Goal: Task Accomplishment & Management: Manage account settings

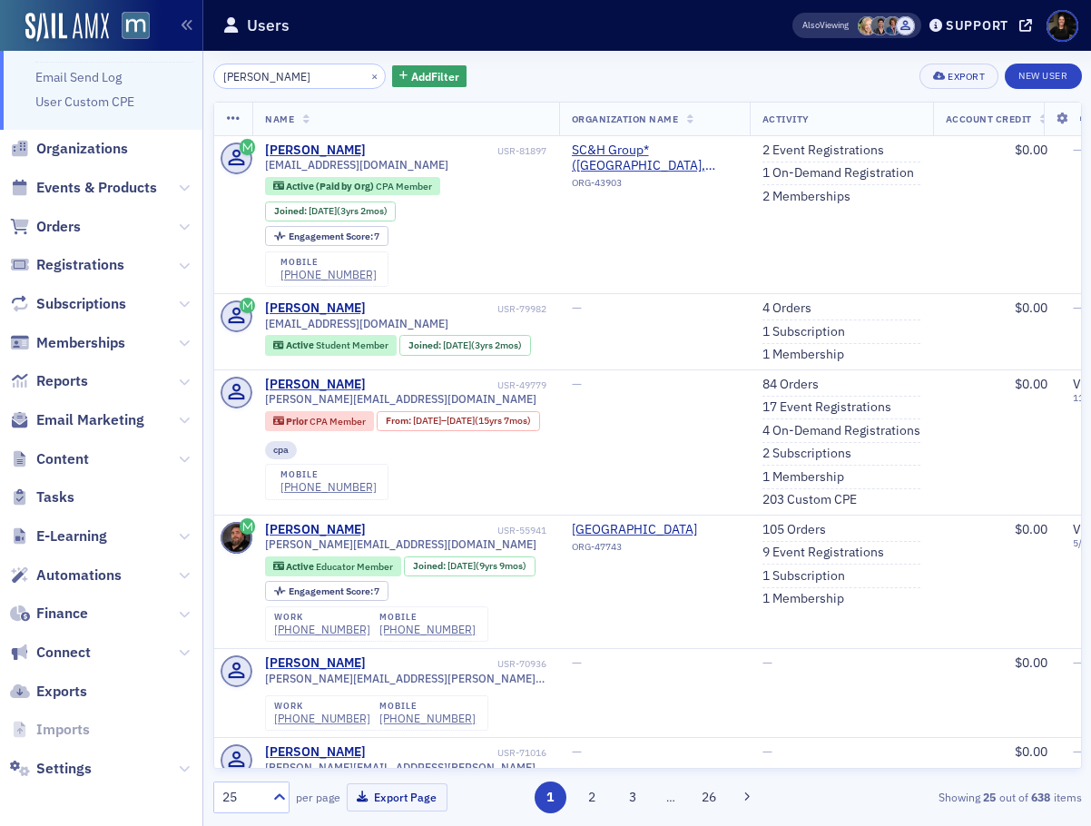
scroll to position [2984, 0]
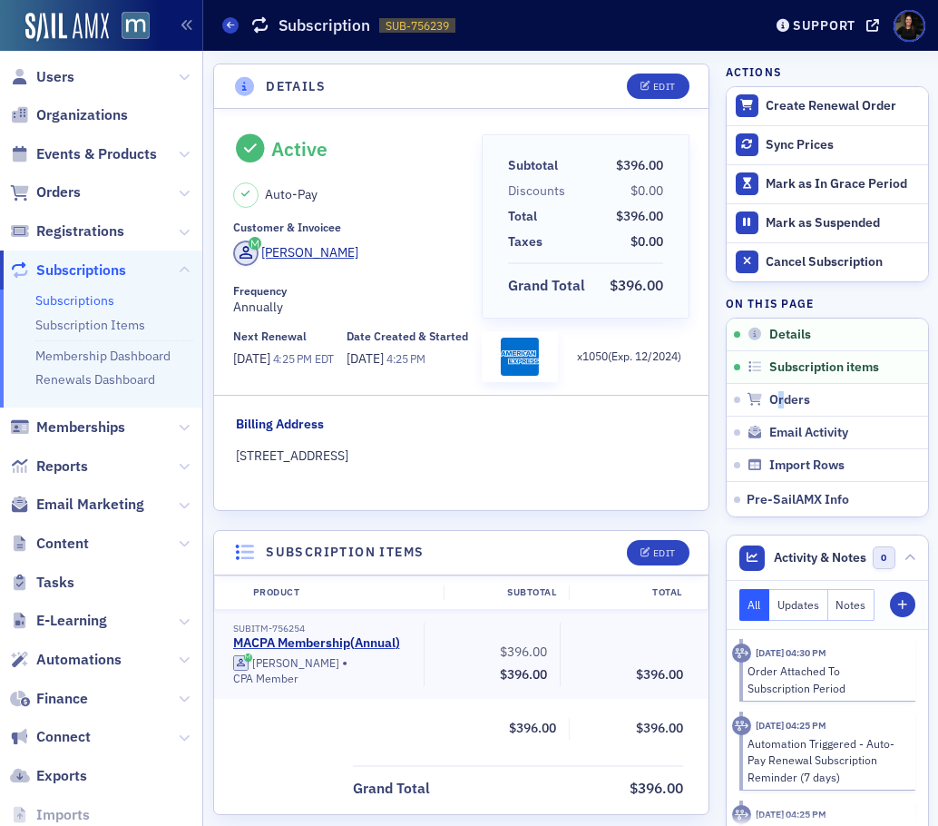
click at [243, 74] on header "Details Edit" at bounding box center [461, 86] width 495 height 44
drag, startPoint x: 244, startPoint y: 74, endPoint x: 466, endPoint y: 7, distance: 232.0
click at [503, 32] on main "Subscriptions Subscription SUB-756239 756239 Support macpa.org Details Edit Act…" at bounding box center [570, 413] width 735 height 826
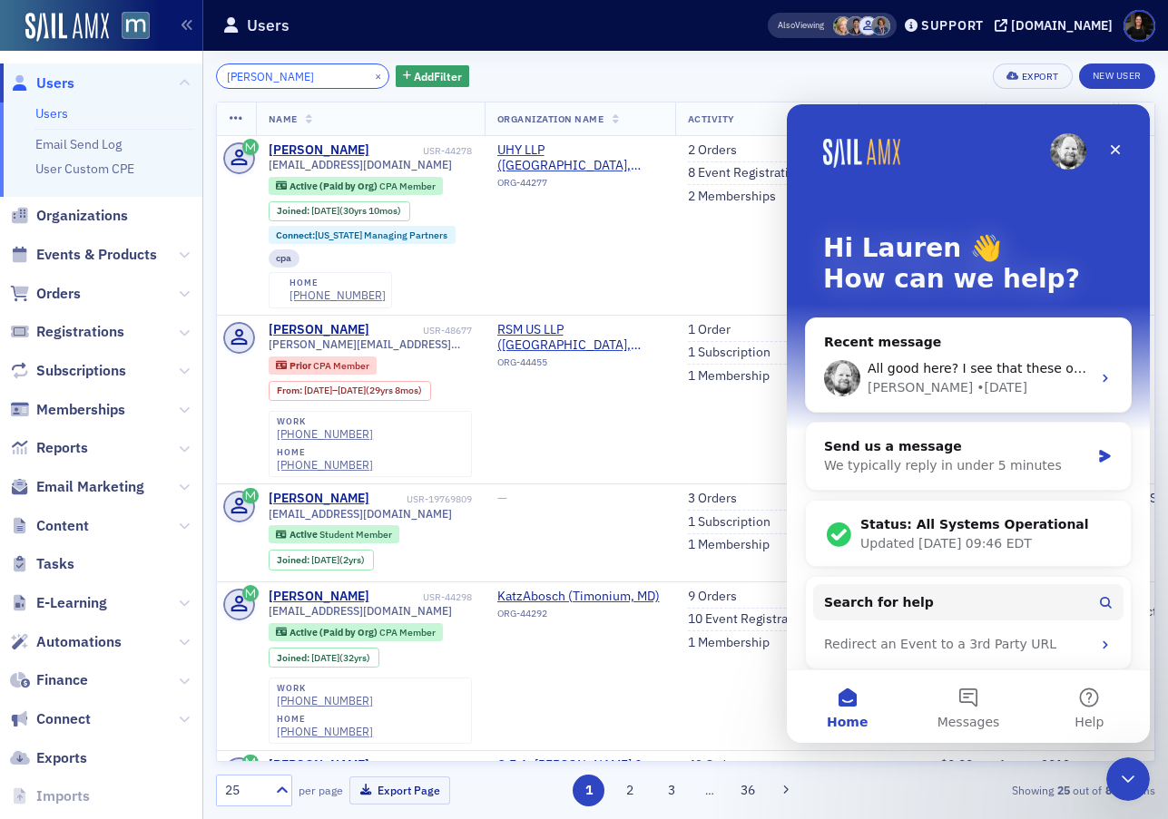
drag, startPoint x: 291, startPoint y: 72, endPoint x: 74, endPoint y: 62, distance: 218.0
click at [74, 62] on div "Users Users Email Send Log User Custom CPE Organizations Events & Products Orde…" at bounding box center [584, 409] width 1168 height 819
drag, startPoint x: 69, startPoint y: 212, endPoint x: 177, endPoint y: 152, distance: 123.9
click at [70, 211] on span "Organizations" at bounding box center [82, 216] width 92 height 20
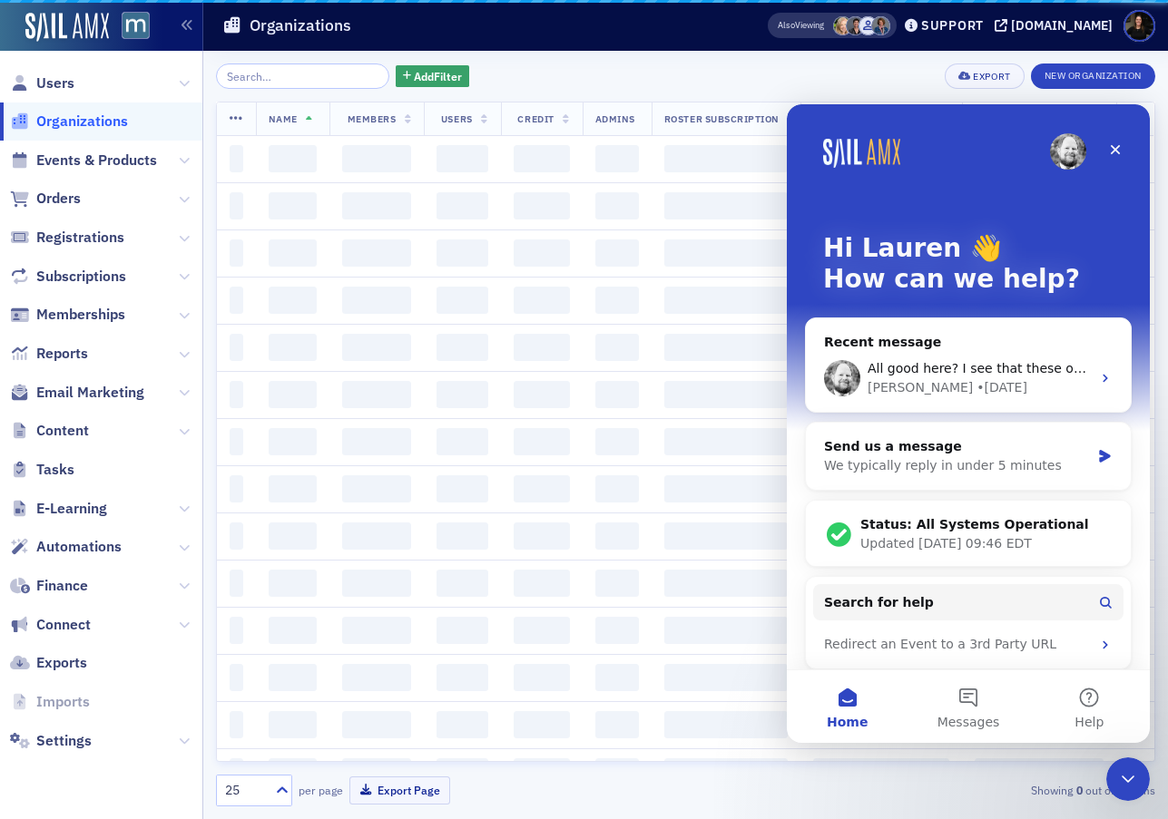
click at [288, 76] on input "search" at bounding box center [302, 76] width 173 height 25
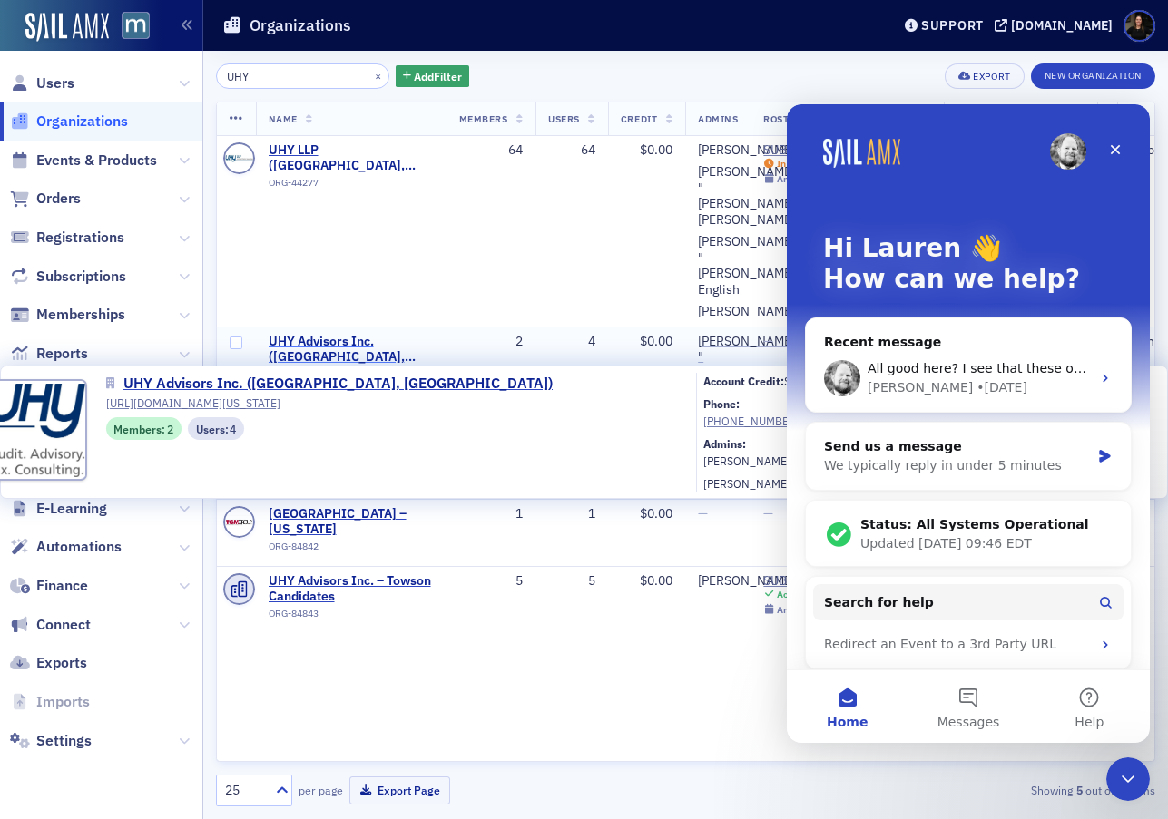
type input "UHY"
click at [418, 338] on span "UHY Advisors Inc. (Towson, MD)" at bounding box center [351, 350] width 165 height 32
select select "US"
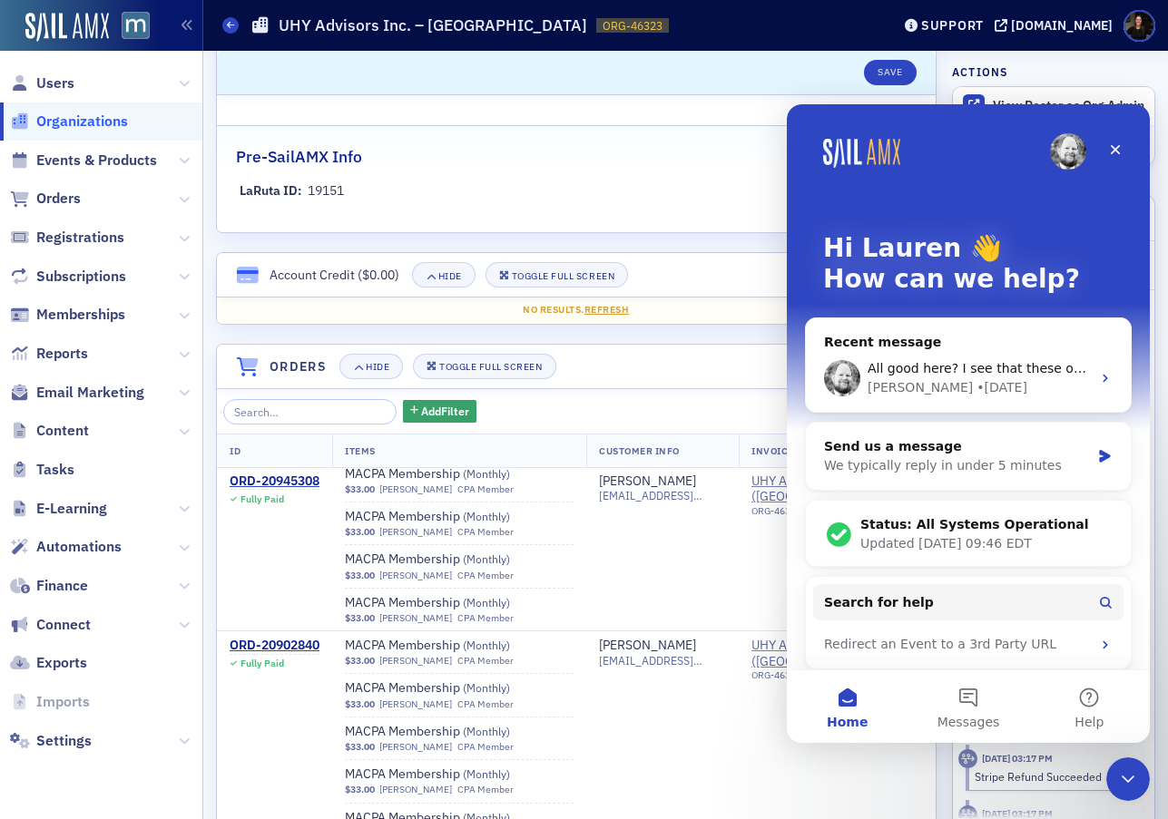
scroll to position [1341, 0]
drag, startPoint x: 93, startPoint y: 123, endPoint x: 115, endPoint y: 132, distance: 24.1
click at [93, 123] on span "Organizations" at bounding box center [82, 122] width 92 height 20
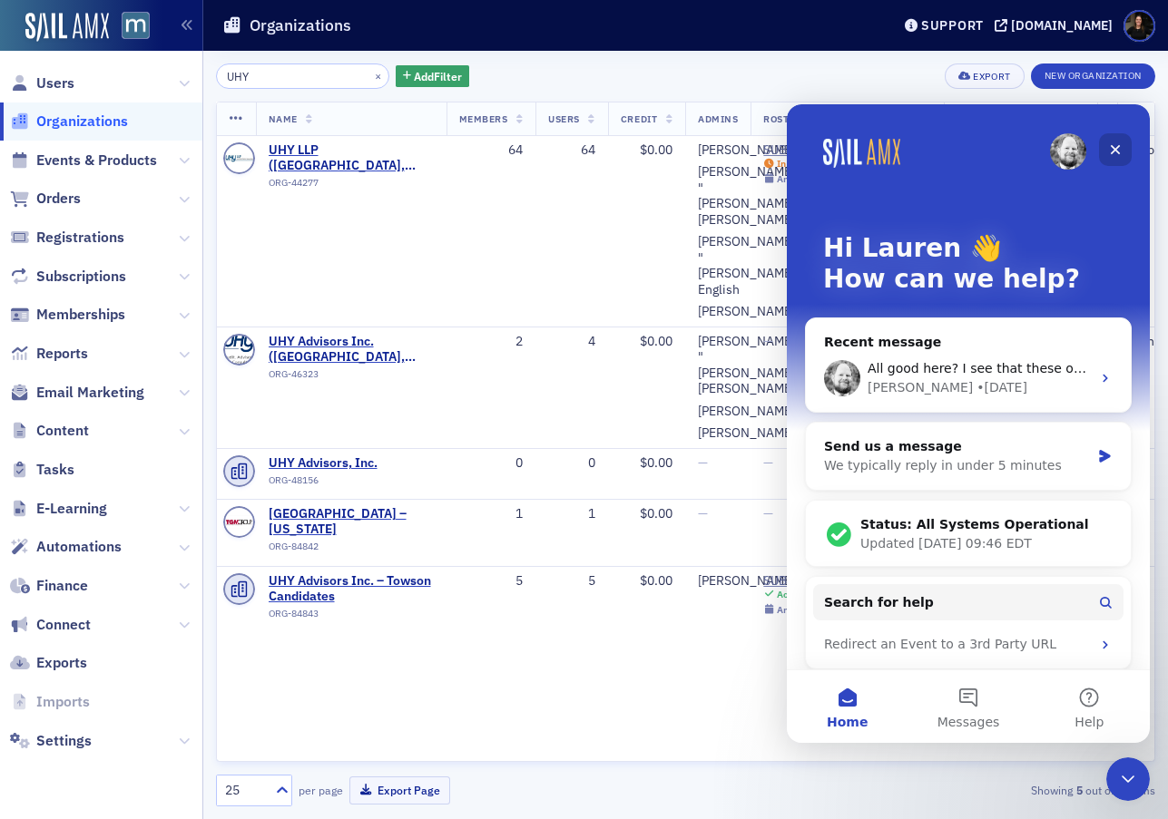
click at [1119, 152] on icon "Close" at bounding box center [1116, 150] width 10 height 10
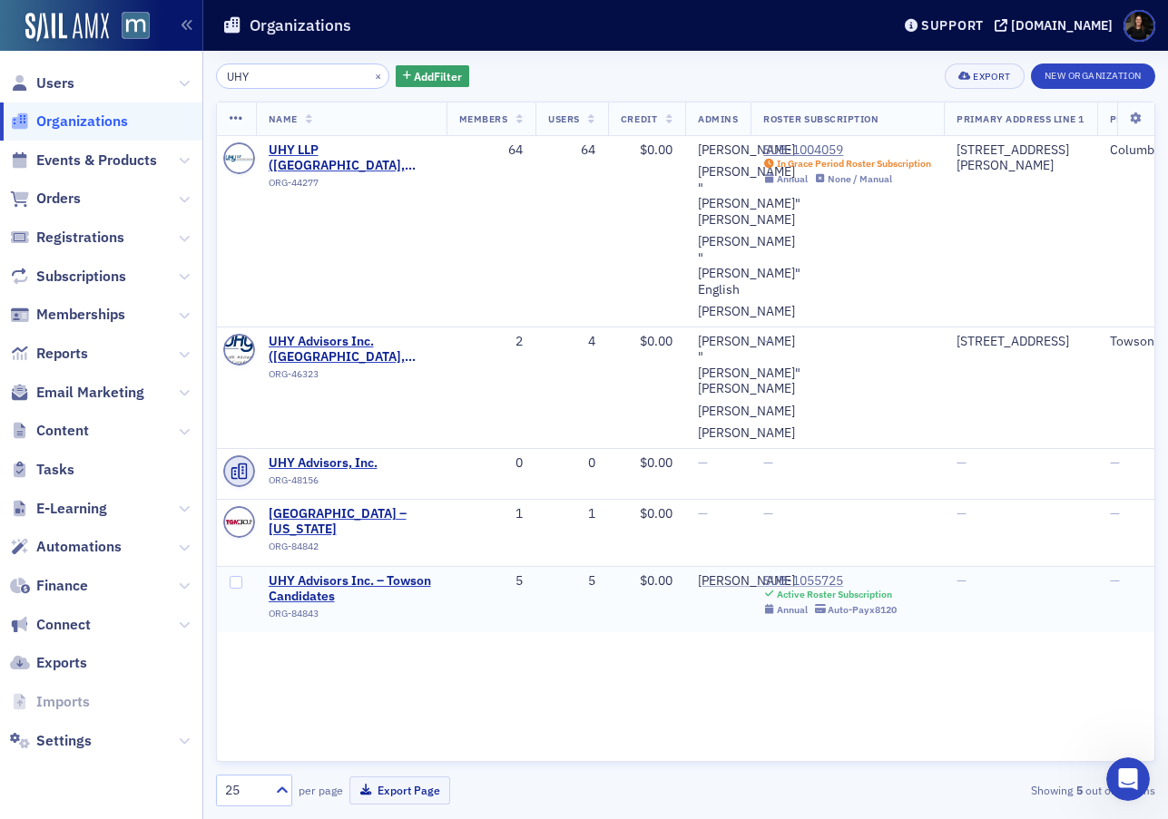
click at [790, 581] on div "SUB-1055725" at bounding box center [829, 582] width 133 height 16
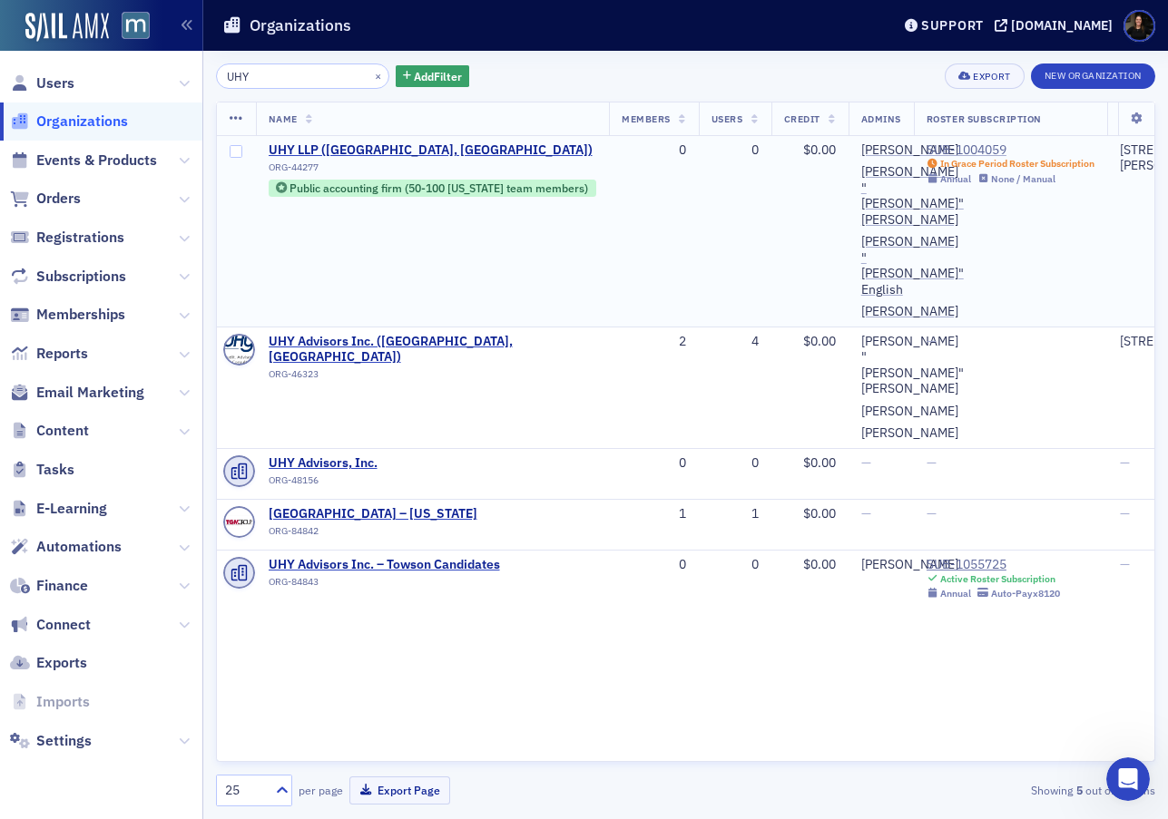
click at [971, 145] on div "SUB-1004059" at bounding box center [1011, 150] width 168 height 16
click at [59, 203] on span "Orders" at bounding box center [58, 199] width 44 height 20
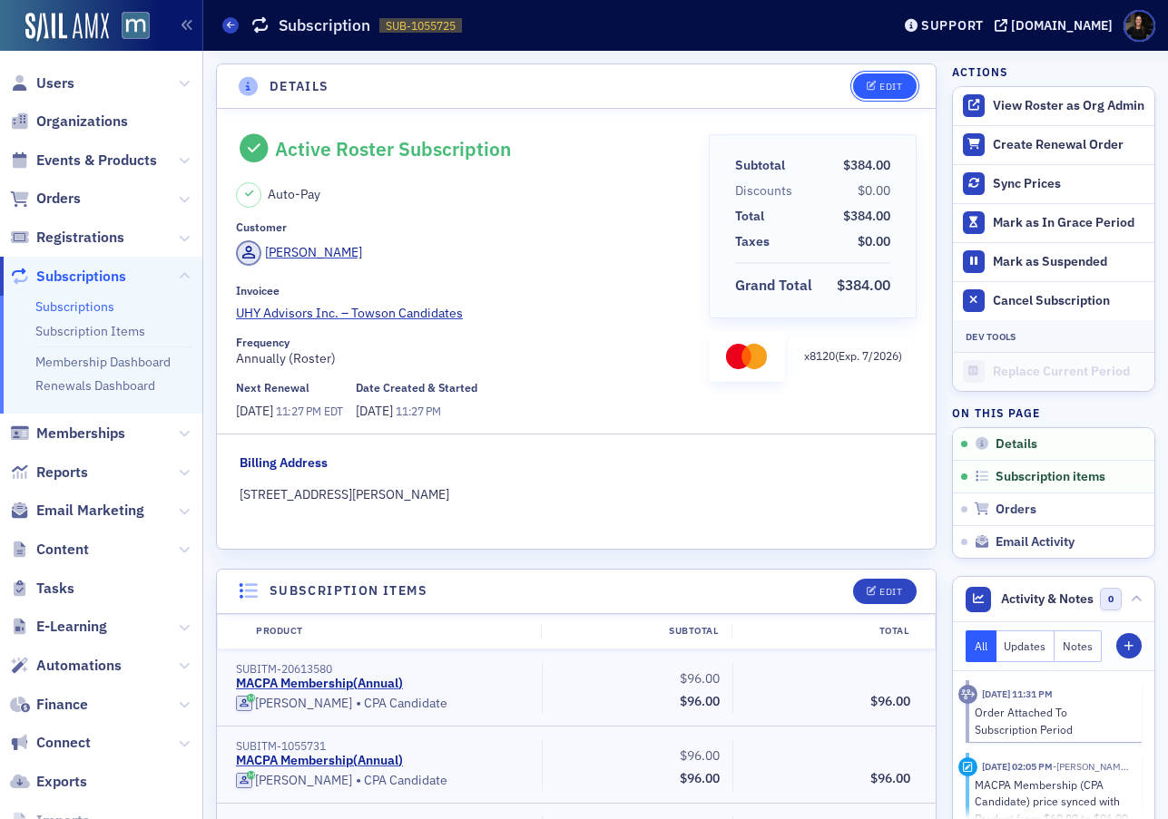
click at [871, 94] on button "Edit" at bounding box center [884, 86] width 63 height 25
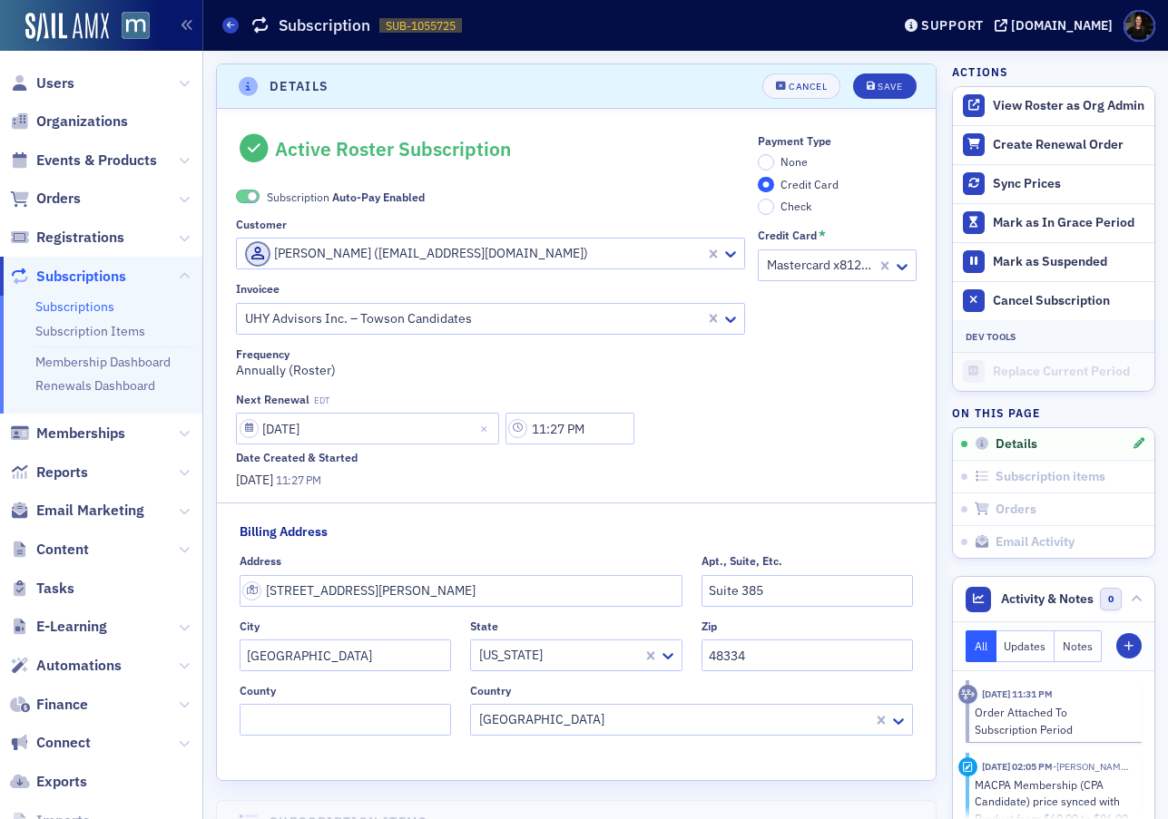
scroll to position [4, 0]
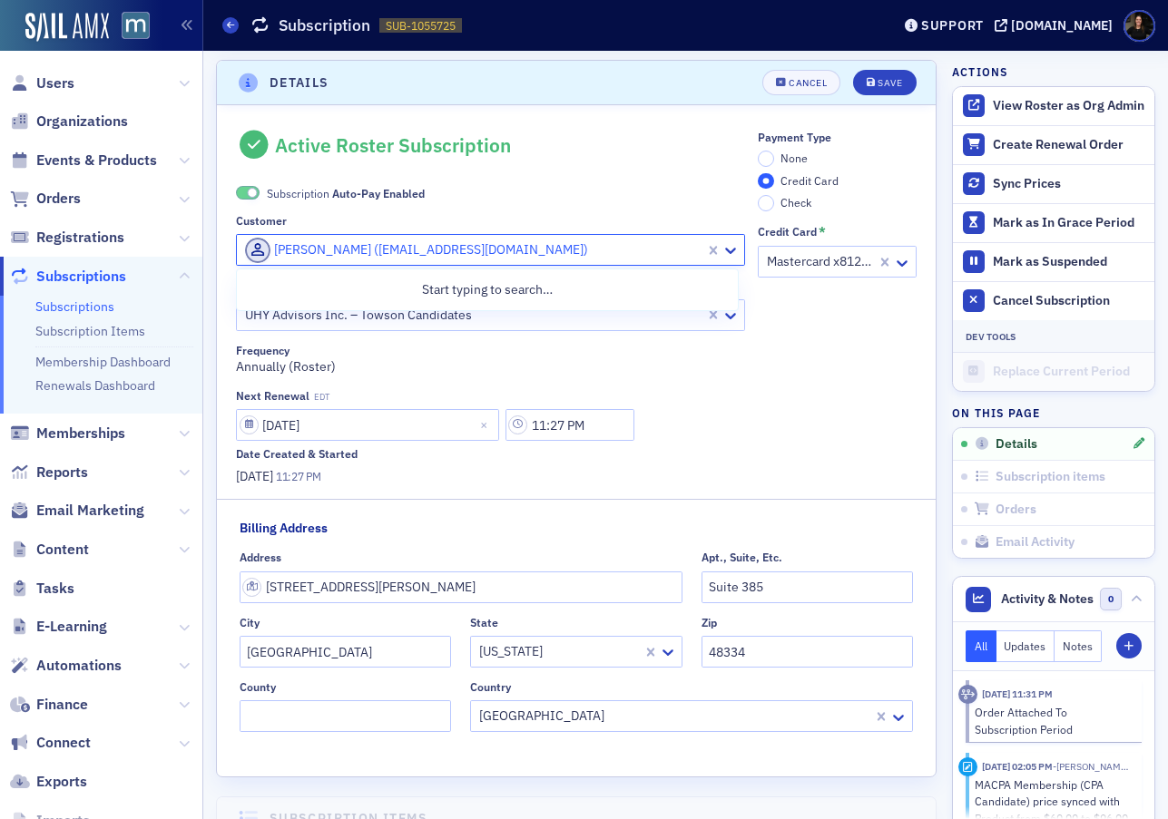
click at [430, 248] on div at bounding box center [473, 250] width 460 height 23
drag, startPoint x: 705, startPoint y: 253, endPoint x: 585, endPoint y: 247, distance: 120.0
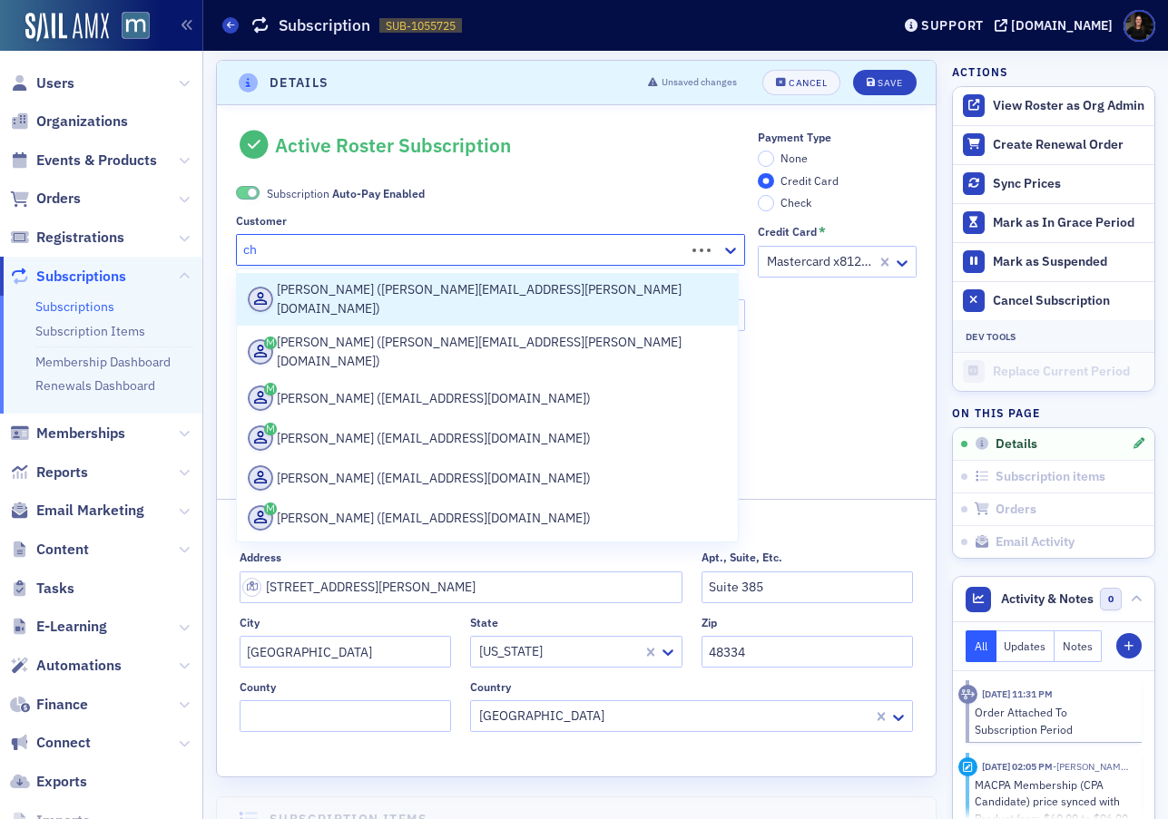
type input "c"
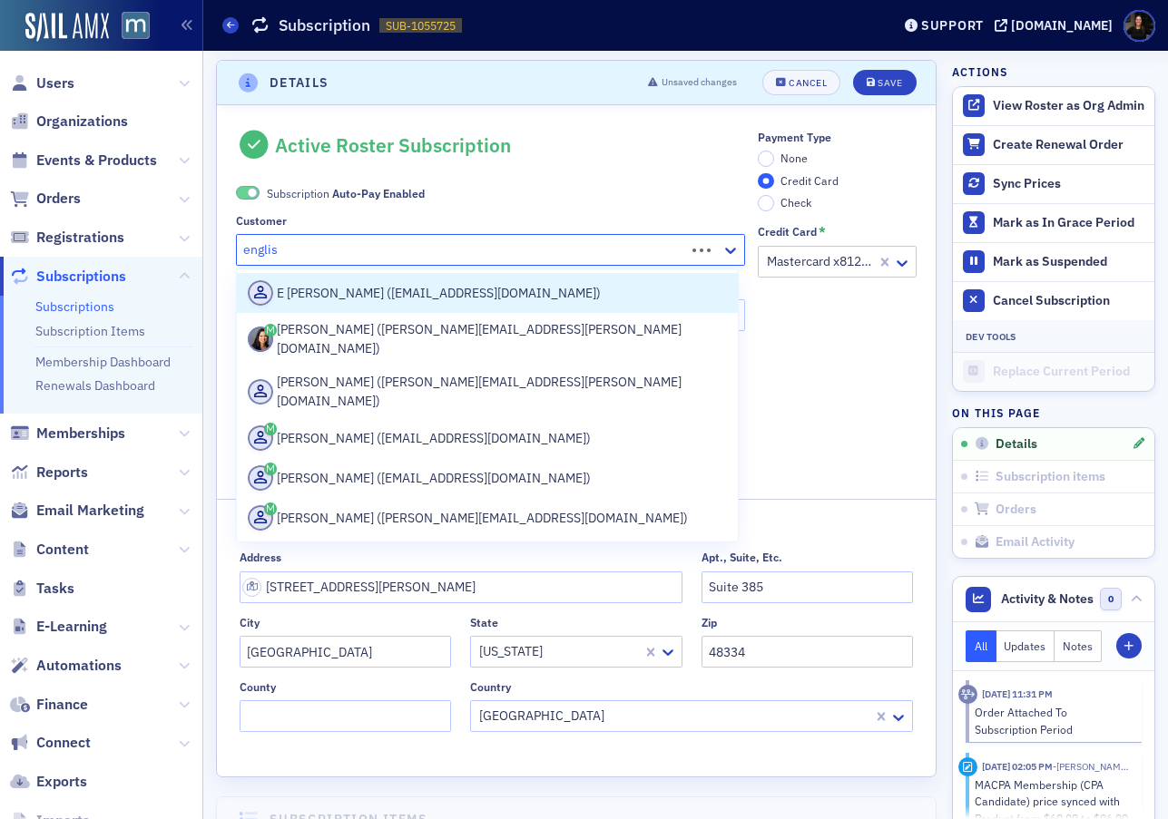
type input "english"
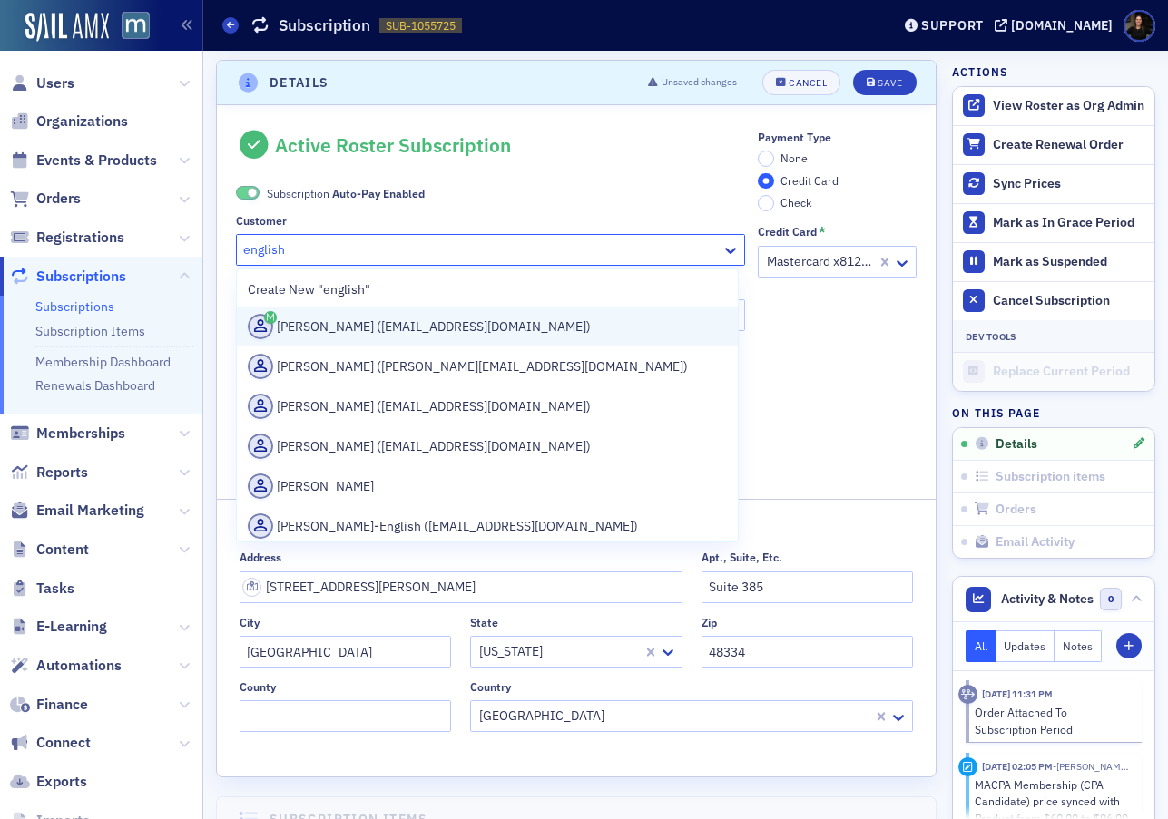
click at [568, 334] on div "Chrissy English (cenglish@uhy-us.com)" at bounding box center [487, 326] width 479 height 25
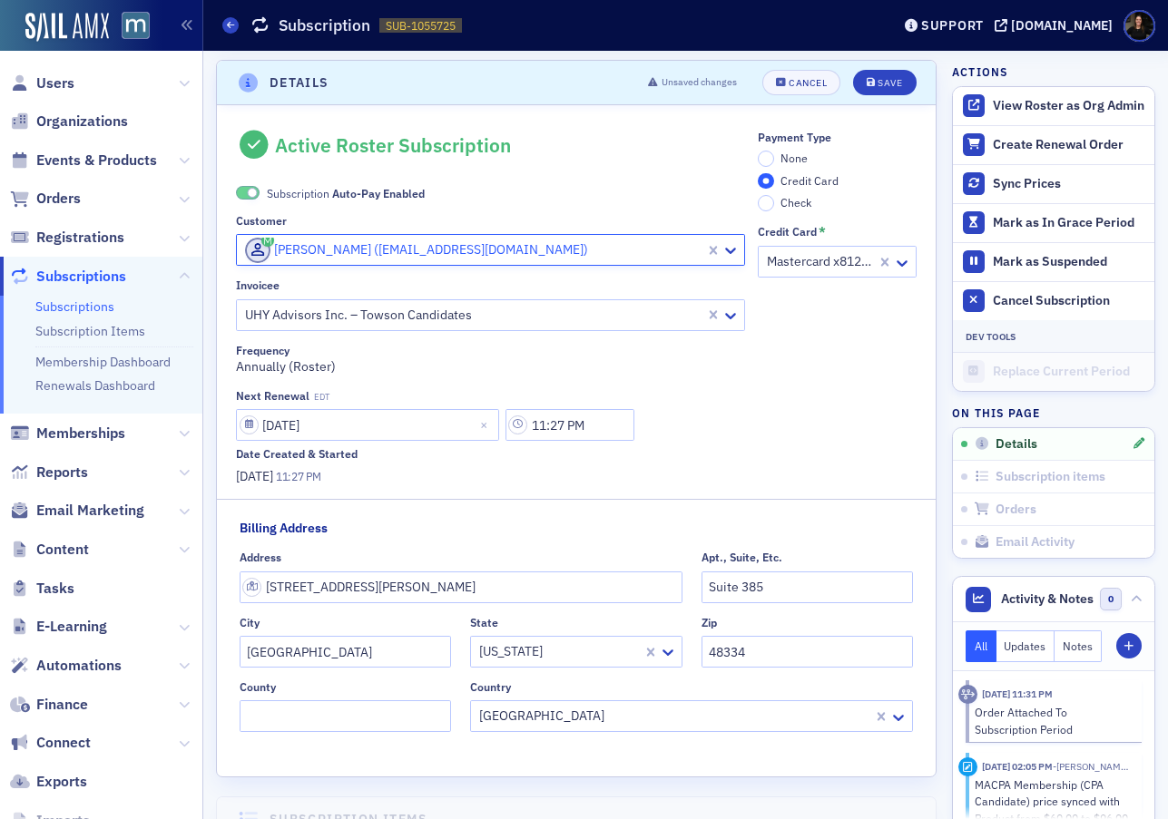
click at [564, 317] on div at bounding box center [473, 315] width 460 height 23
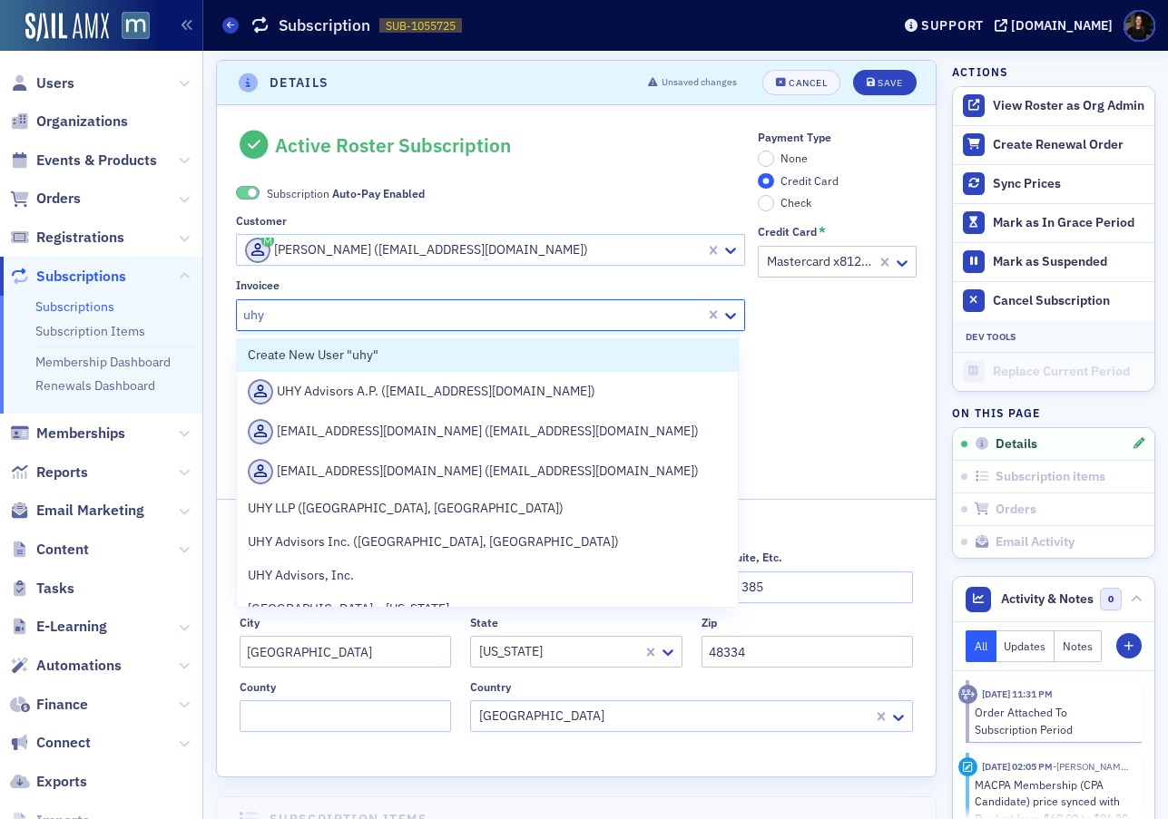
type input "uhy"
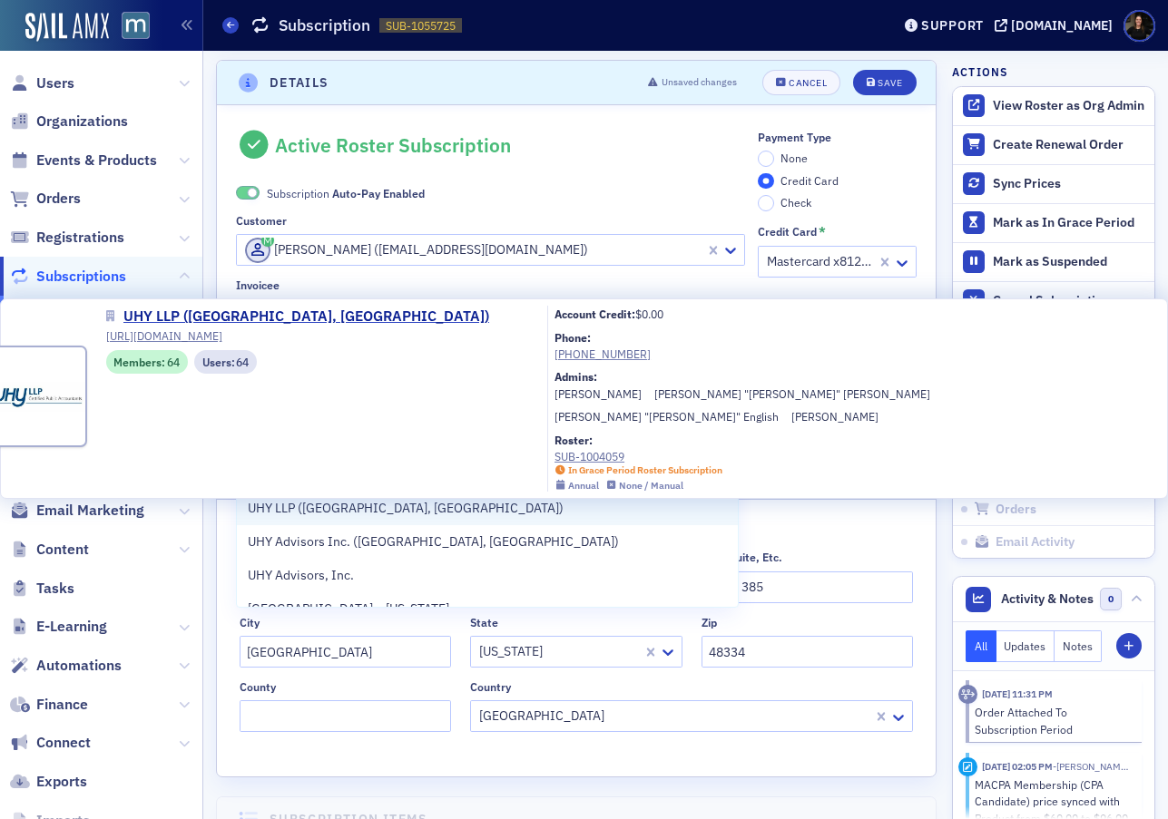
click at [322, 516] on span "UHY LLP ([GEOGRAPHIC_DATA], [GEOGRAPHIC_DATA])" at bounding box center [406, 508] width 316 height 19
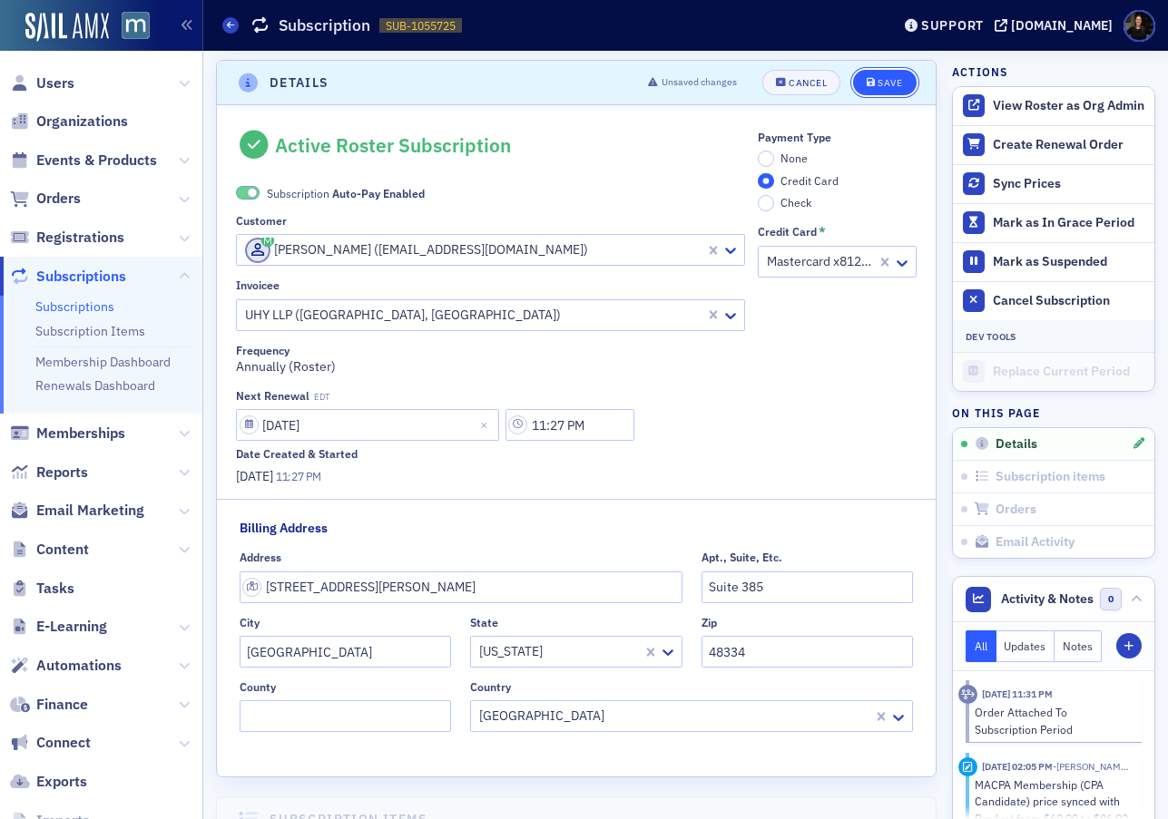
click at [887, 82] on div "Save" at bounding box center [890, 83] width 25 height 10
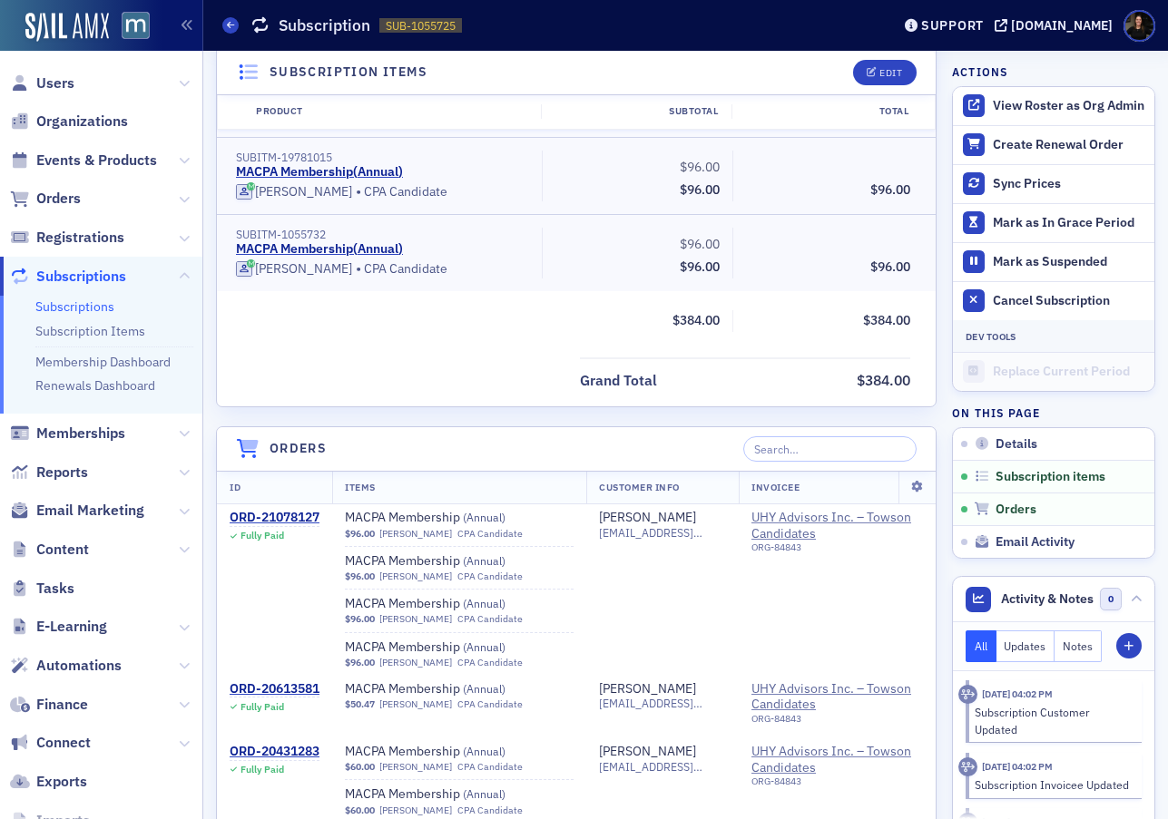
scroll to position [675, 0]
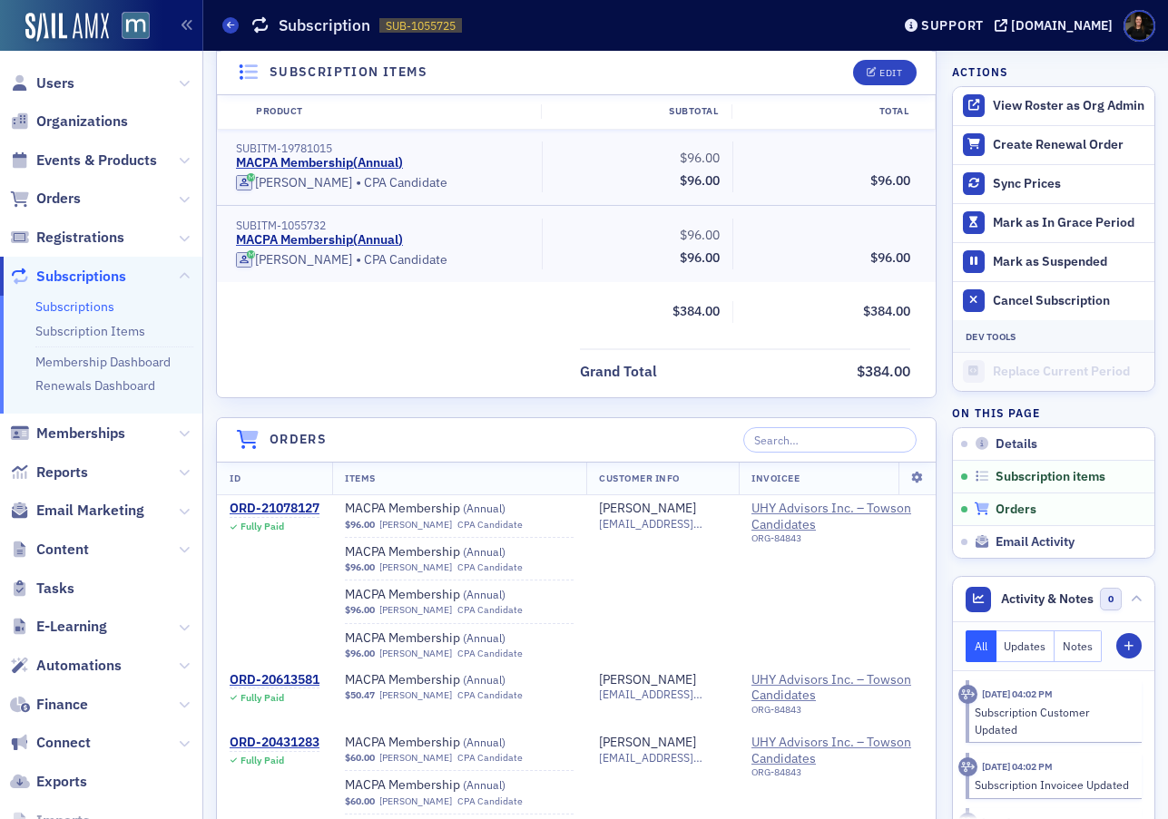
click at [1030, 512] on span "Orders" at bounding box center [1016, 510] width 41 height 16
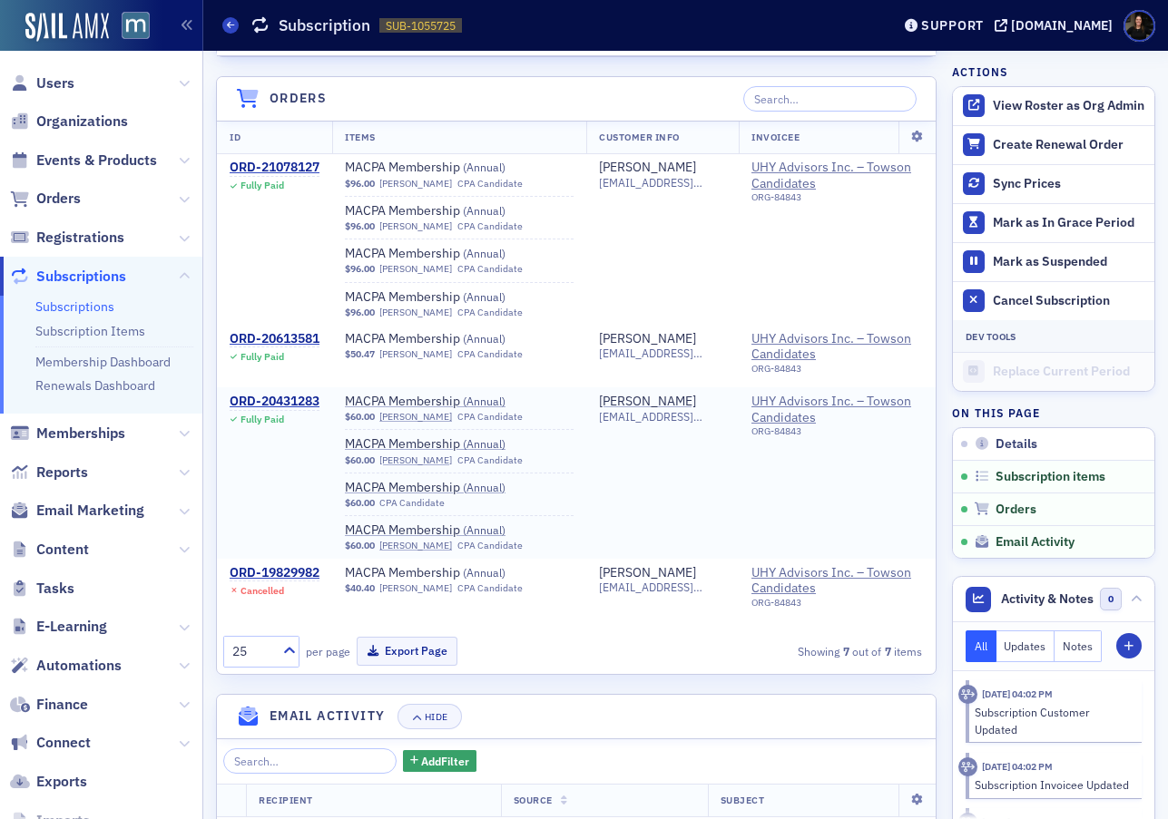
scroll to position [1033, 0]
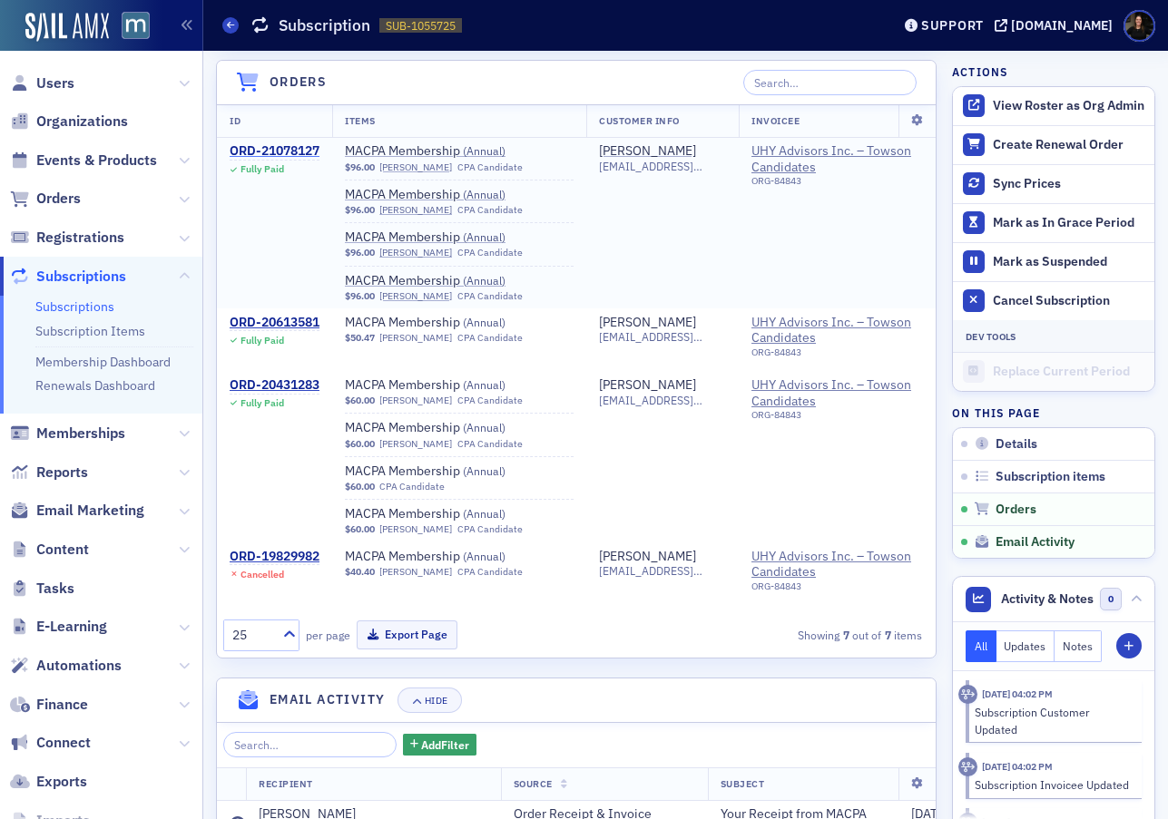
click at [279, 150] on div "ORD-21078127" at bounding box center [275, 151] width 90 height 16
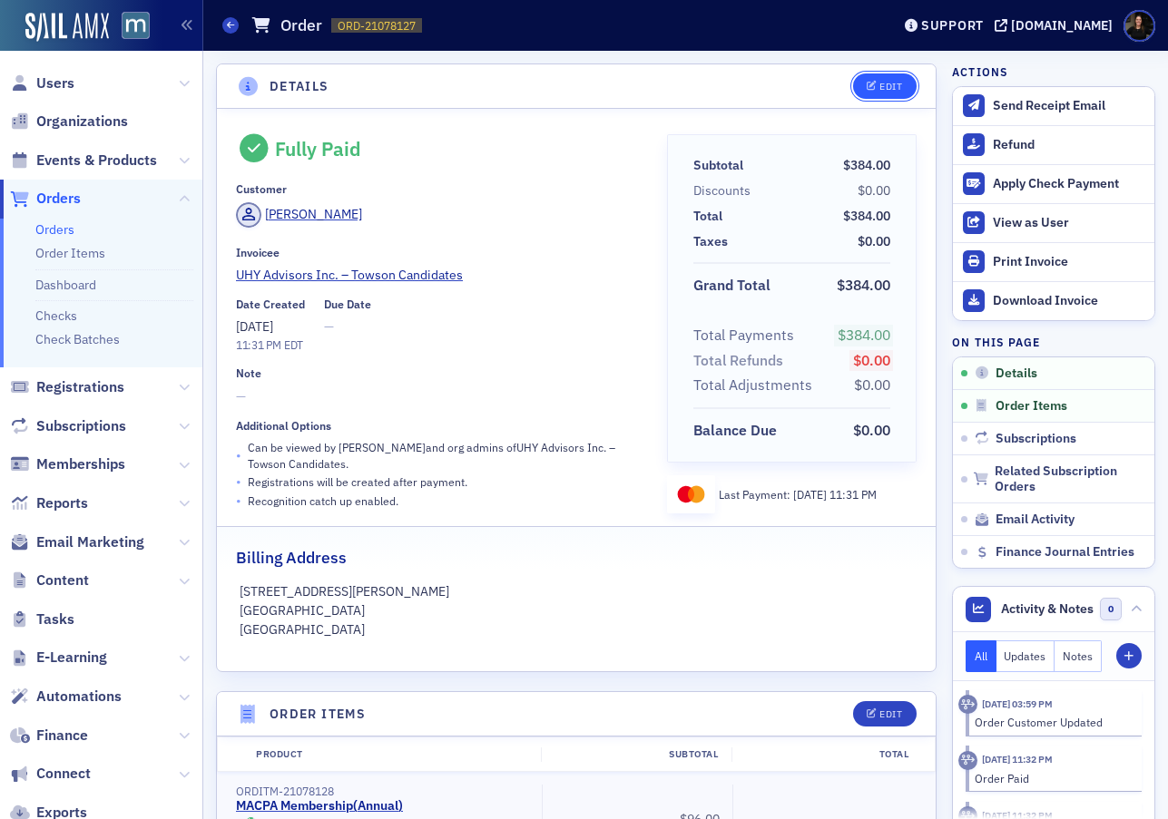
click at [890, 83] on div "Edit" at bounding box center [890, 87] width 23 height 10
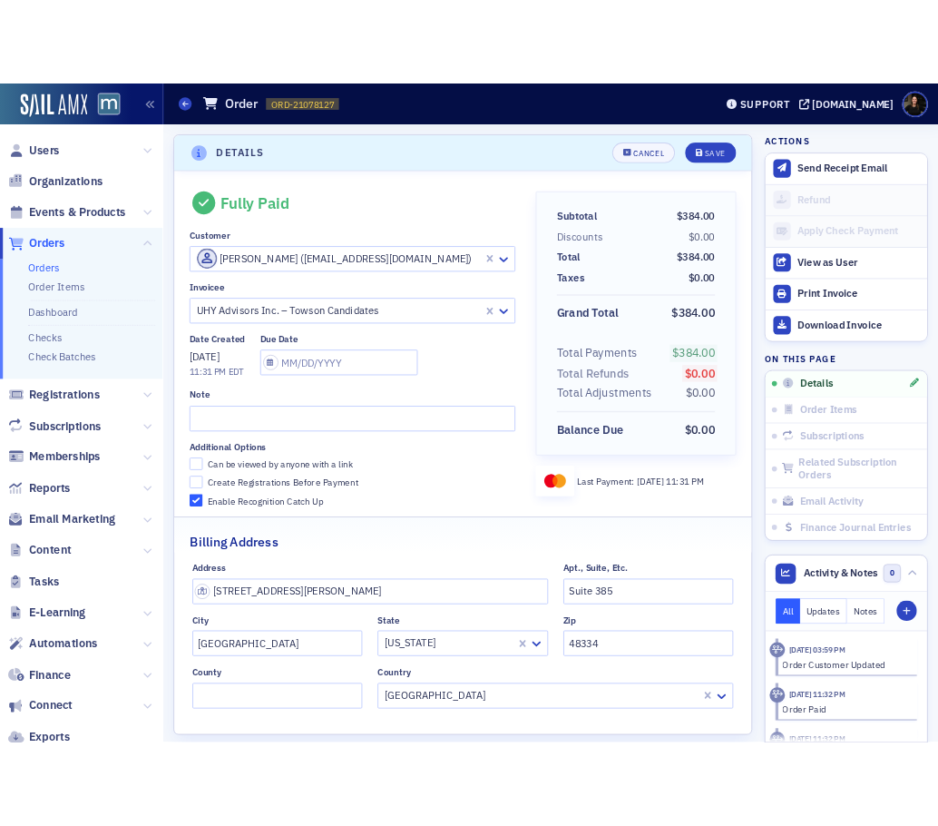
scroll to position [4, 0]
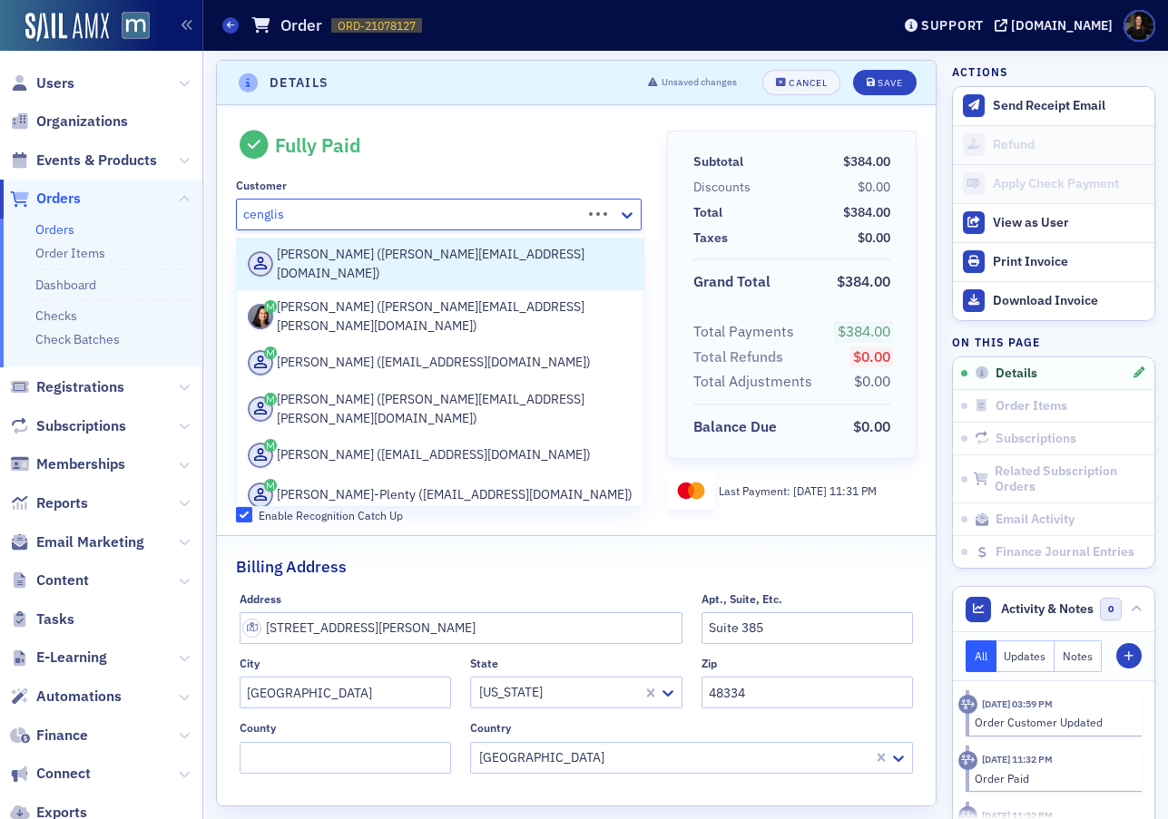
type input "cenglish"
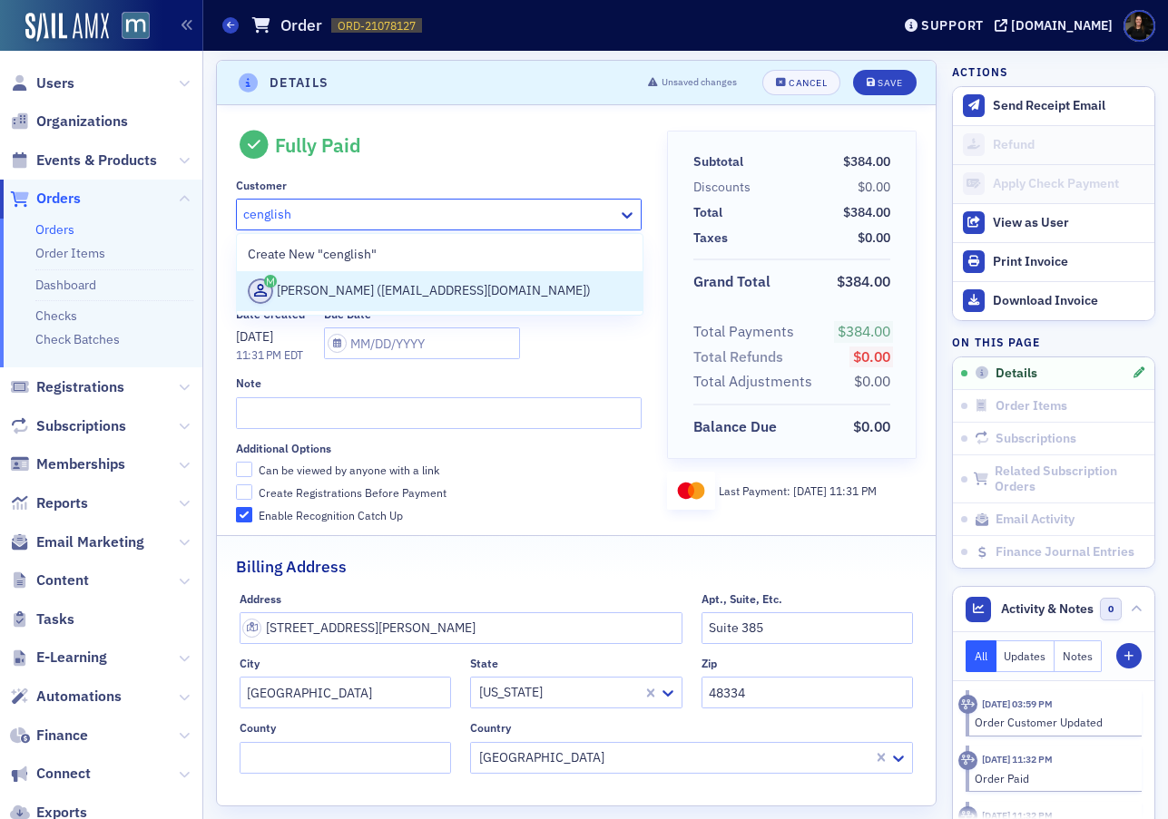
click at [389, 289] on div "Chrissy English (cenglish@uhy-us.com)" at bounding box center [440, 291] width 384 height 25
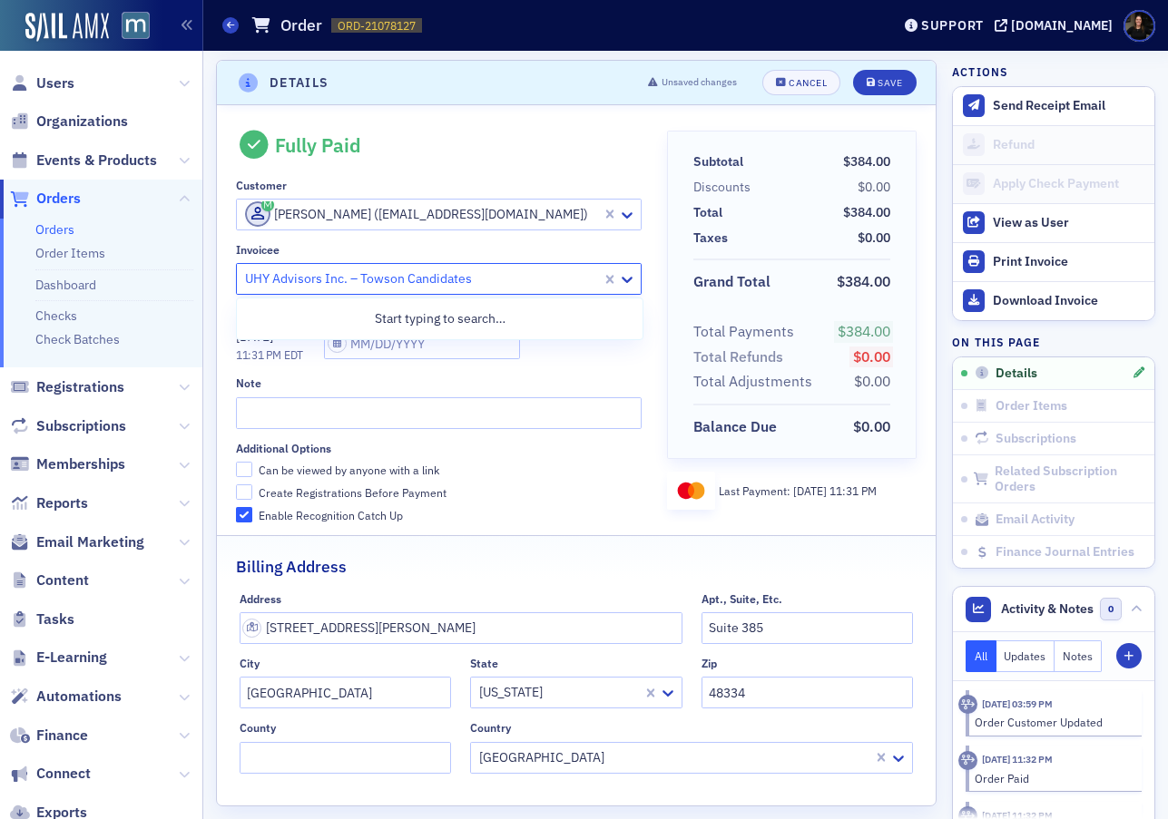
click at [479, 279] on div at bounding box center [421, 279] width 357 height 23
type input "uhy"
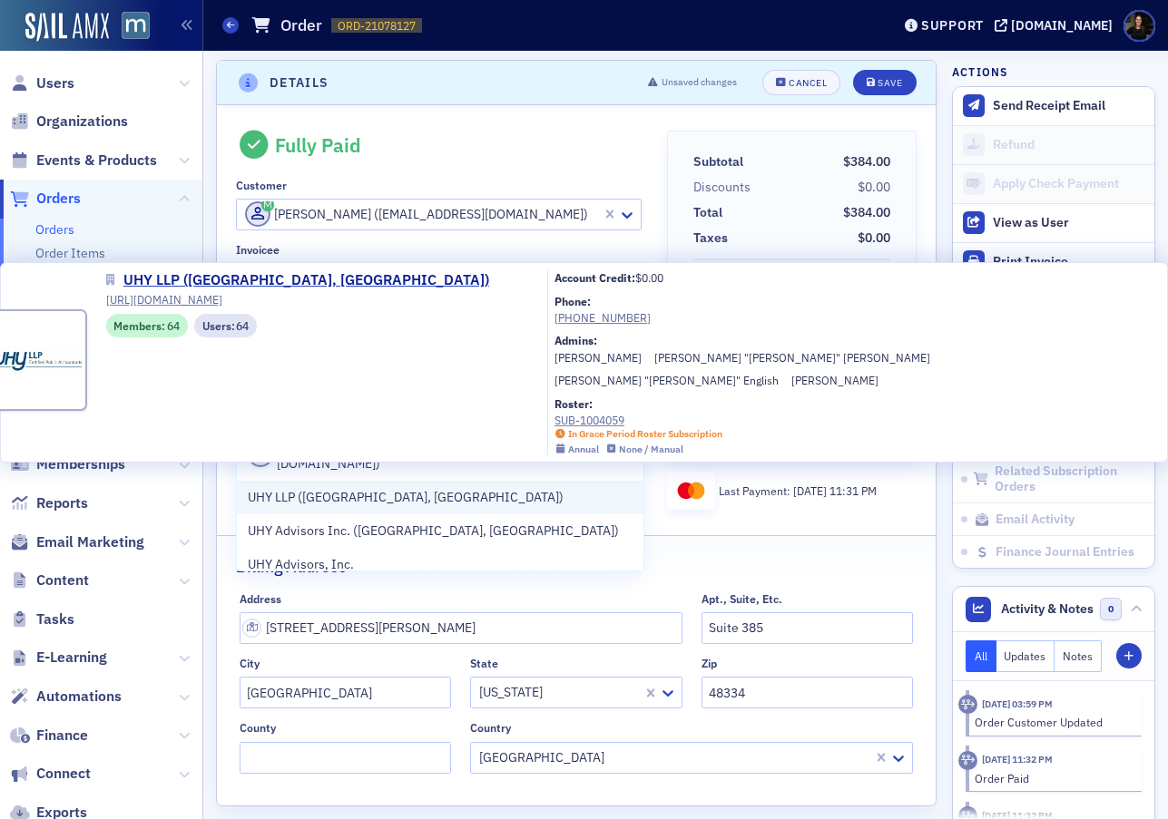
click at [316, 488] on span "UHY LLP (Columbia, MD)" at bounding box center [406, 497] width 316 height 19
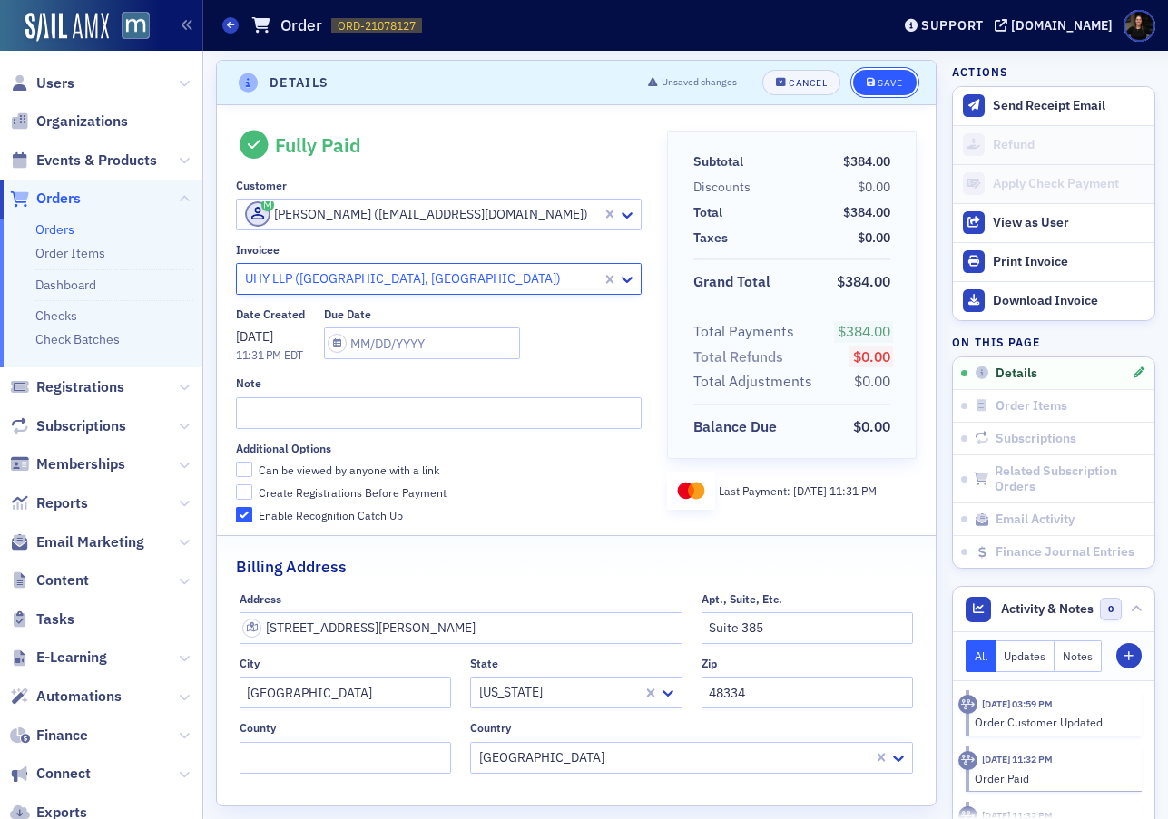
click at [875, 89] on button "Save" at bounding box center [884, 82] width 63 height 25
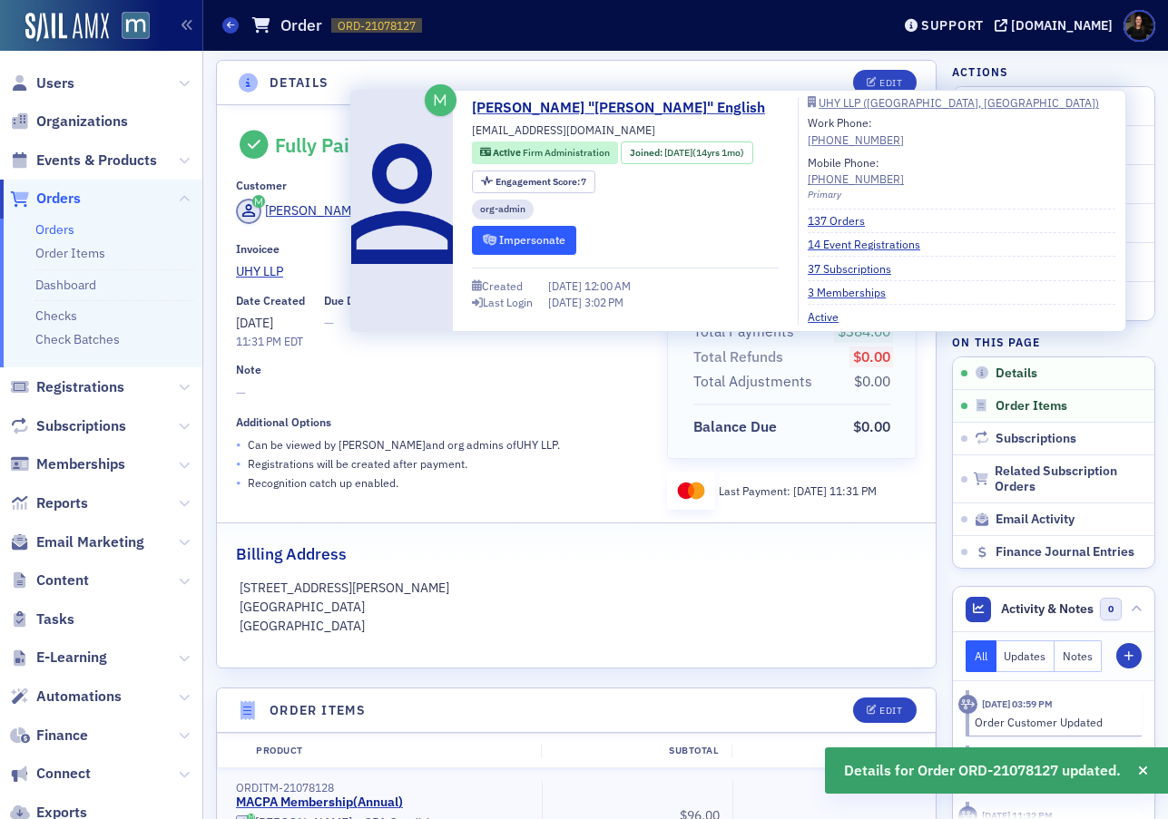
click at [536, 233] on button "Impersonate" at bounding box center [524, 240] width 104 height 28
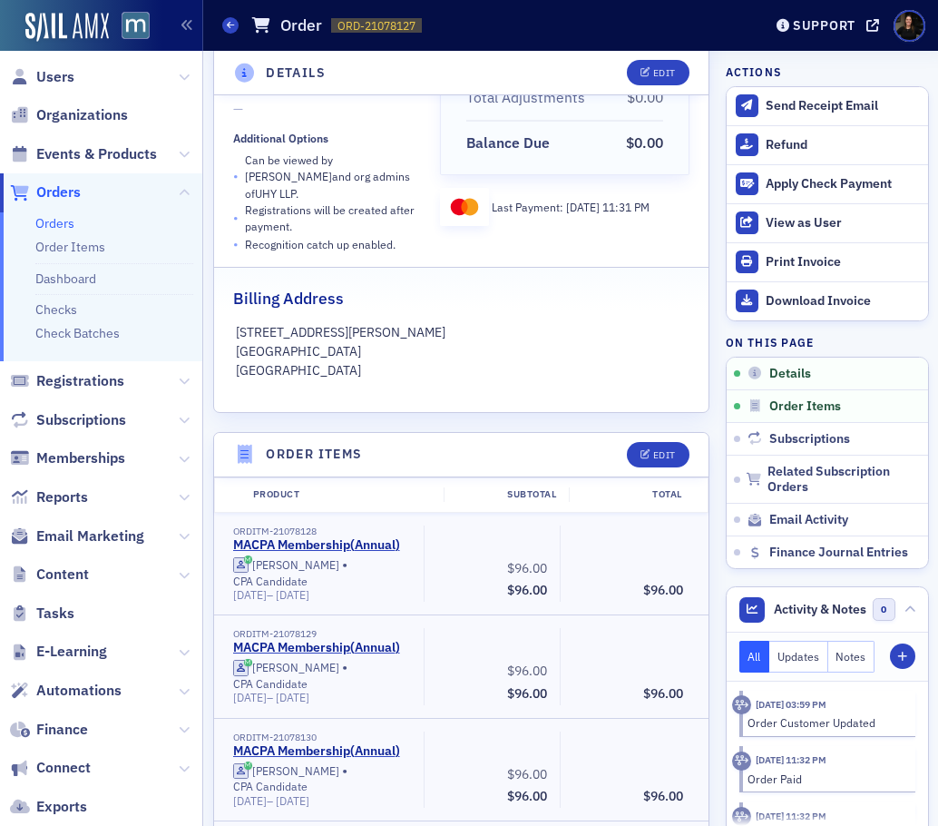
scroll to position [404, 0]
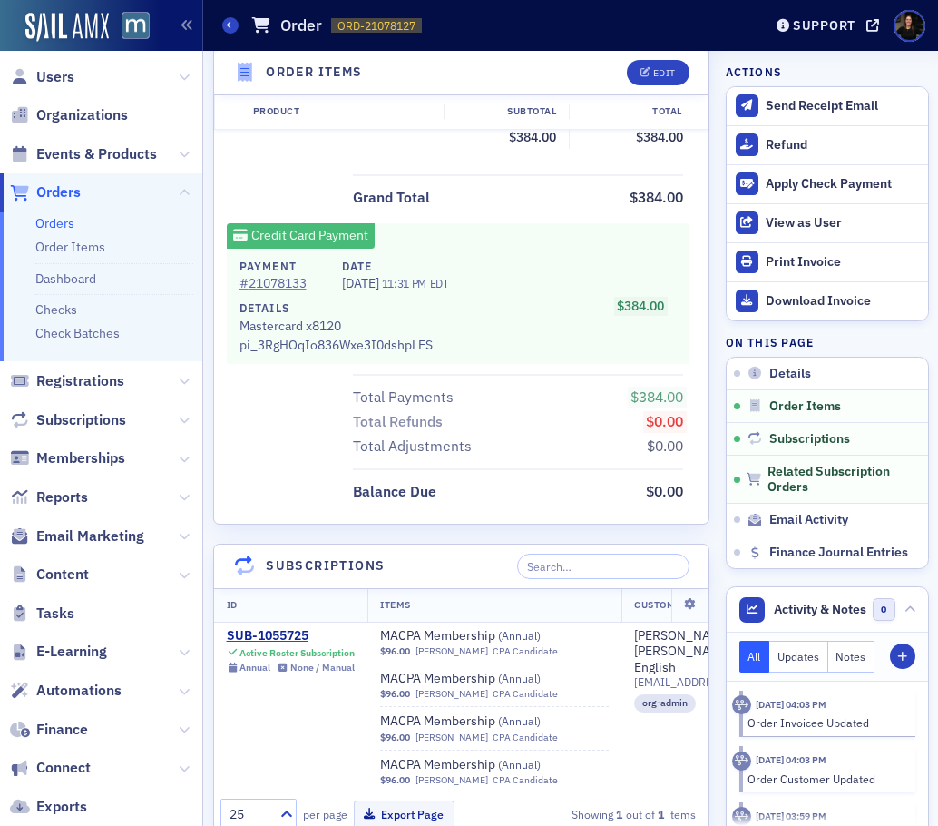
scroll to position [1100, 0]
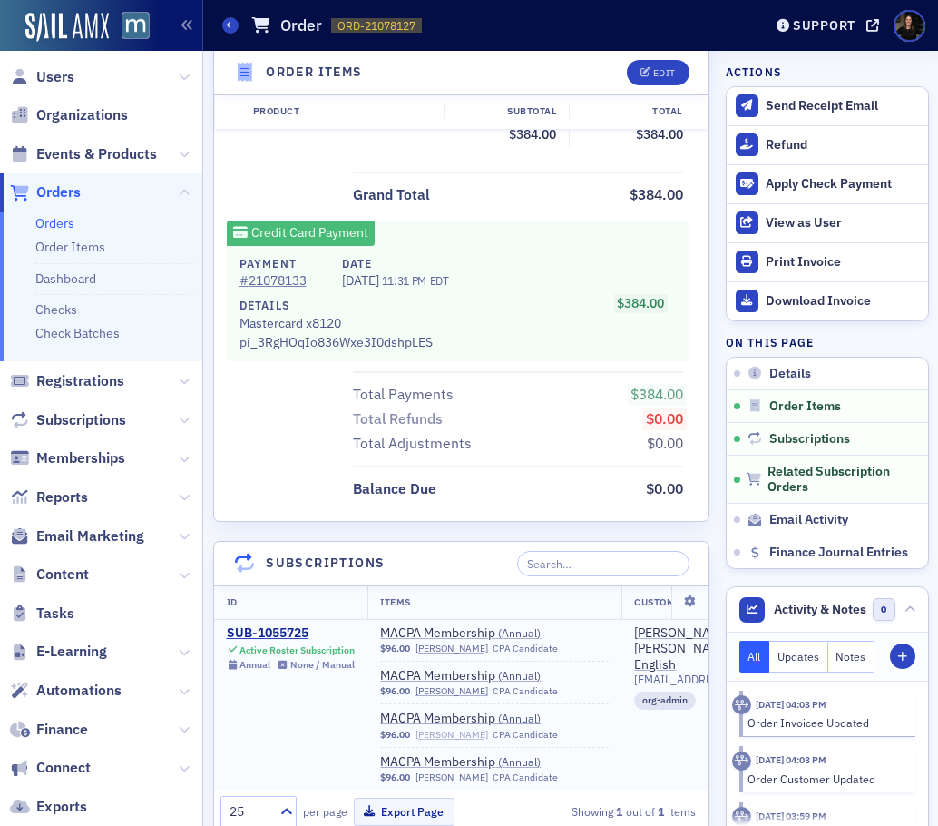
click at [439, 729] on link "[PERSON_NAME]" at bounding box center [452, 735] width 73 height 12
click at [444, 685] on link "[PERSON_NAME]" at bounding box center [452, 691] width 73 height 12
click at [455, 643] on link "[PERSON_NAME]" at bounding box center [452, 649] width 73 height 12
drag, startPoint x: 441, startPoint y: 731, endPoint x: 472, endPoint y: 797, distance: 73.1
click at [442, 771] on link "[PERSON_NAME]" at bounding box center [452, 777] width 73 height 12
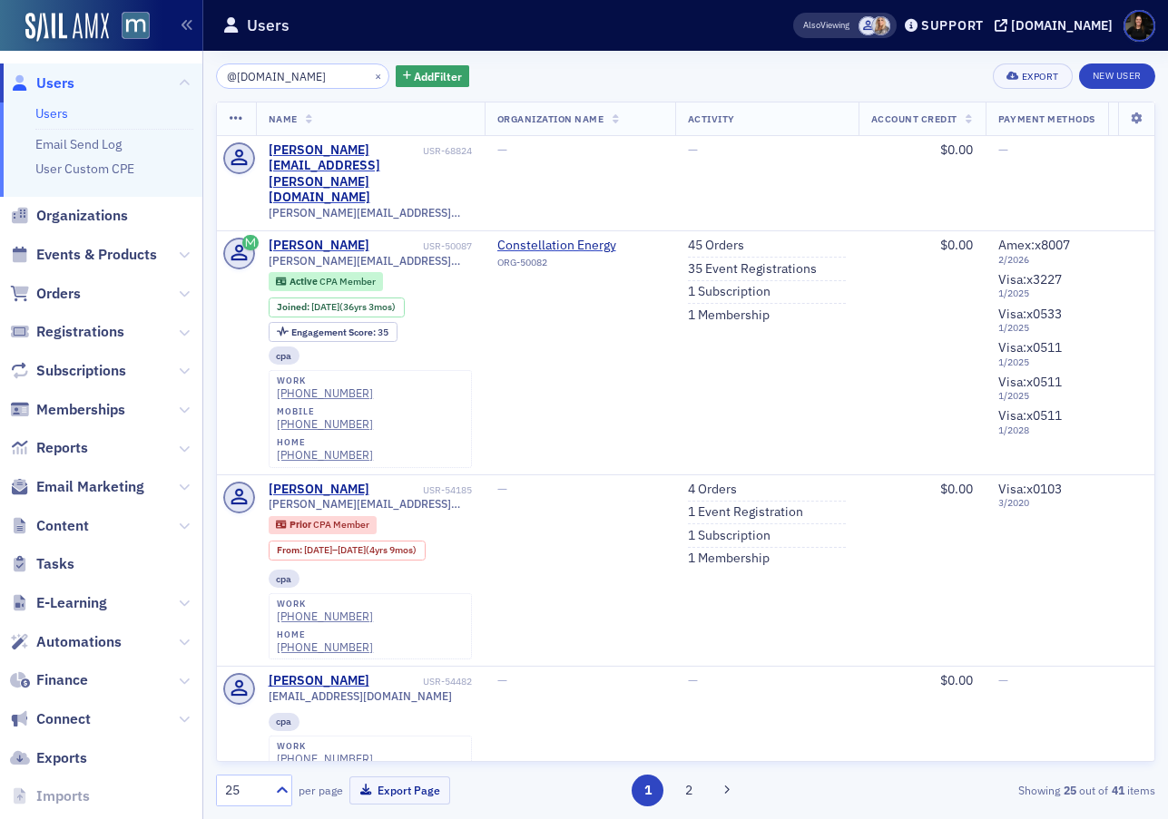
drag, startPoint x: 43, startPoint y: 377, endPoint x: 58, endPoint y: 387, distance: 18.4
click at [44, 378] on span "Subscriptions" at bounding box center [81, 371] width 90 height 20
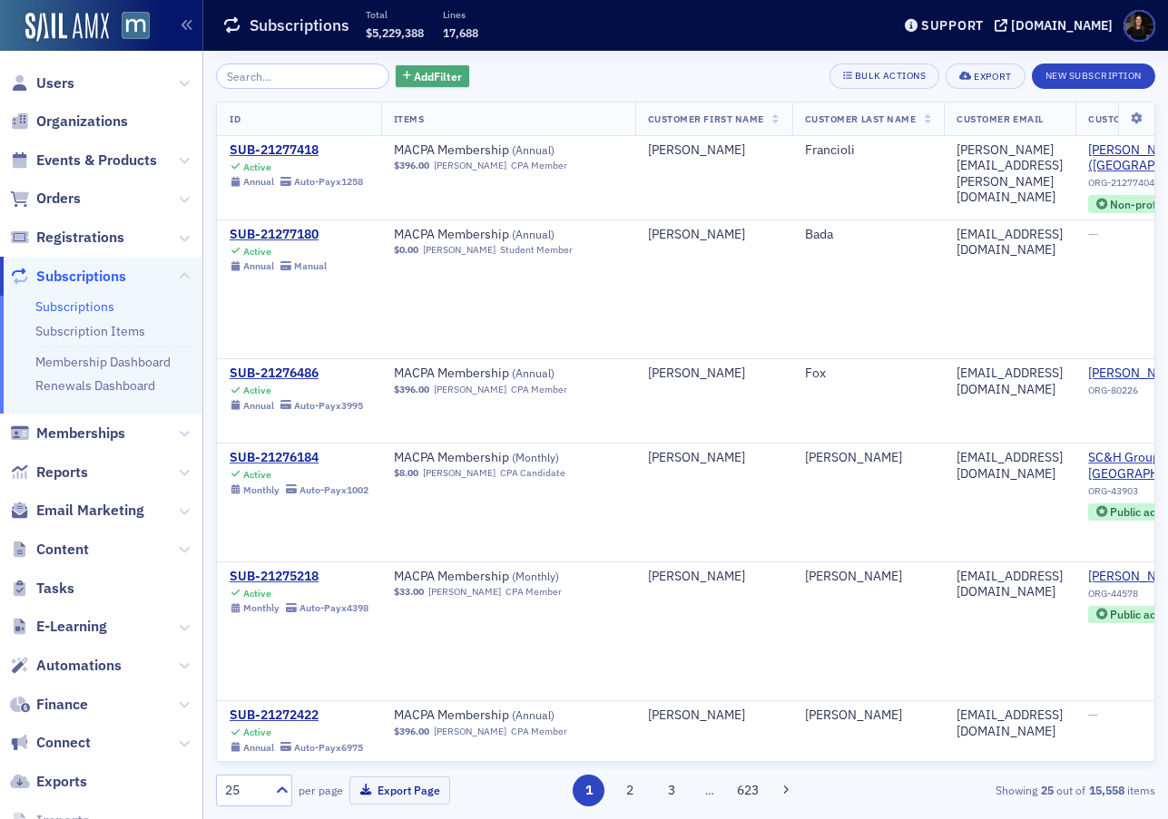
drag, startPoint x: 422, startPoint y: 74, endPoint x: 446, endPoint y: 75, distance: 24.6
click at [424, 74] on span "Add Filter" at bounding box center [438, 76] width 48 height 16
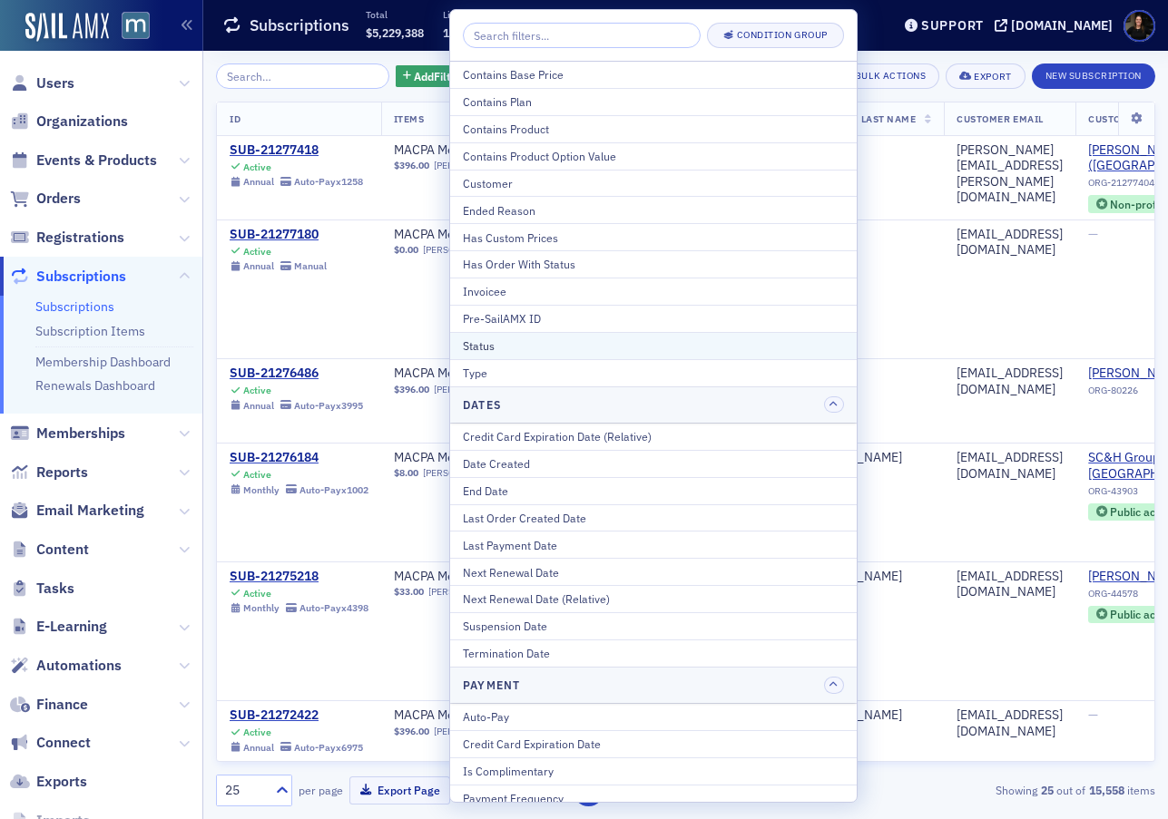
click at [529, 350] on div "Status" at bounding box center [653, 346] width 381 height 16
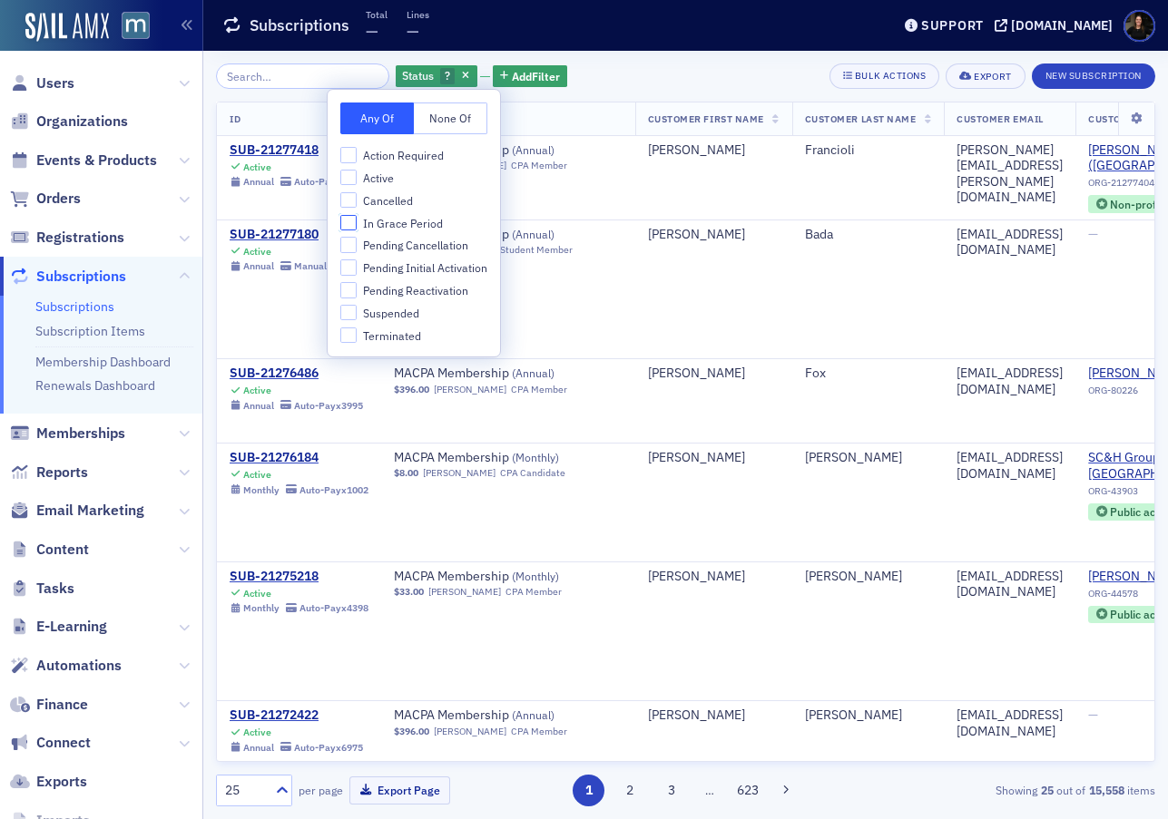
click at [351, 226] on input "In Grace Period" at bounding box center [348, 223] width 16 height 16
checkbox input "true"
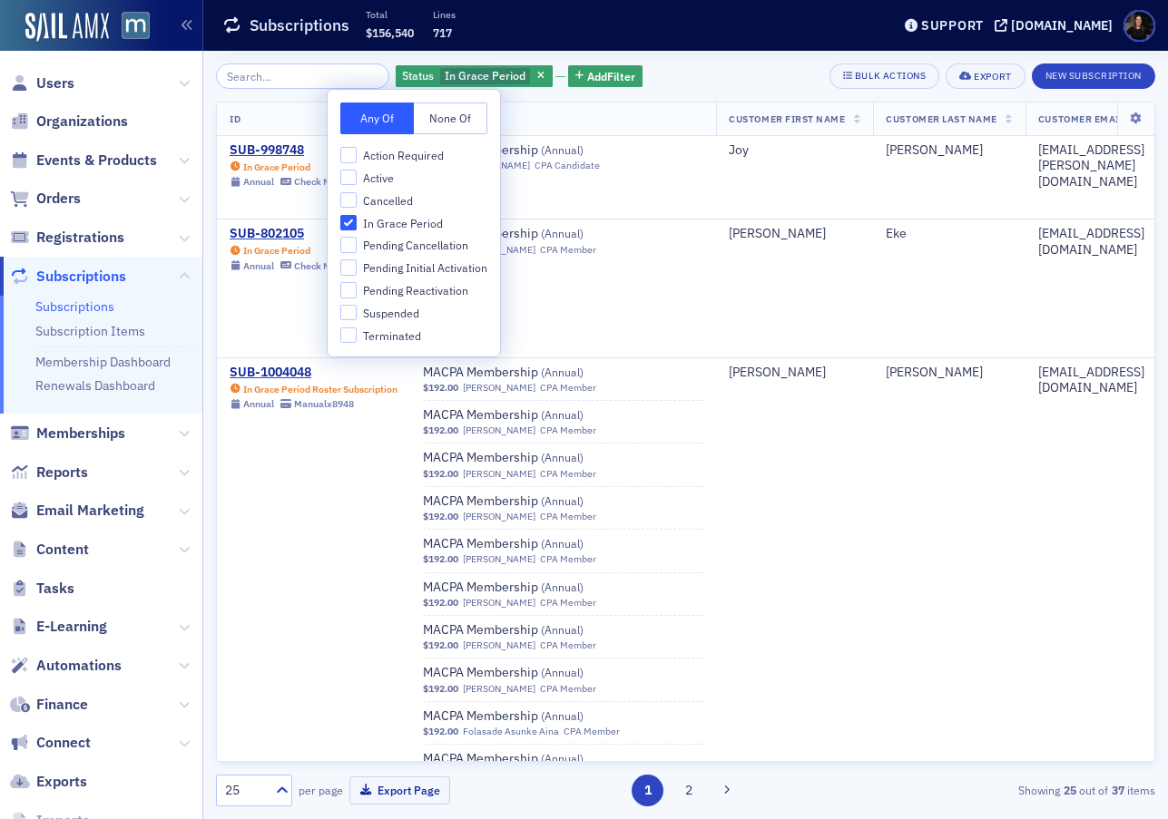
click at [749, 69] on div "Status In Grace Period Add Filter Bulk Actions Export New Subscription" at bounding box center [685, 76] width 939 height 25
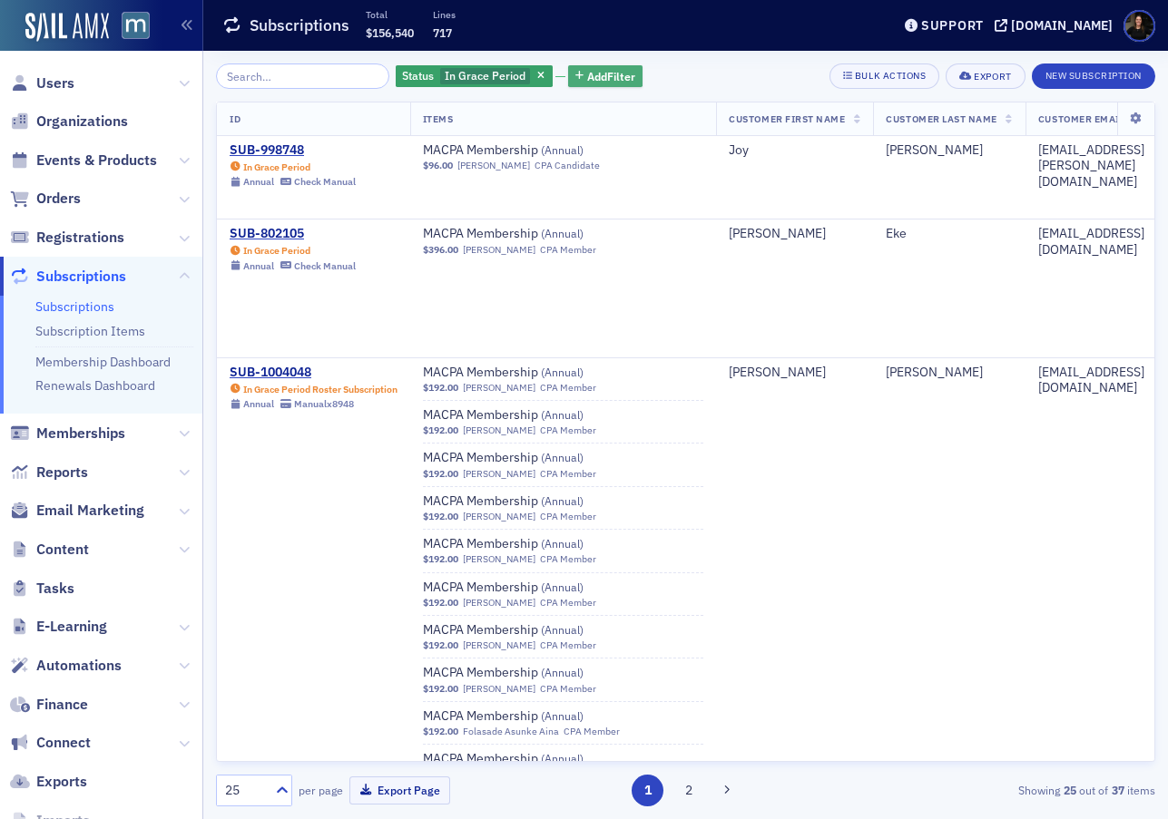
click at [591, 71] on span "Add Filter" at bounding box center [611, 76] width 48 height 16
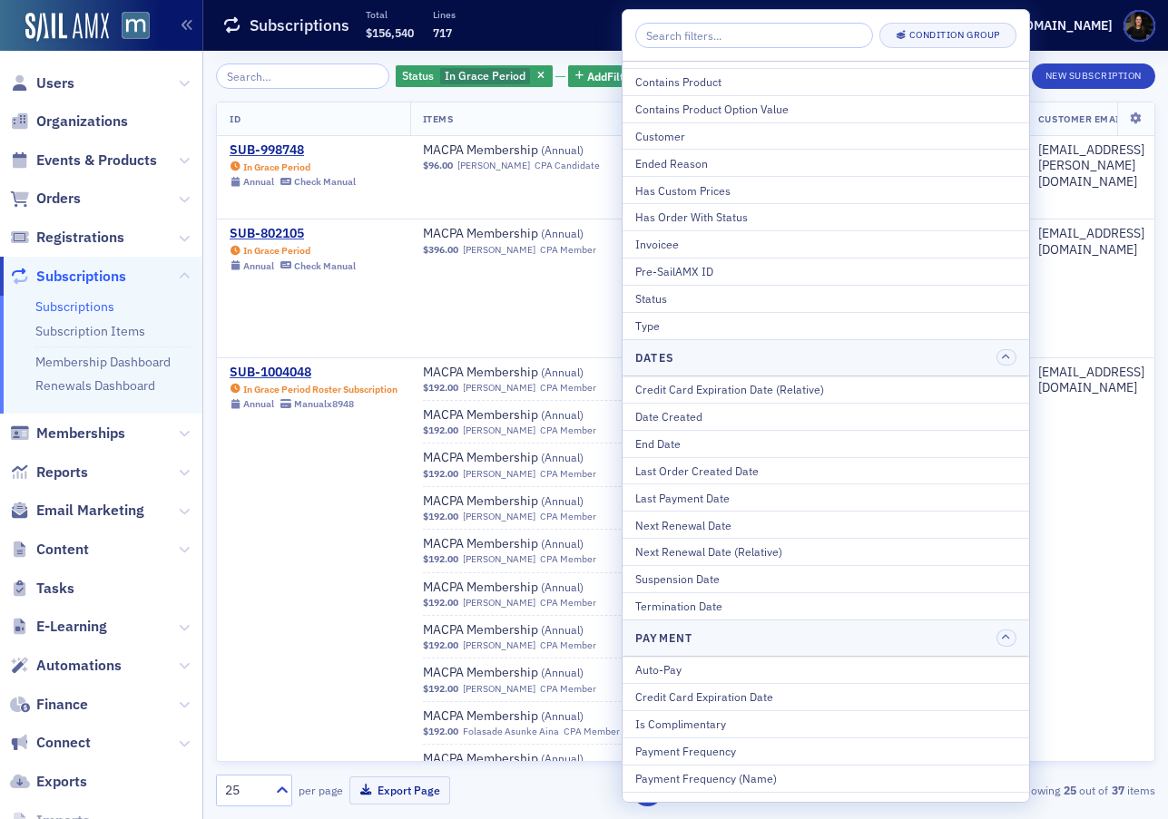
scroll to position [64, 0]
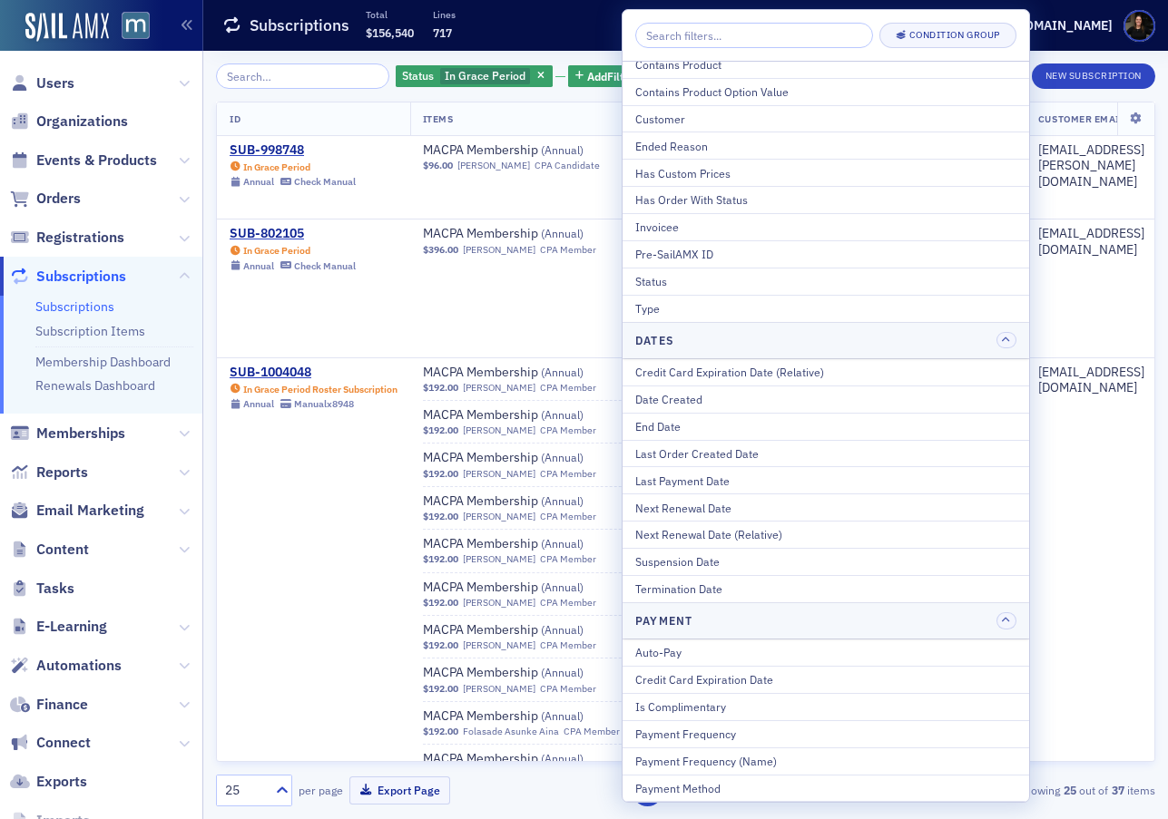
drag, startPoint x: 683, startPoint y: 316, endPoint x: 651, endPoint y: 352, distance: 48.8
click at [683, 316] on div "Type" at bounding box center [825, 308] width 381 height 16
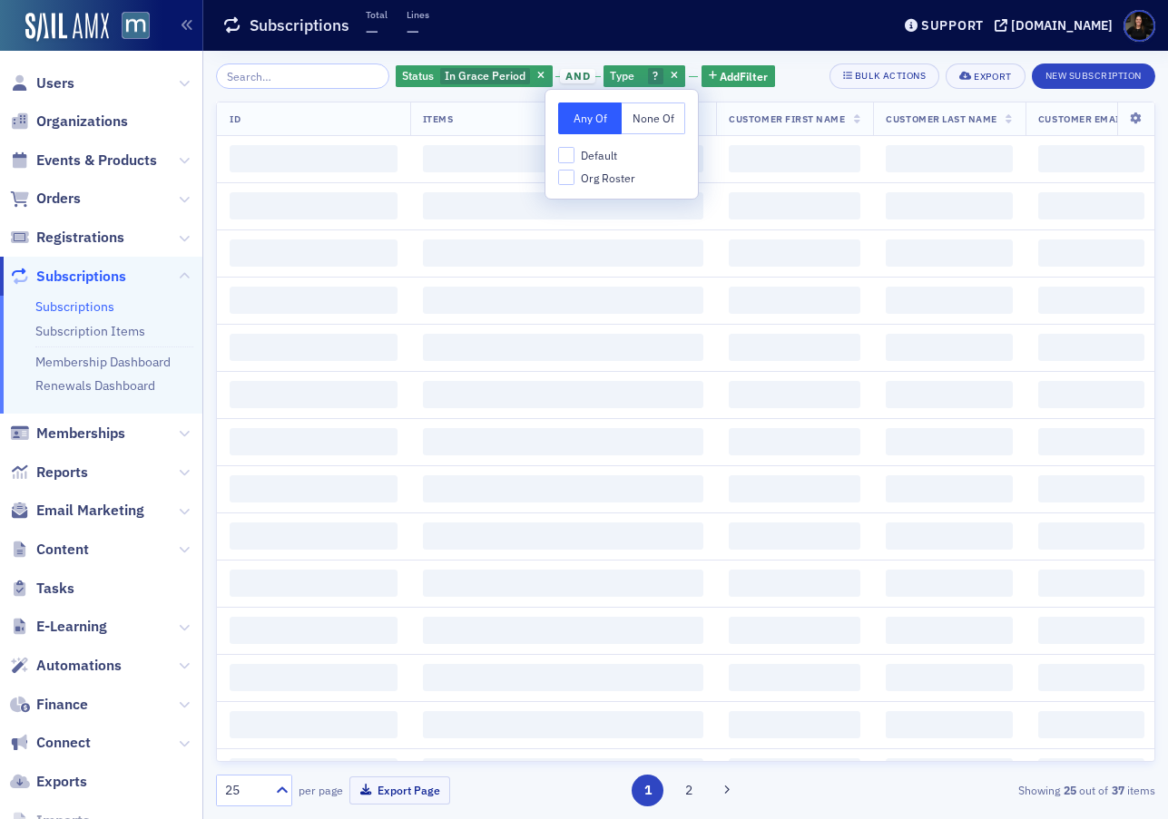
click at [597, 154] on span "Default" at bounding box center [599, 155] width 36 height 15
click at [574, 154] on input "Default" at bounding box center [566, 155] width 16 height 16
checkbox input "true"
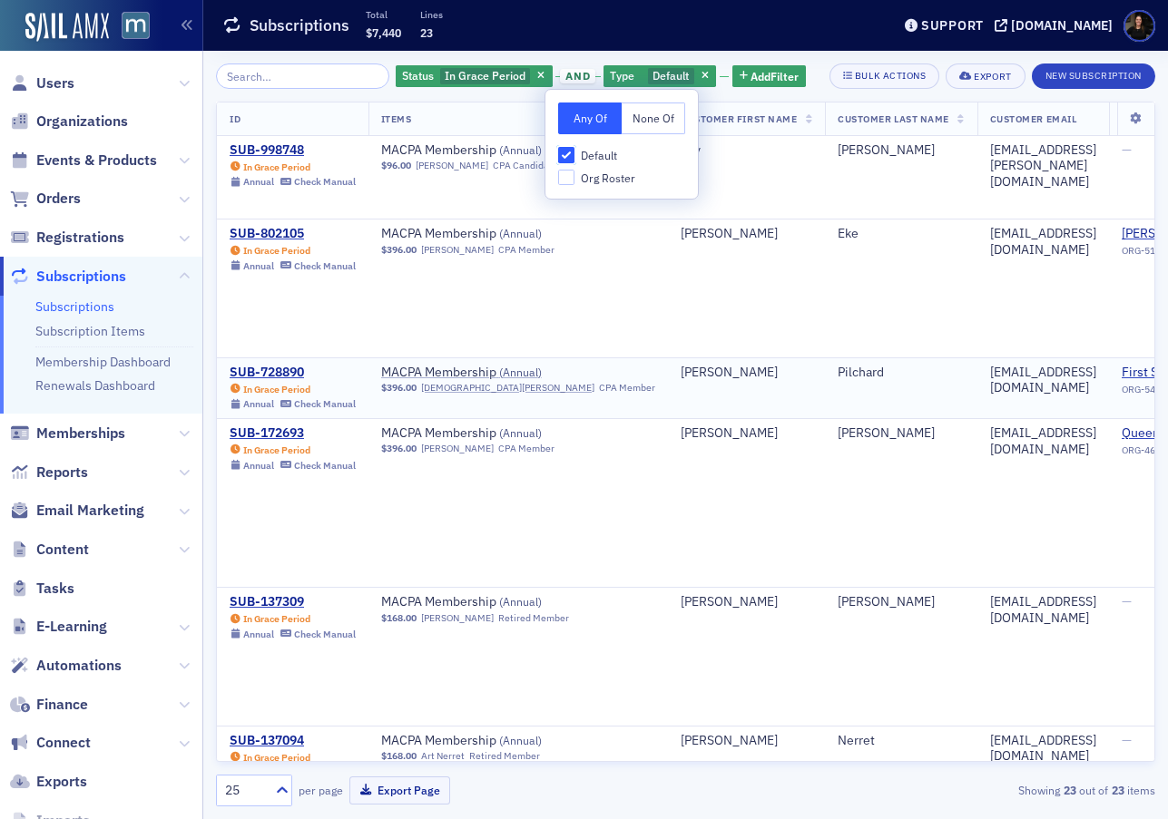
scroll to position [1, 0]
click at [869, 81] on div "Bulk Actions" at bounding box center [890, 76] width 71 height 10
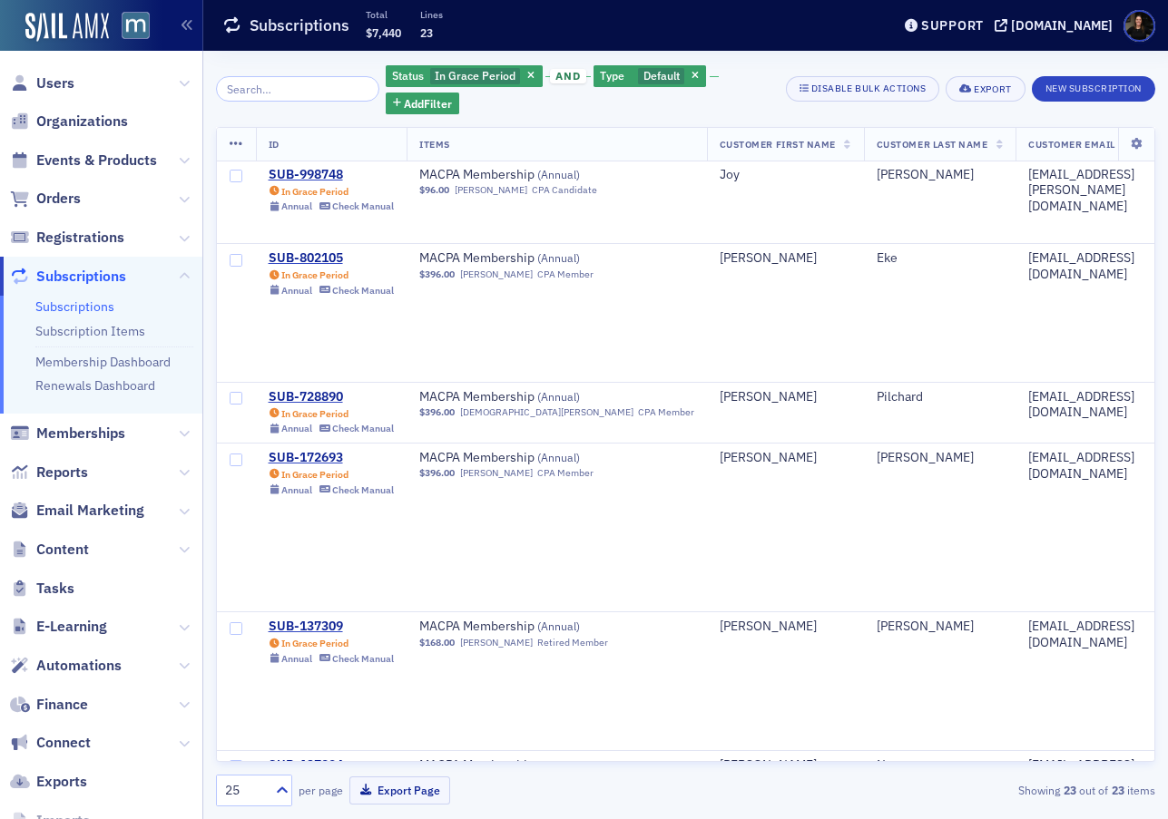
click at [240, 141] on icon at bounding box center [237, 144] width 14 height 15
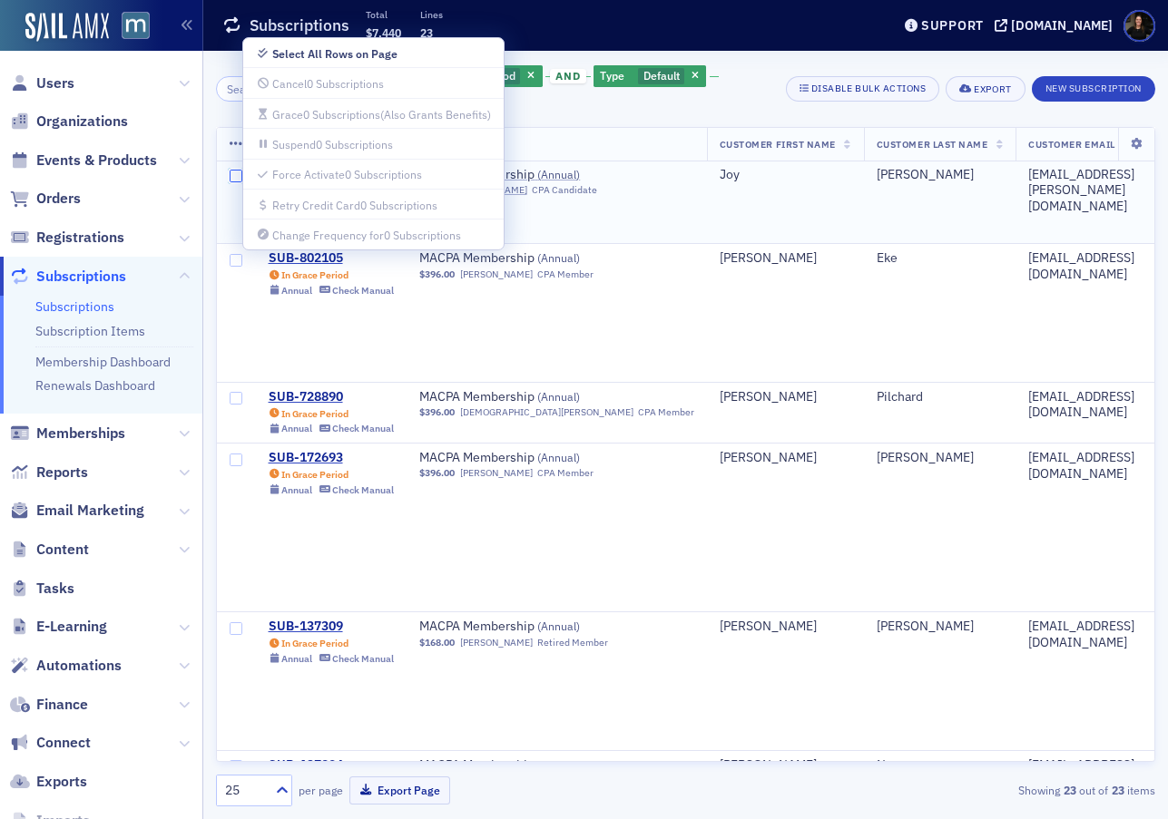
click at [233, 180] on input "checkbox" at bounding box center [236, 176] width 13 height 13
checkbox input "true"
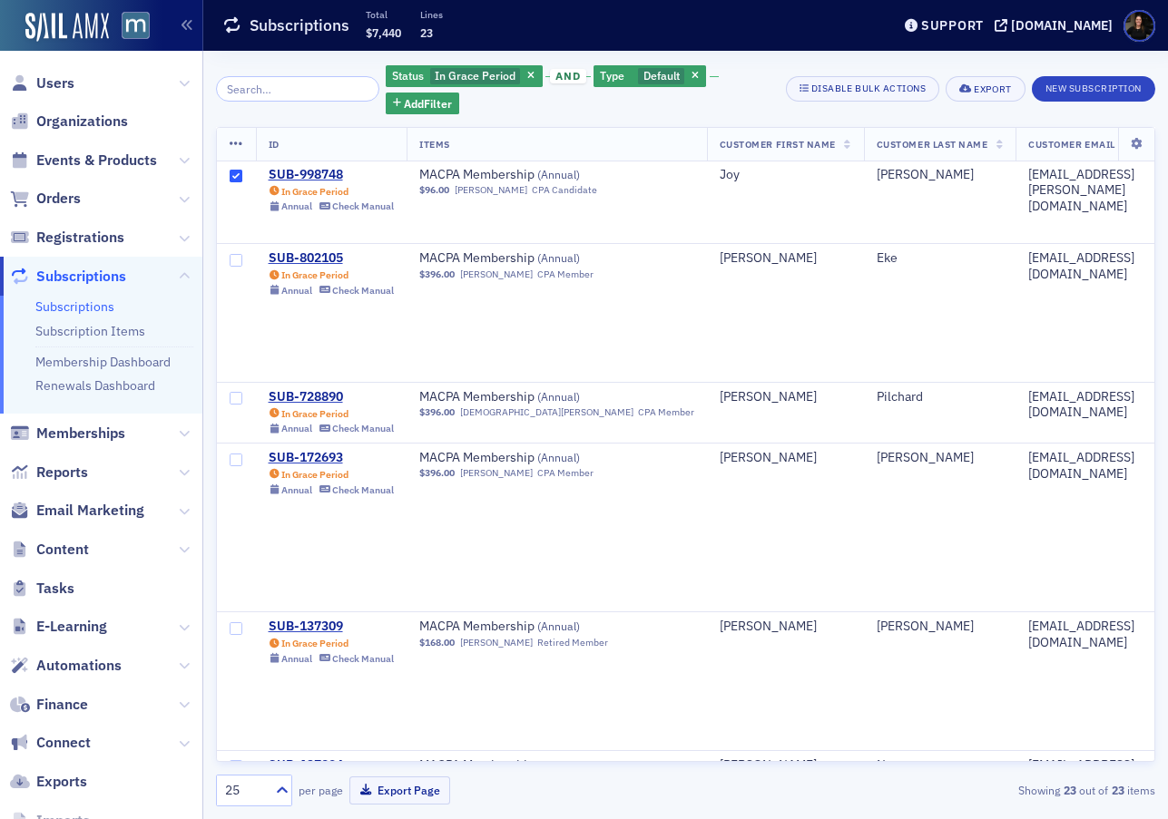
click at [236, 154] on th at bounding box center [236, 145] width 39 height 34
click at [236, 131] on th at bounding box center [236, 145] width 39 height 34
click at [237, 142] on icon at bounding box center [237, 144] width 14 height 15
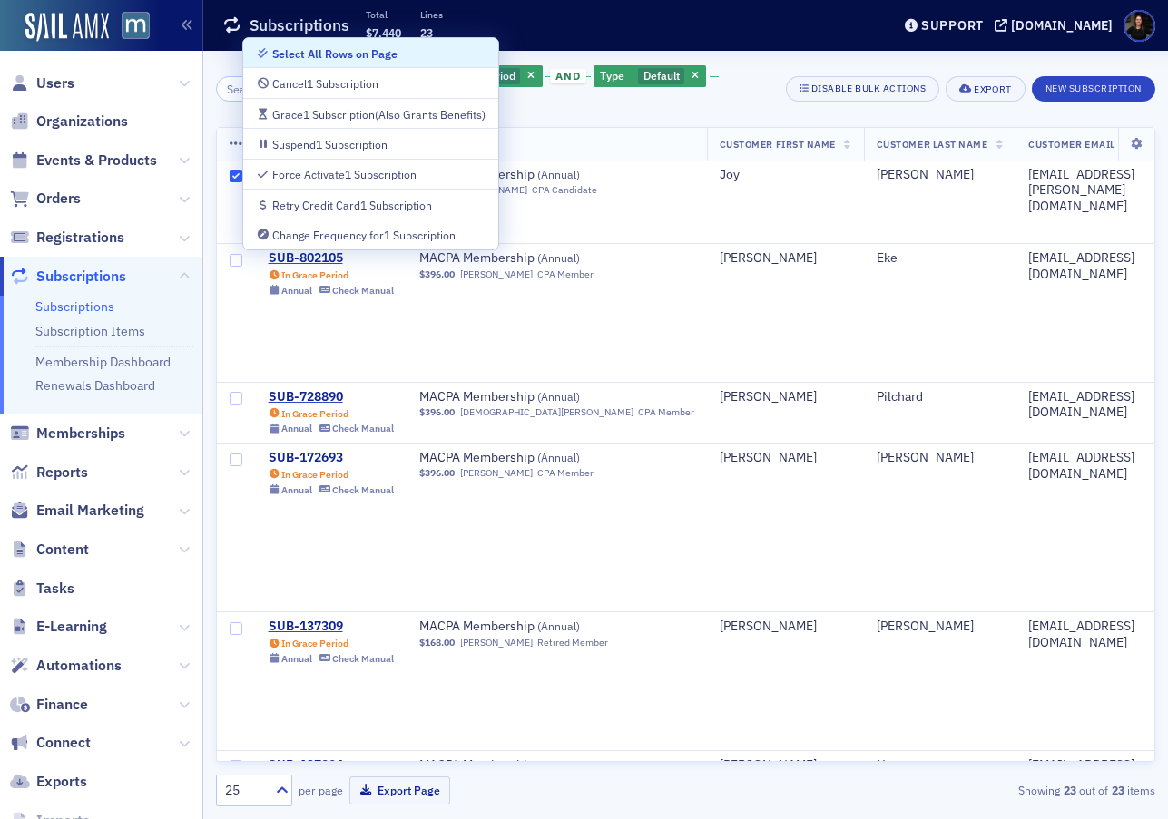
click at [290, 59] on div "Select All Rows on Page" at bounding box center [334, 54] width 125 height 10
checkbox input "true"
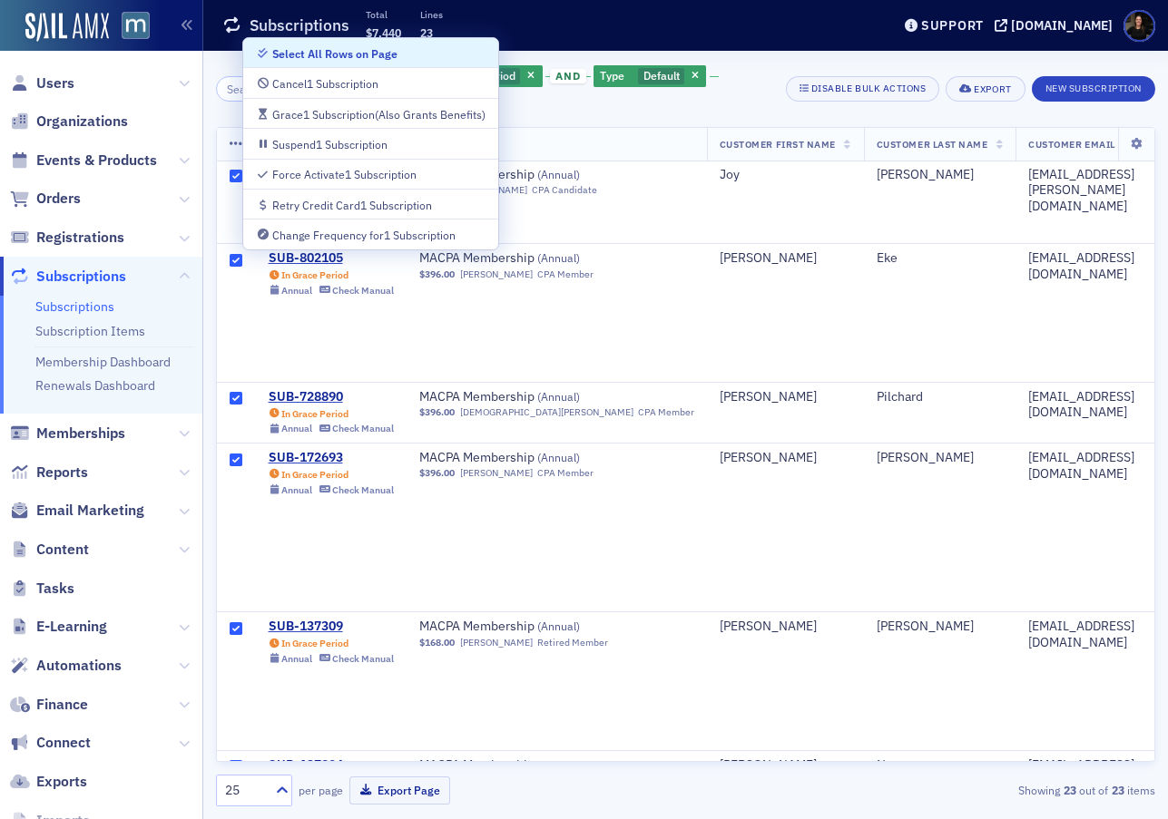
checkbox input "true"
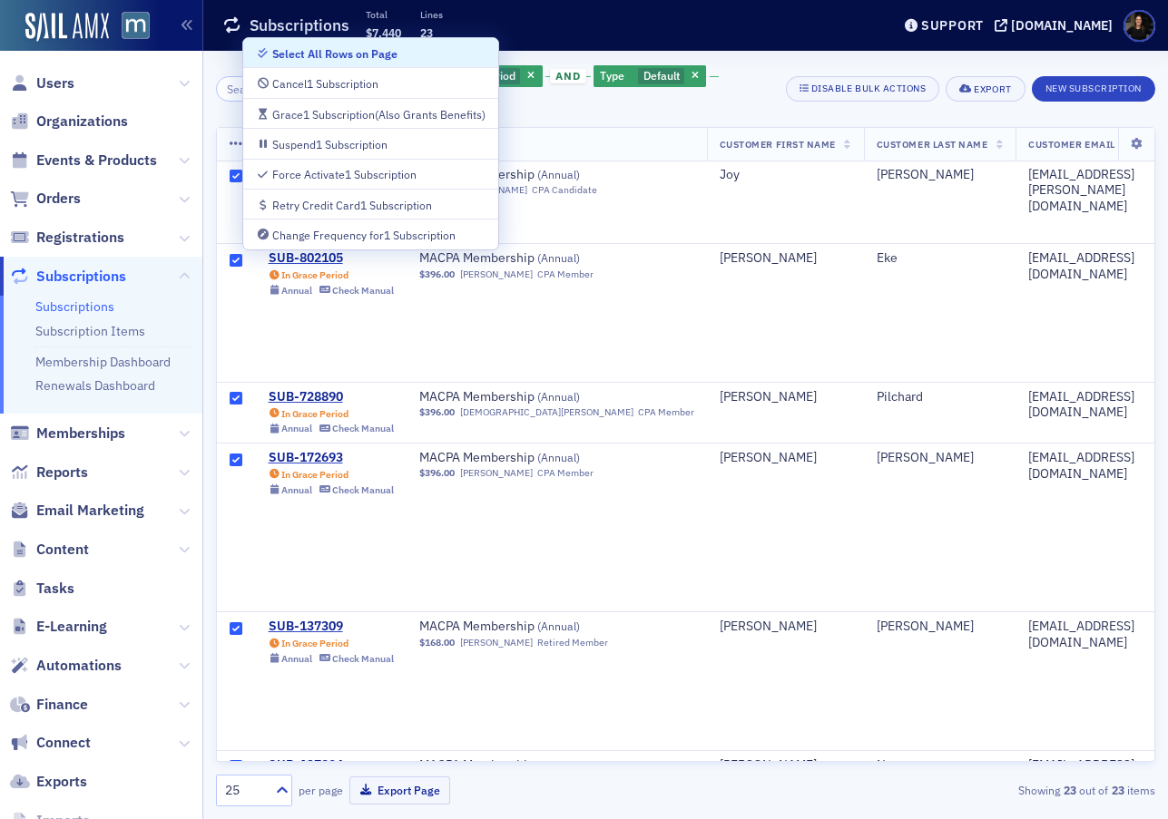
checkbox input "true"
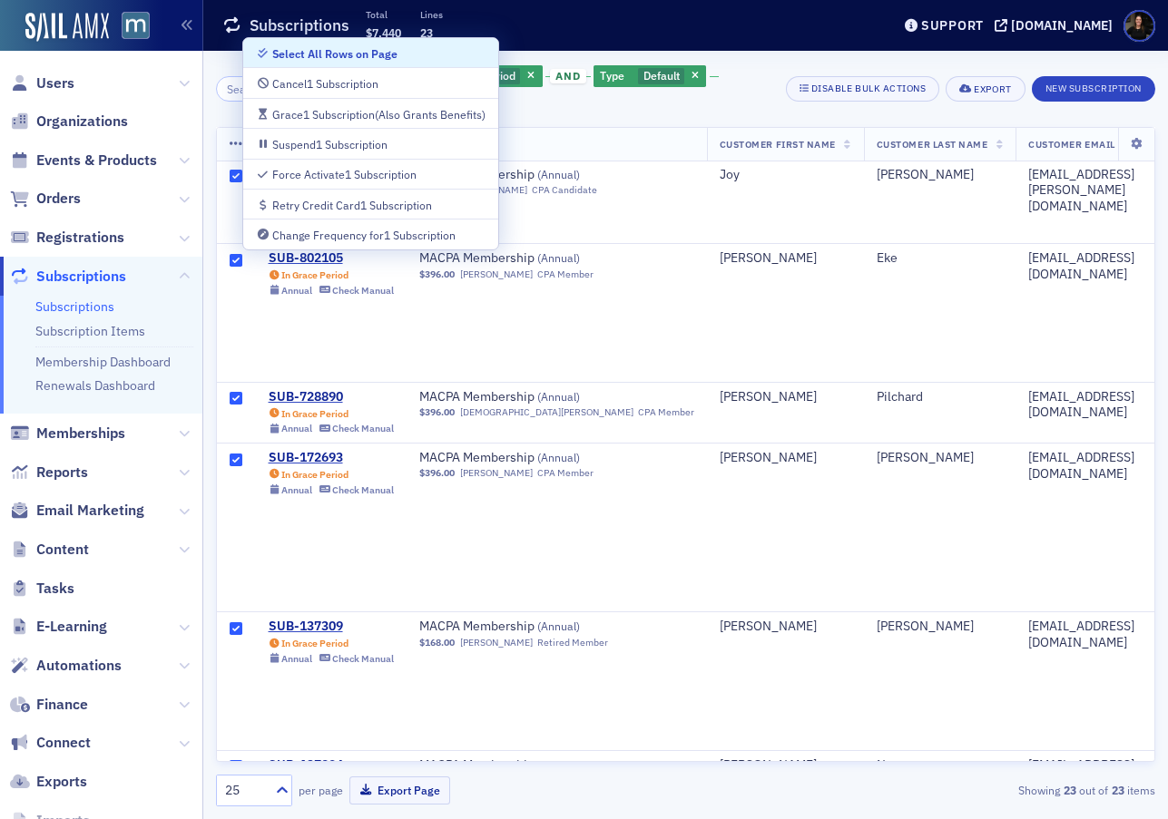
checkbox input "true"
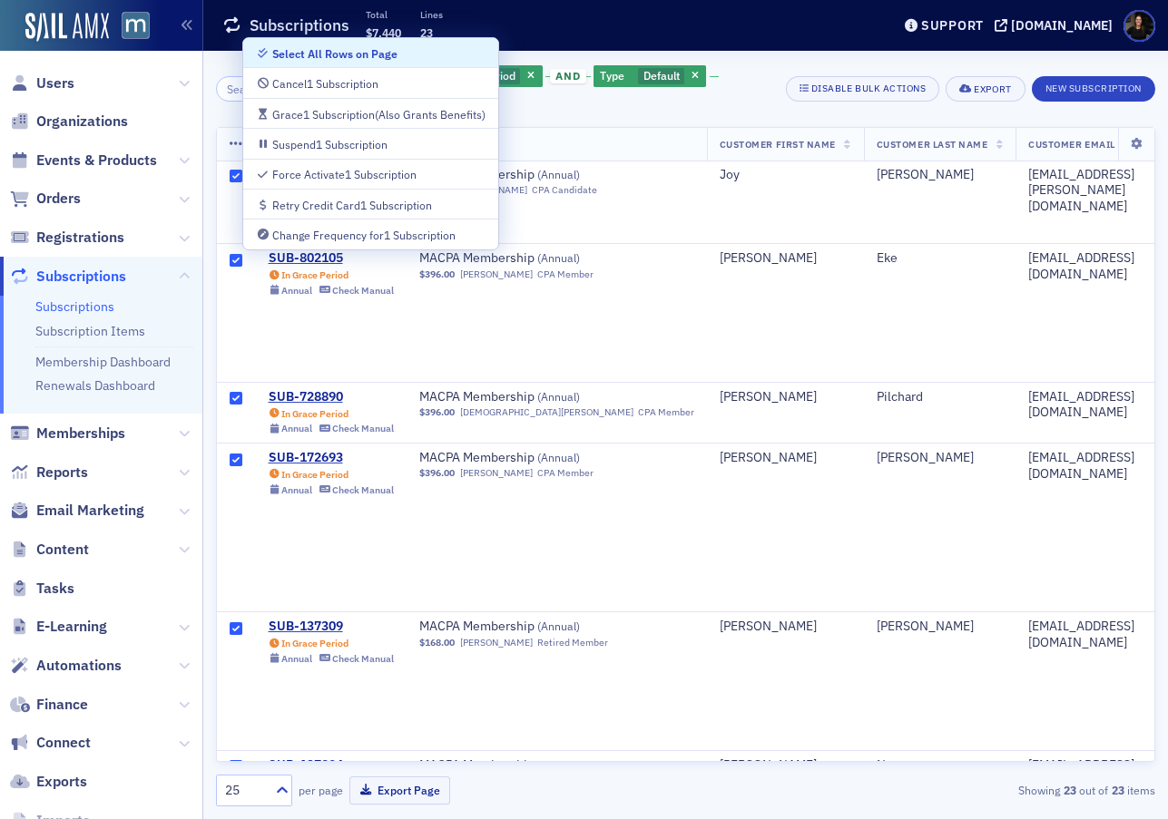
checkbox input "true"
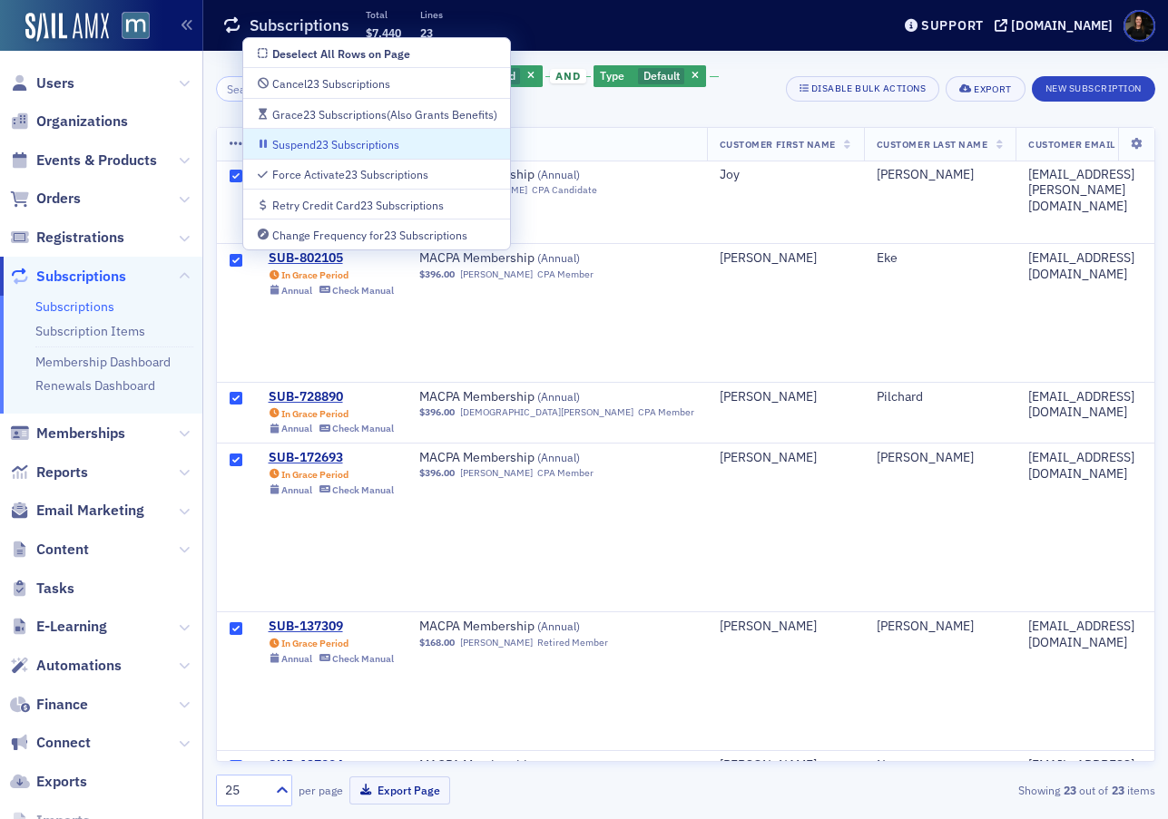
click at [354, 143] on div "Suspend 23 Subscriptions" at bounding box center [335, 145] width 127 height 10
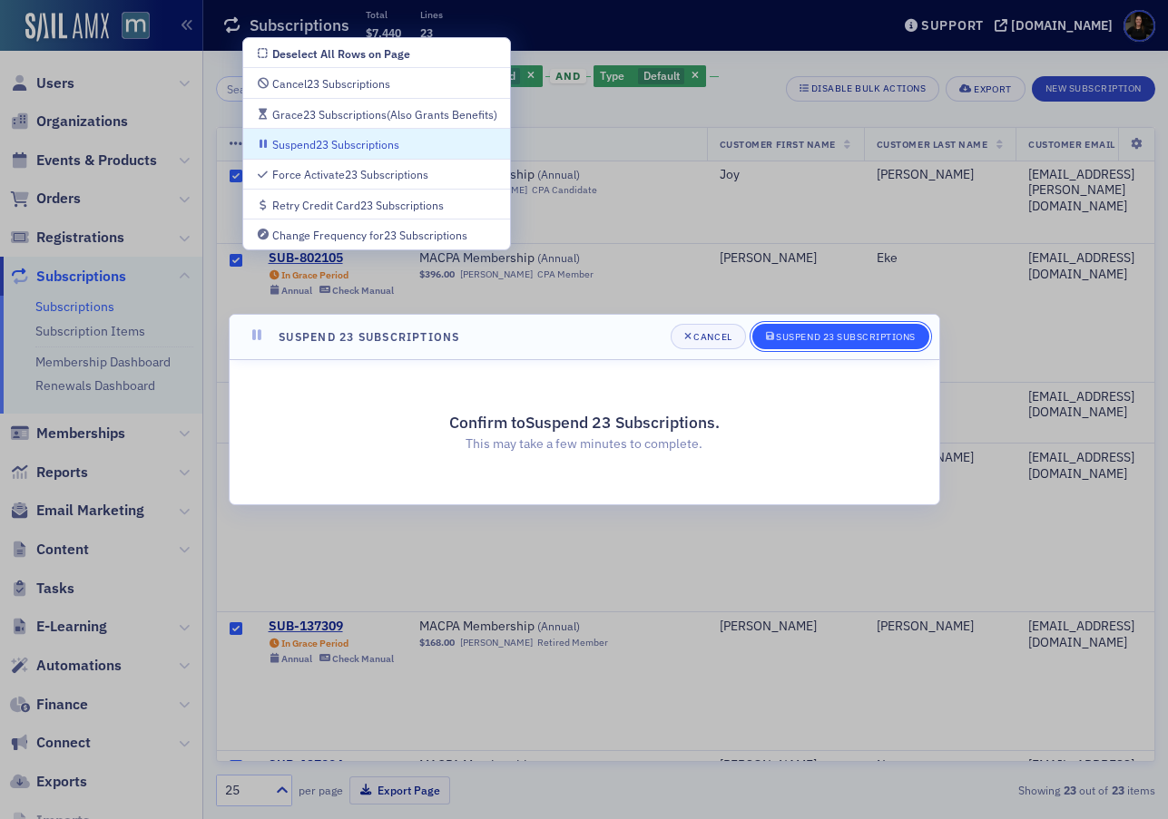
click at [809, 340] on div "Suspend 23 Subscriptions" at bounding box center [846, 337] width 140 height 10
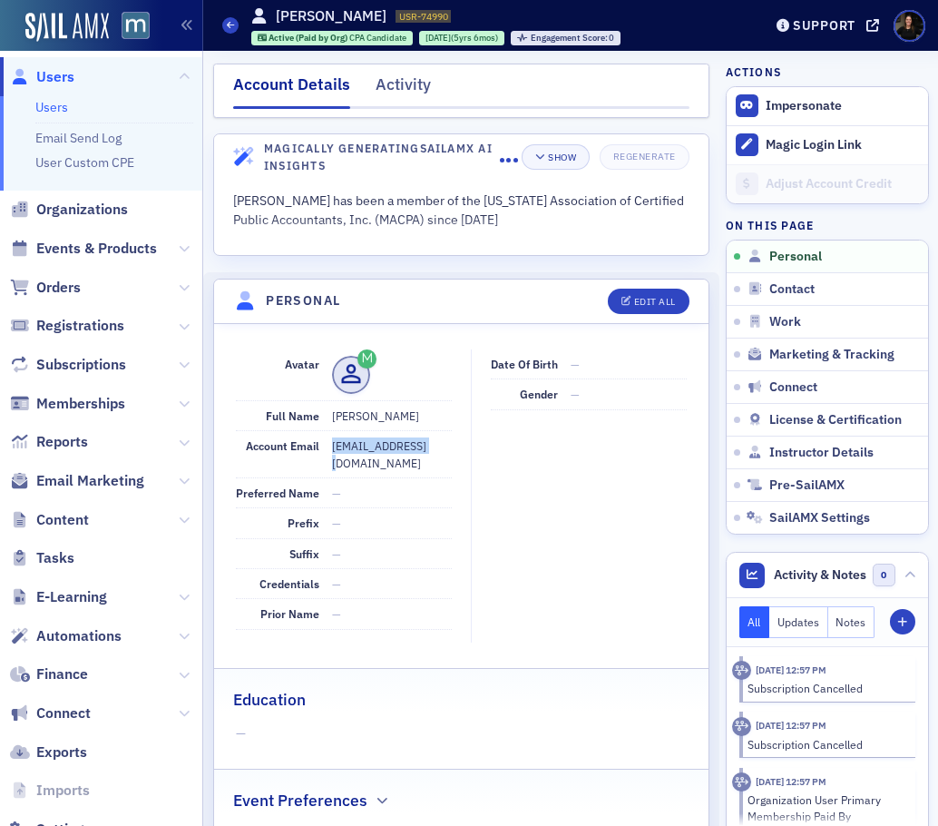
drag, startPoint x: 439, startPoint y: 444, endPoint x: 333, endPoint y: 443, distance: 106.2
click at [333, 443] on dd "[EMAIL_ADDRESS][DOMAIN_NAME]" at bounding box center [392, 454] width 120 height 46
copy dd "[EMAIL_ADDRESS][DOMAIN_NAME]"
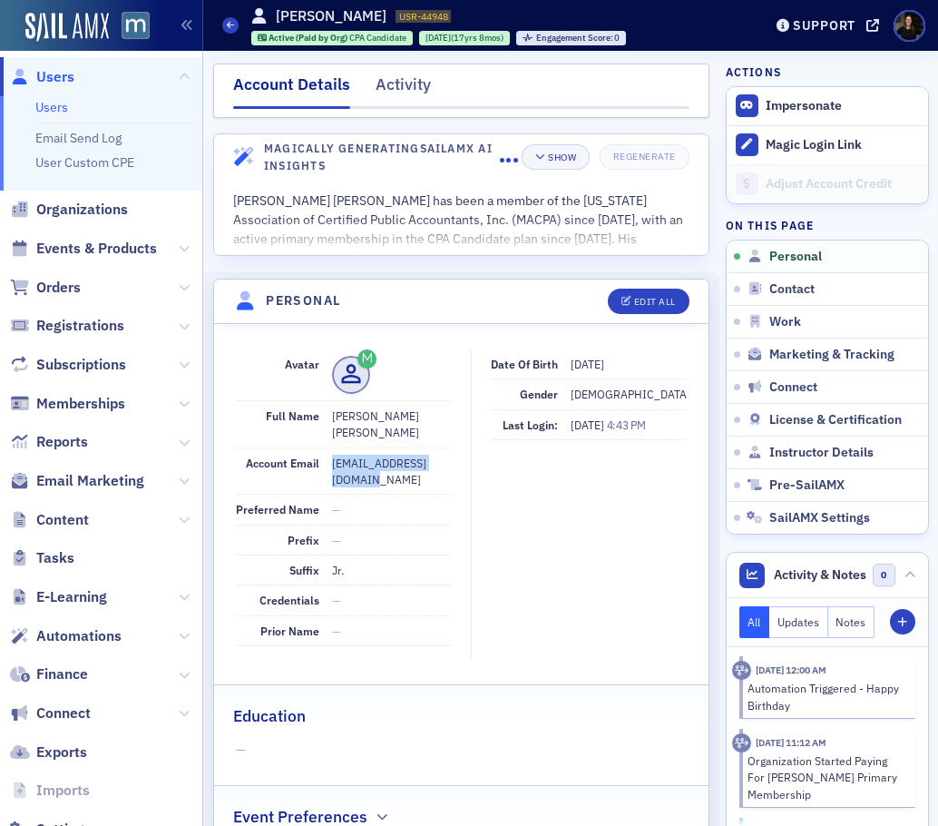
drag, startPoint x: 383, startPoint y: 465, endPoint x: 332, endPoint y: 449, distance: 53.1
click at [332, 449] on dd "danielbruce@uhy-us.com" at bounding box center [392, 471] width 120 height 46
copy dd "danielbruce@uhy-us.com"
click at [49, 77] on span "Users" at bounding box center [55, 77] width 38 height 20
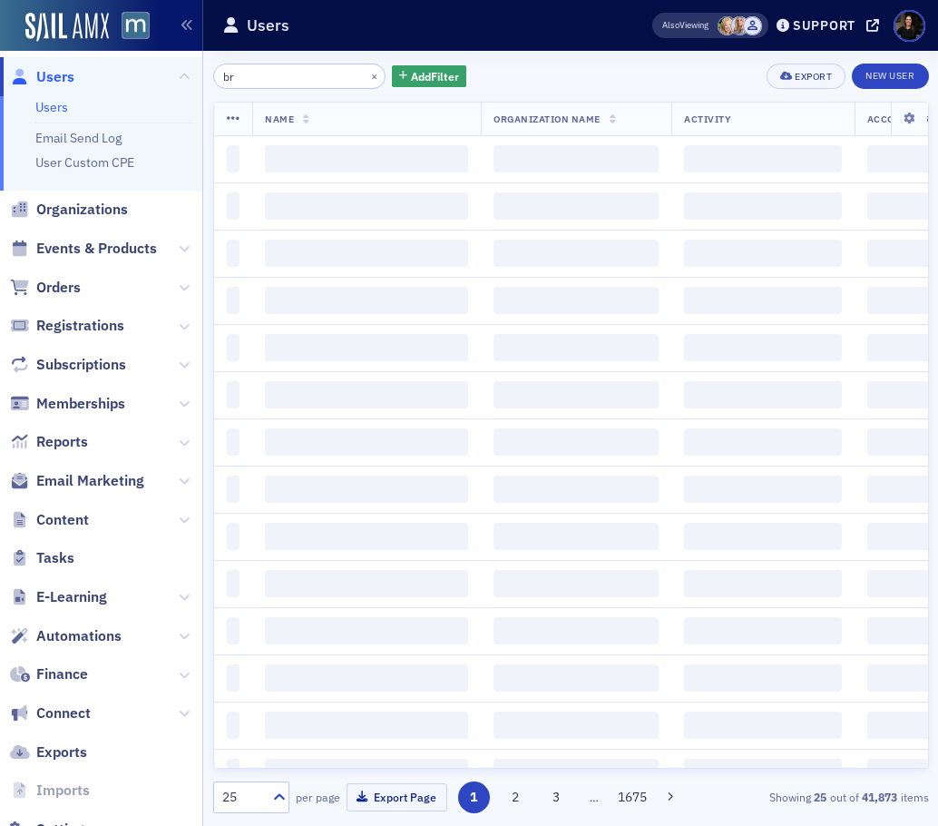
type input "b"
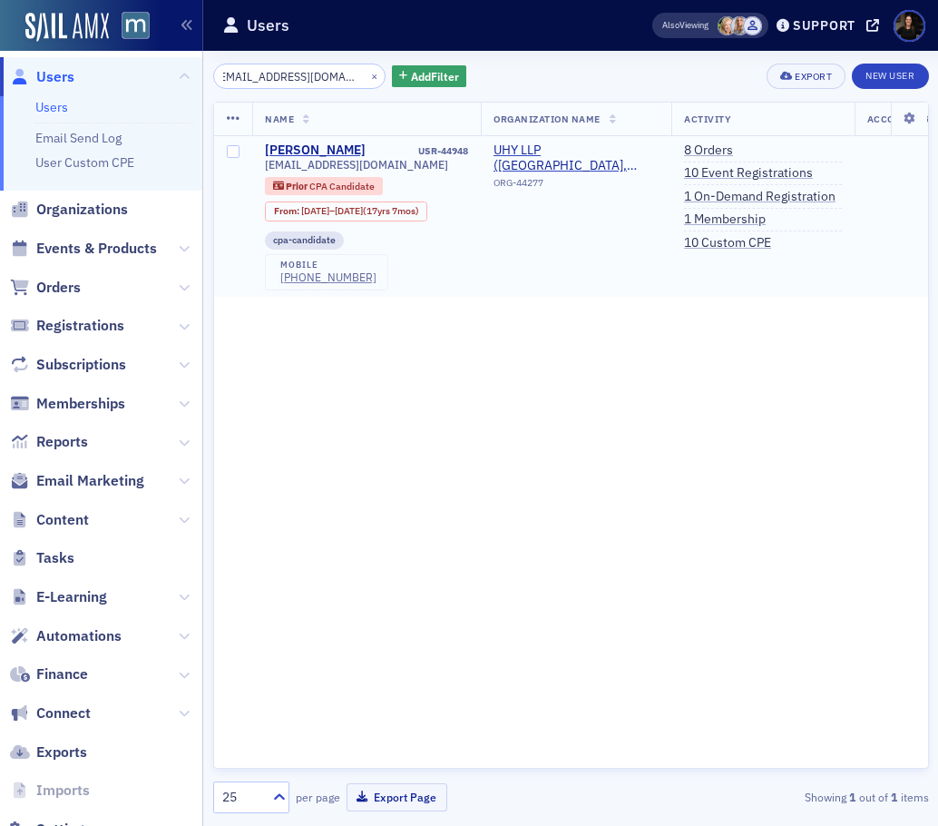
type input "danielbruce@uhy-us.com"
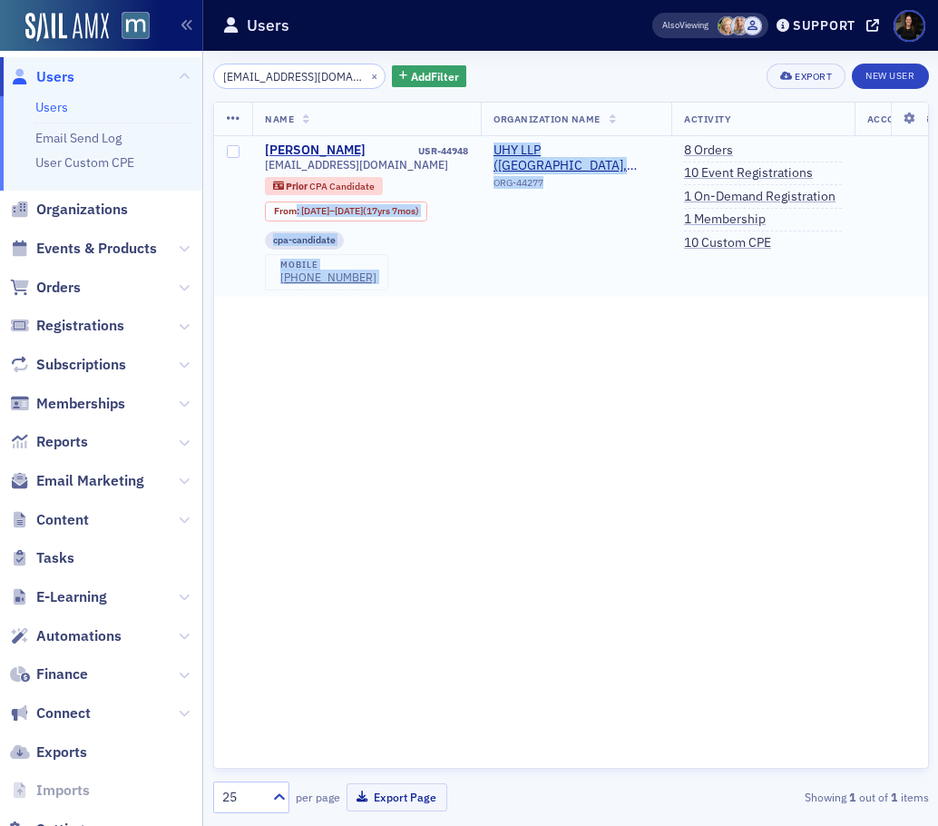
drag, startPoint x: 297, startPoint y: 209, endPoint x: 549, endPoint y: 223, distance: 252.7
click at [549, 223] on tr "Daniel Bruce USR-44948 danielbruce@uhy-us.com Prior CPA Candidate From : 11/20/…" at bounding box center [826, 216] width 1225 height 161
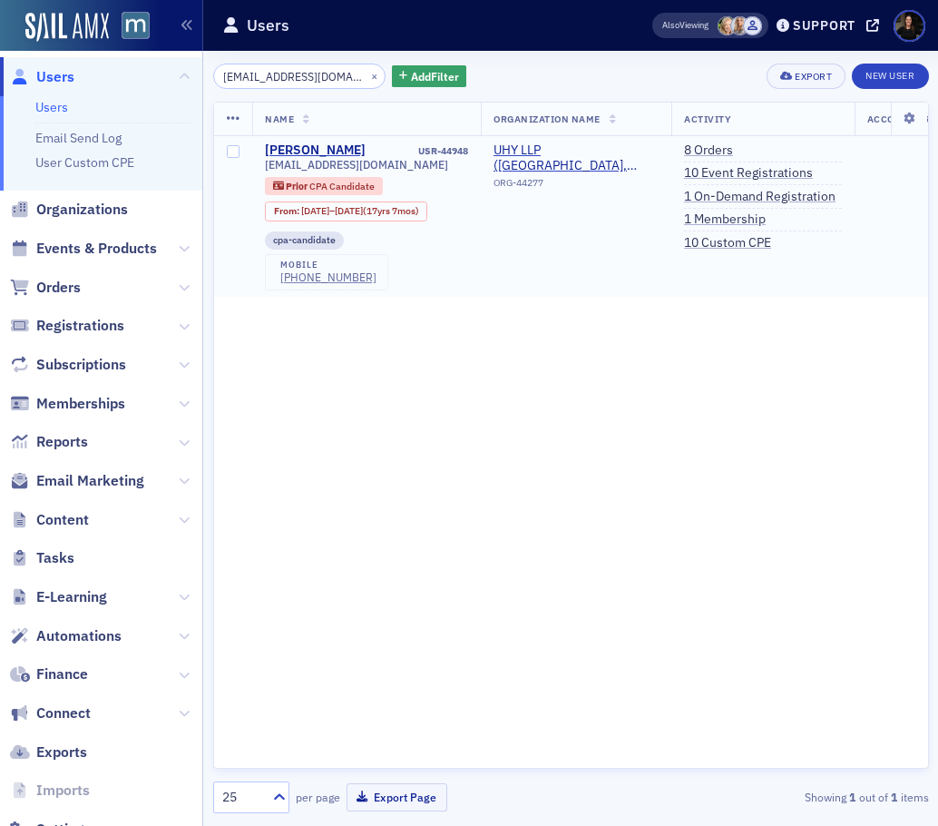
click at [549, 224] on td "UHY LLP (Columbia, MD) ORG-44277" at bounding box center [576, 216] width 191 height 161
click at [55, 280] on span "Orders" at bounding box center [58, 288] width 44 height 20
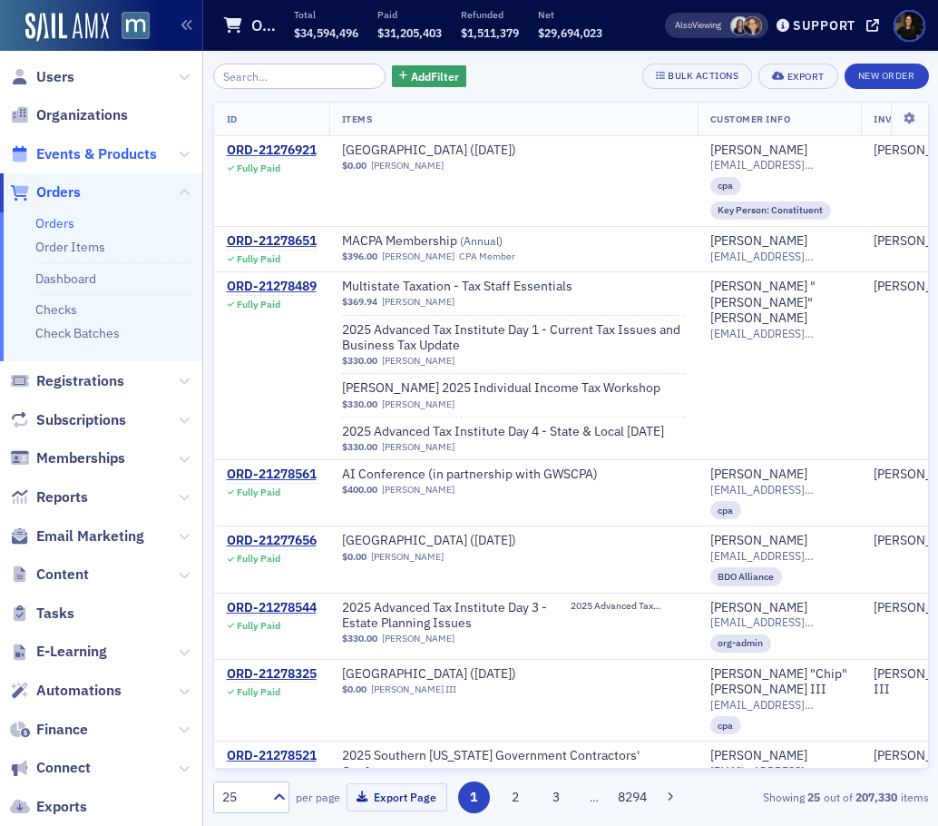
drag, startPoint x: 68, startPoint y: 153, endPoint x: 78, endPoint y: 157, distance: 10.6
click at [68, 153] on span "Events & Products" at bounding box center [96, 154] width 121 height 20
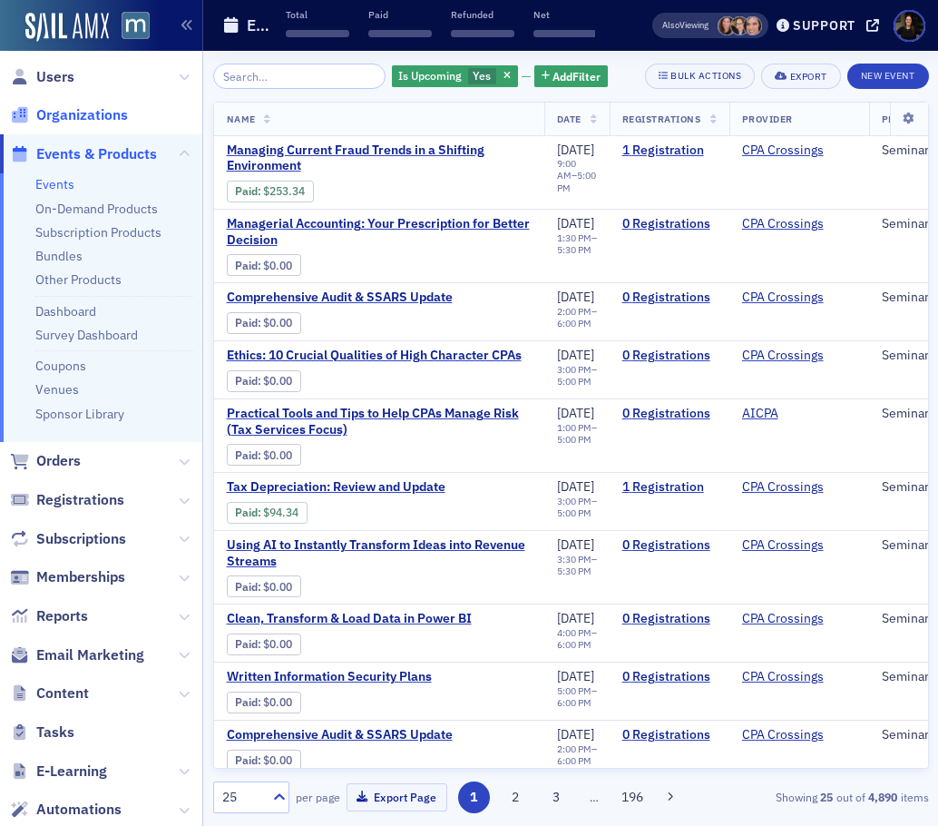
click at [116, 103] on span "Organizations" at bounding box center [101, 115] width 202 height 39
drag, startPoint x: 112, startPoint y: 115, endPoint x: 219, endPoint y: 71, distance: 116.0
click at [112, 115] on span "Organizations" at bounding box center [82, 115] width 92 height 20
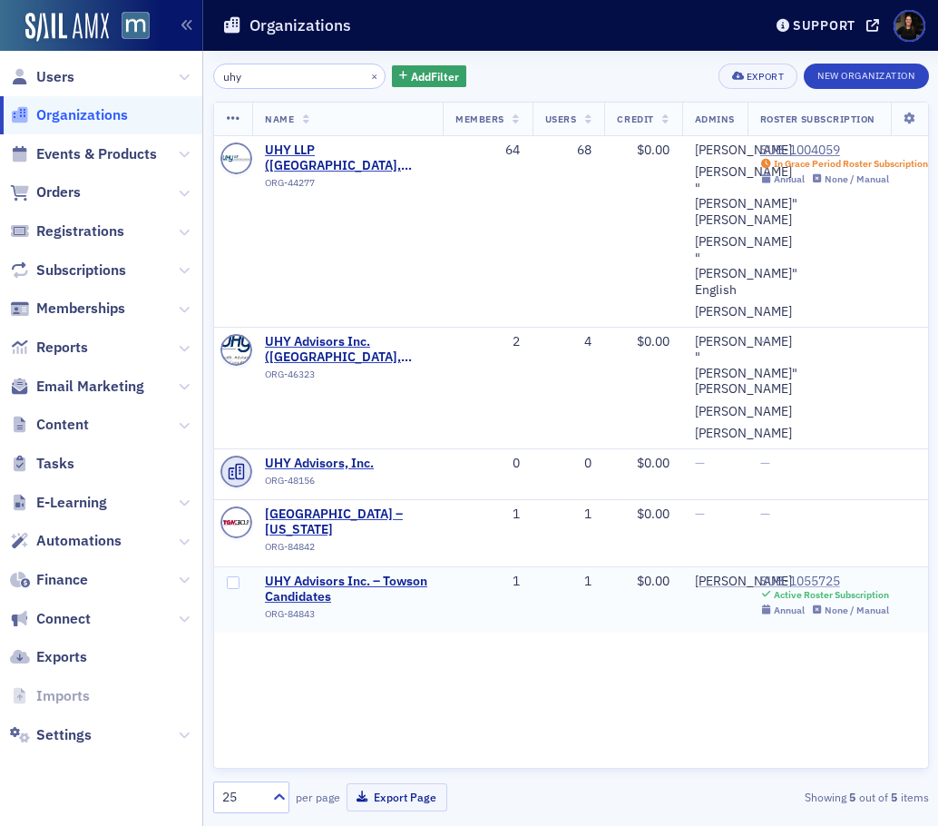
type input "uhy"
click at [809, 580] on div "SUB-1055725" at bounding box center [824, 582] width 129 height 16
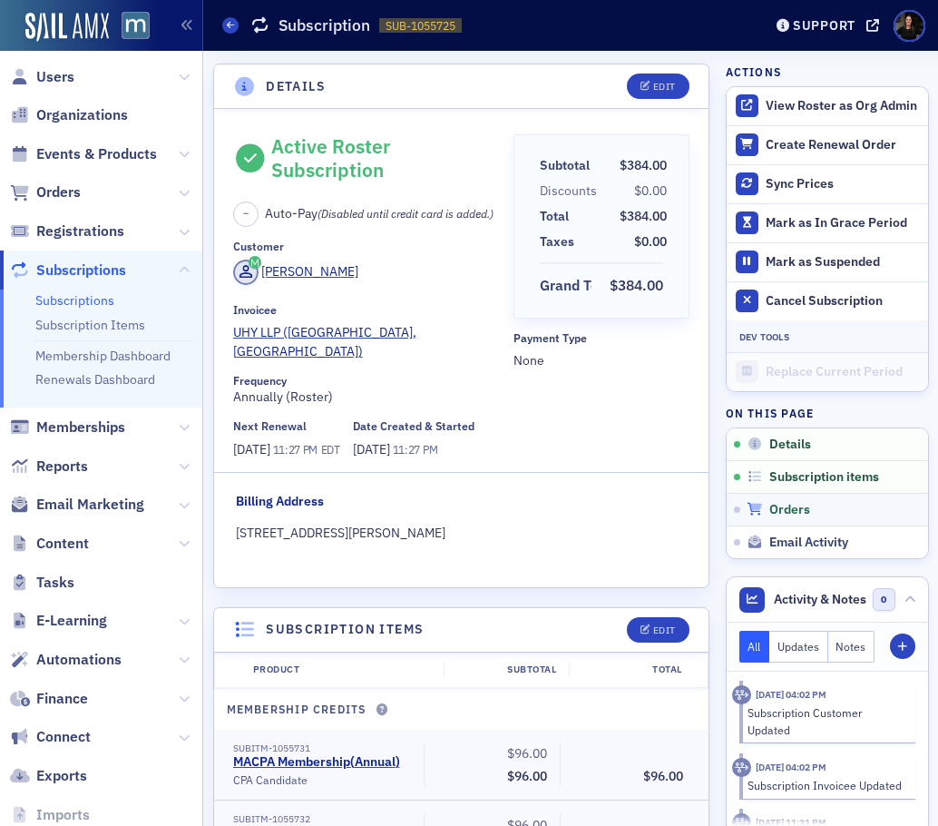
click at [795, 507] on span "Orders" at bounding box center [790, 510] width 41 height 16
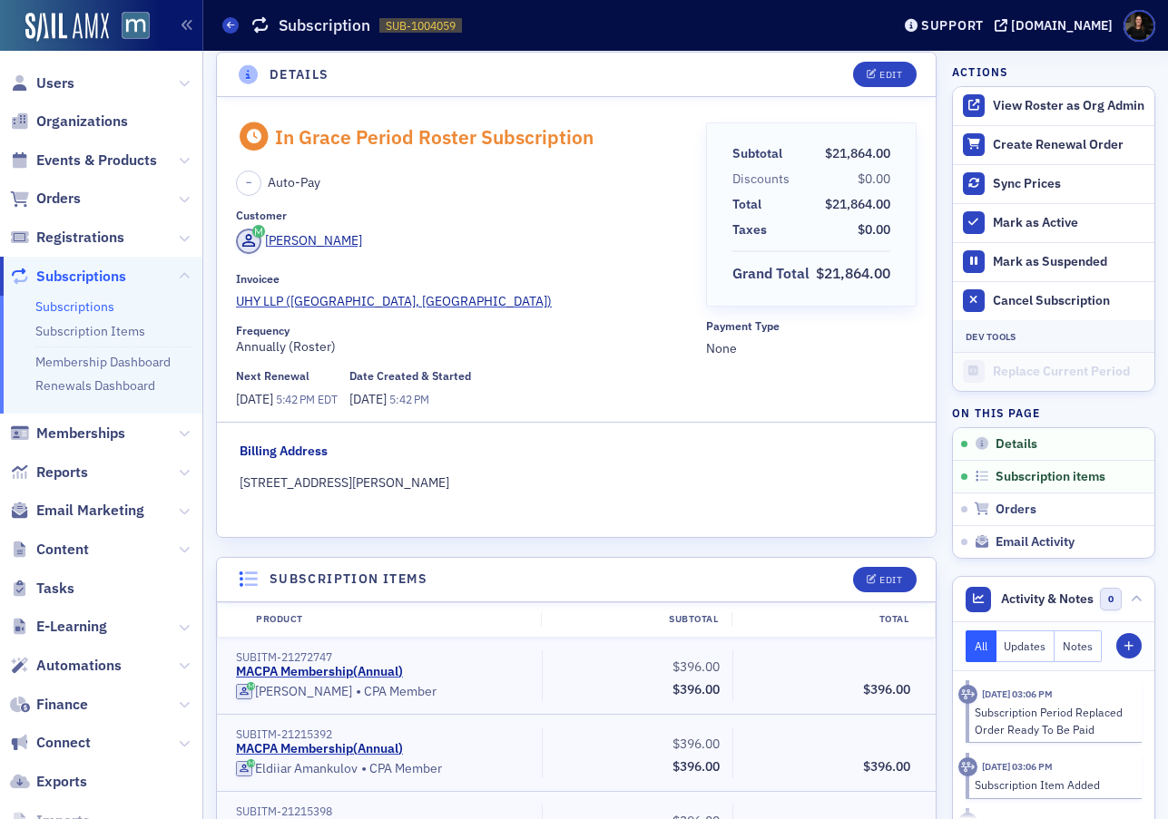
scroll to position [15, 0]
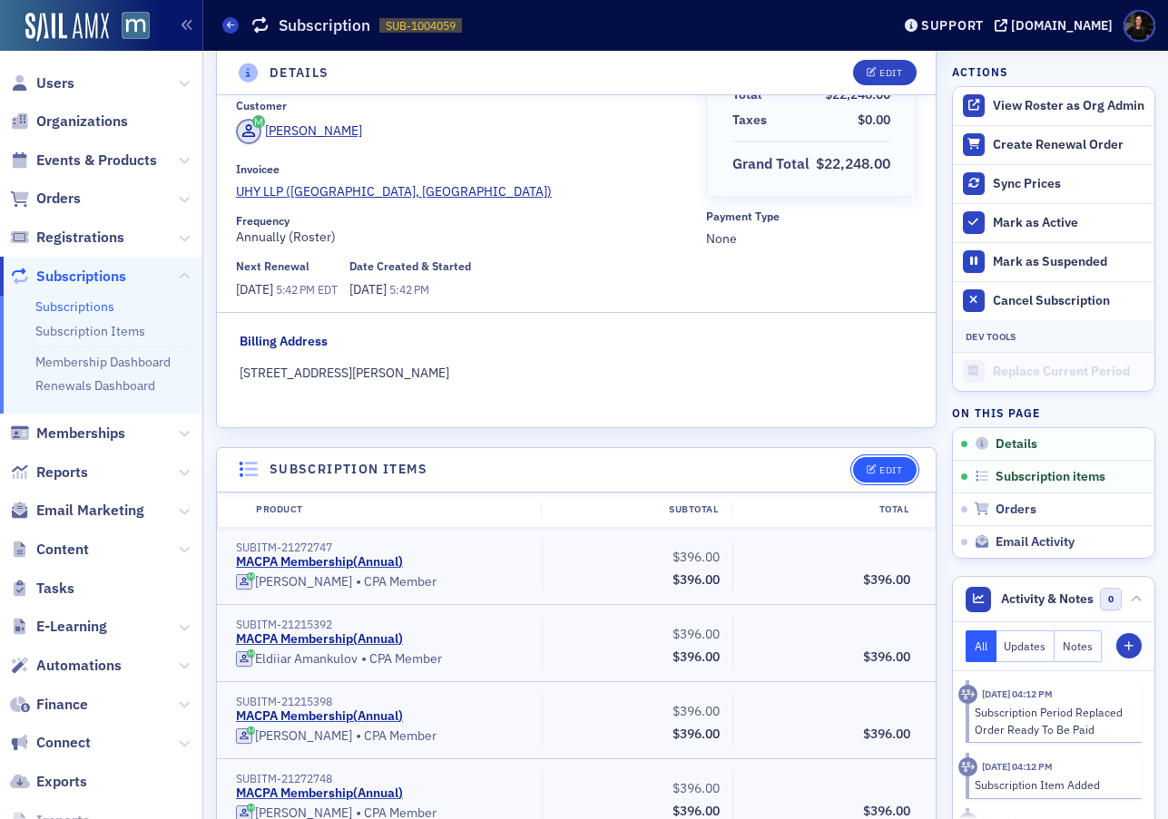
click at [890, 467] on div "Edit" at bounding box center [890, 471] width 23 height 10
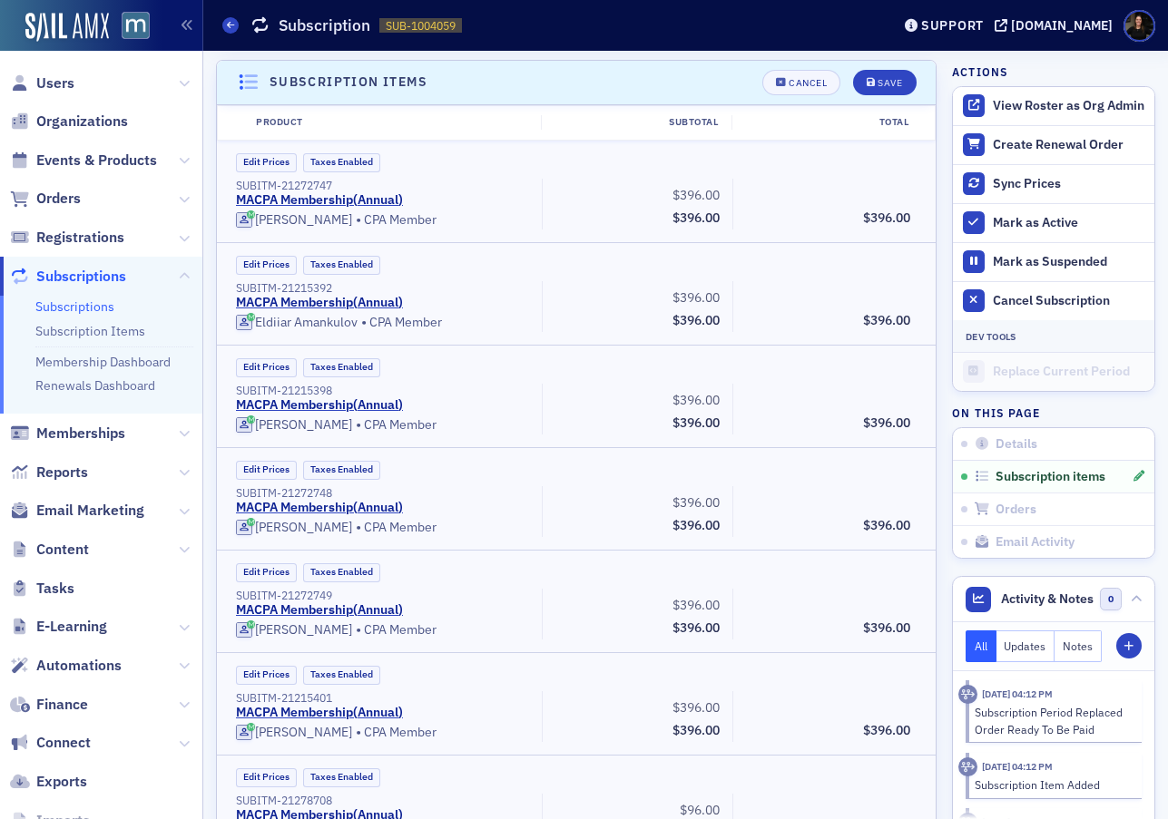
scroll to position [3370, 0]
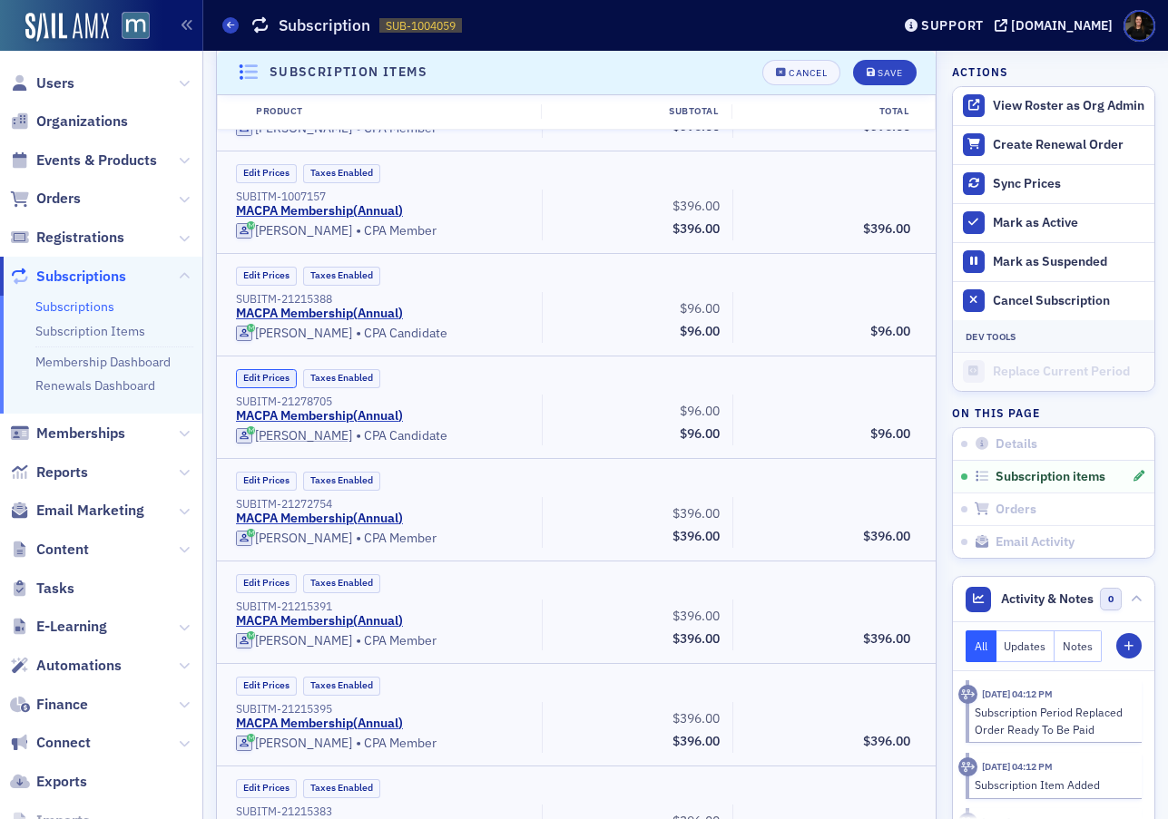
click at [268, 377] on button "Edit Prices" at bounding box center [266, 378] width 61 height 19
drag, startPoint x: 701, startPoint y: 435, endPoint x: 763, endPoint y: 440, distance: 62.9
click at [763, 440] on div "SUBITM-21278705 MACPA Membership ( Annual ) (Custom Price) [PERSON_NAME] • CPA …" at bounding box center [573, 420] width 700 height 51
type input "0.00"
click at [536, 392] on div "Custom Prices Taxes Enabled SUBITM-21278705 MACPA Membership ( Annual ) (Custom…" at bounding box center [576, 407] width 693 height 76
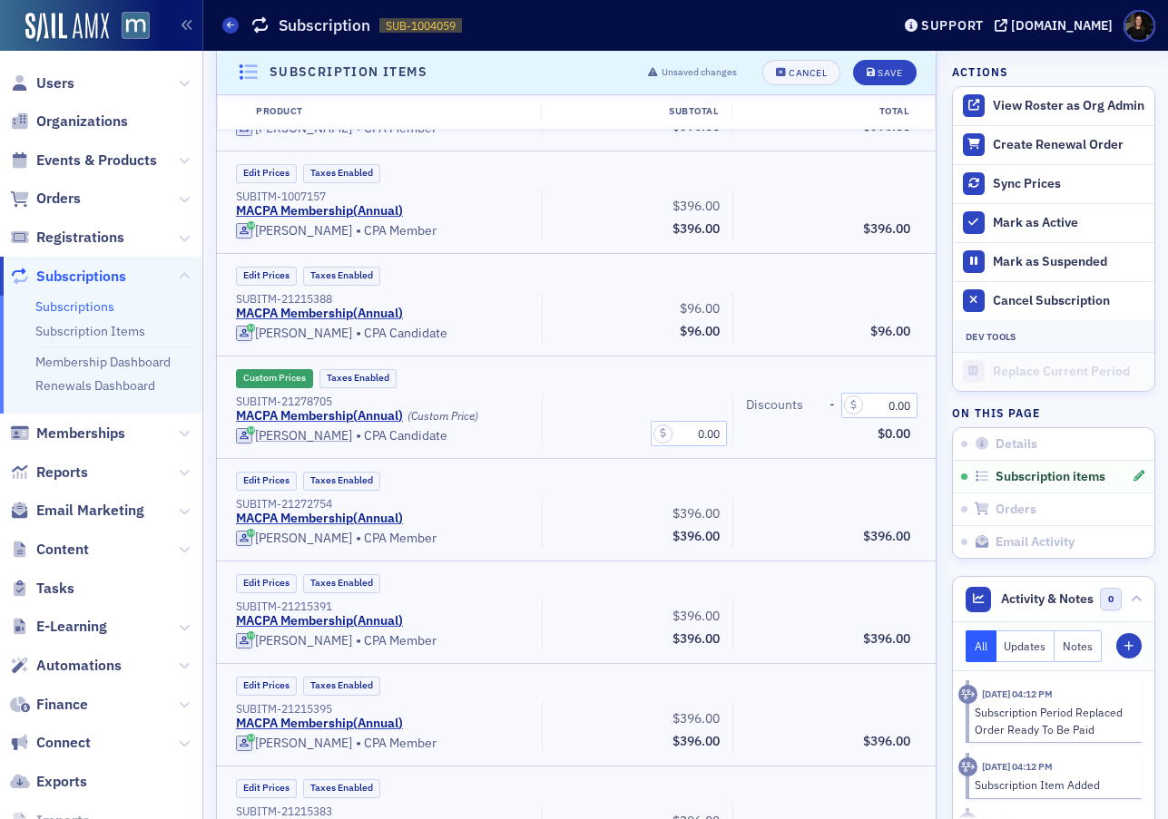
scroll to position [4498, 0]
click at [270, 380] on button "Edit Prices" at bounding box center [266, 378] width 61 height 19
drag, startPoint x: 721, startPoint y: 434, endPoint x: 785, endPoint y: 437, distance: 63.6
click at [784, 437] on div "SUBITM-21278707 MACPA Membership ( Annual ) (Custom Price) [PERSON_NAME] • CPA …" at bounding box center [573, 420] width 700 height 51
type input "0.00"
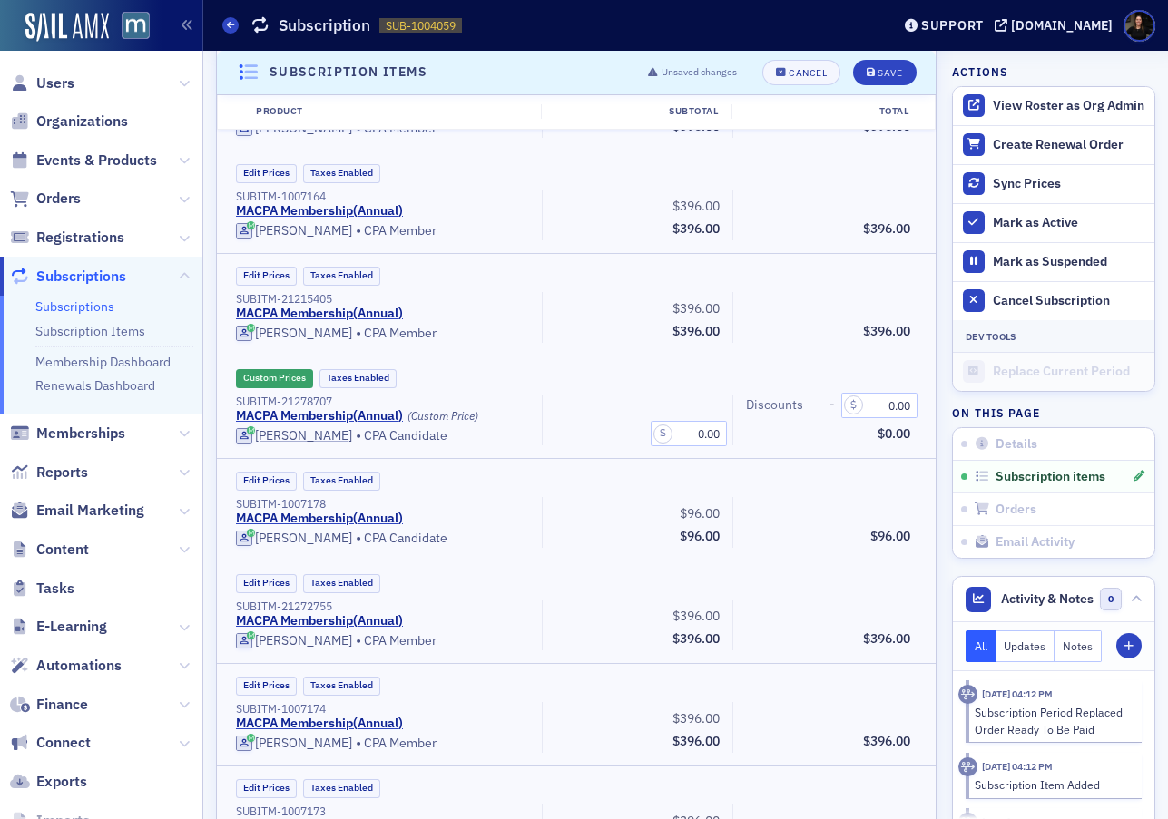
click at [560, 444] on div "0.00" at bounding box center [637, 434] width 164 height 23
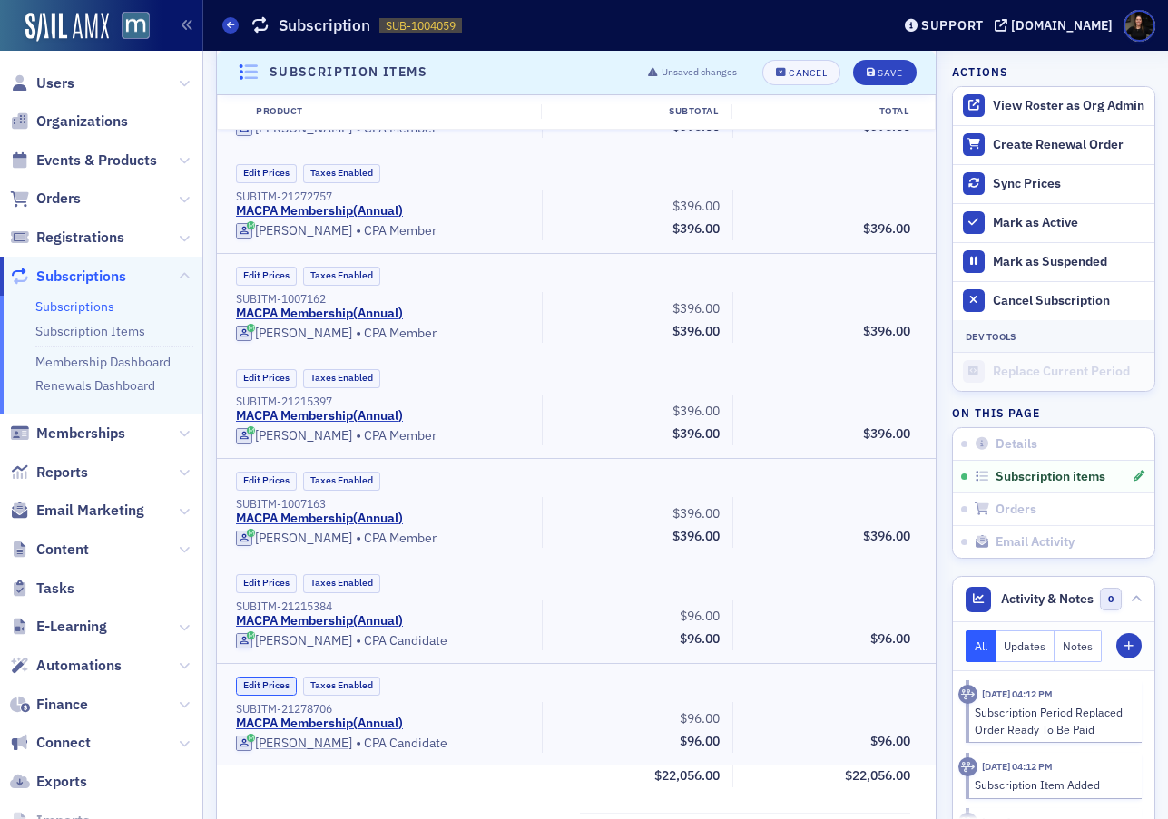
click at [270, 686] on button "Edit Prices" at bounding box center [266, 686] width 61 height 19
click at [681, 742] on input "96.00" at bounding box center [689, 741] width 76 height 25
type input "0.00"
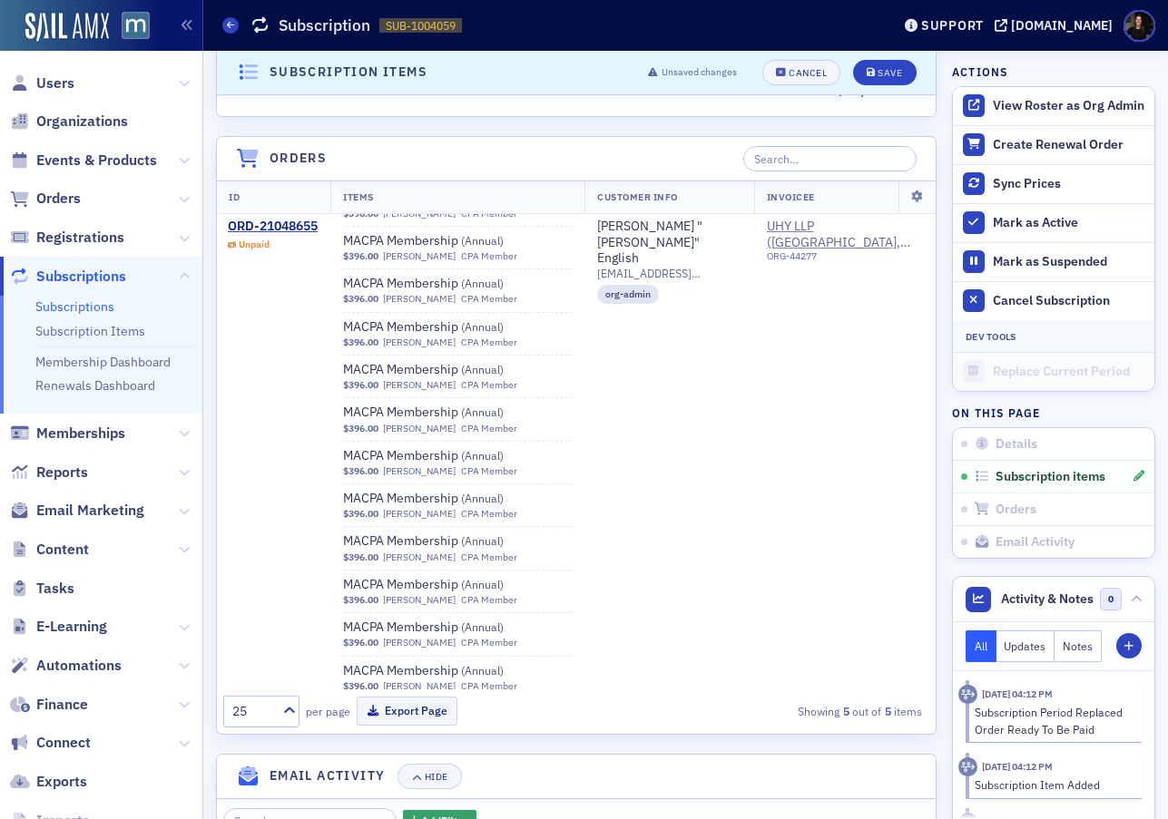
scroll to position [908, 0]
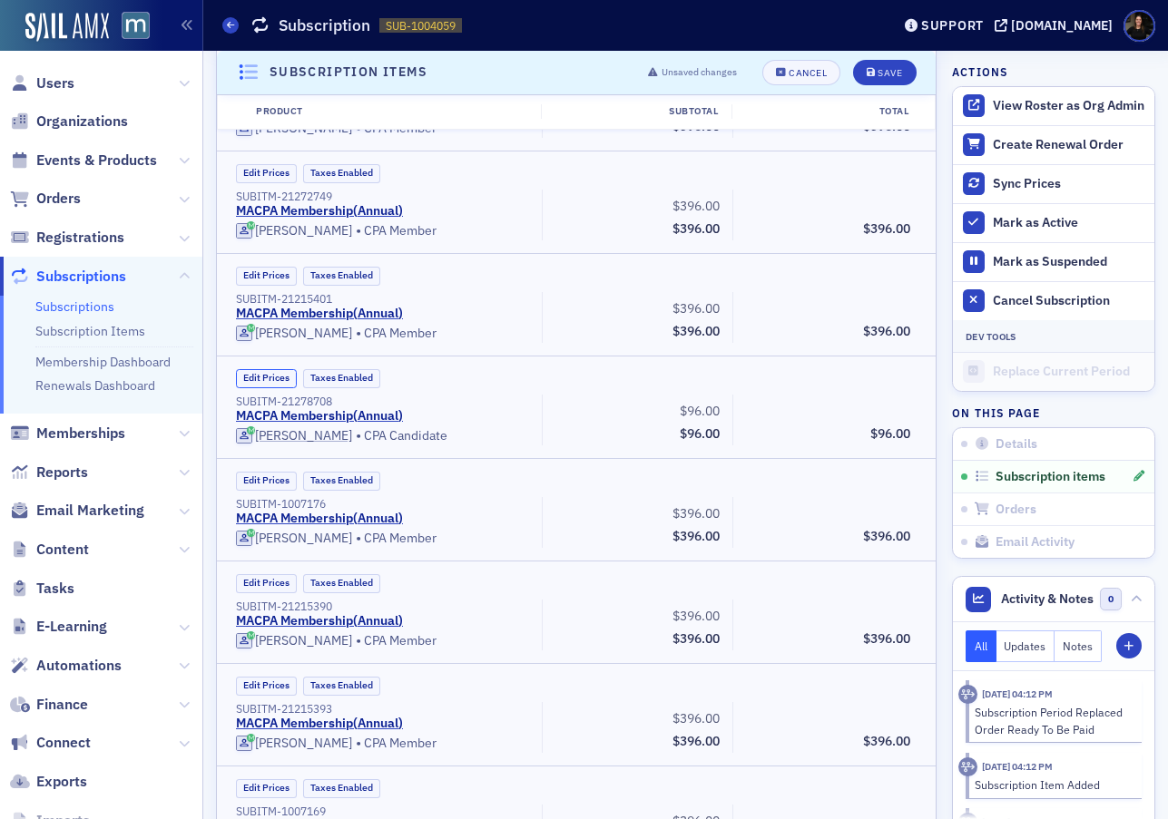
drag, startPoint x: 275, startPoint y: 377, endPoint x: 543, endPoint y: 377, distance: 267.7
click at [280, 377] on button "Edit Prices" at bounding box center [266, 378] width 61 height 19
drag, startPoint x: 700, startPoint y: 433, endPoint x: 774, endPoint y: 436, distance: 74.5
click at [774, 436] on div "SUBITM-21278708 MACPA Membership ( Annual ) (Custom Price) [PERSON_NAME] • CPA …" at bounding box center [573, 420] width 700 height 51
type input "0.00"
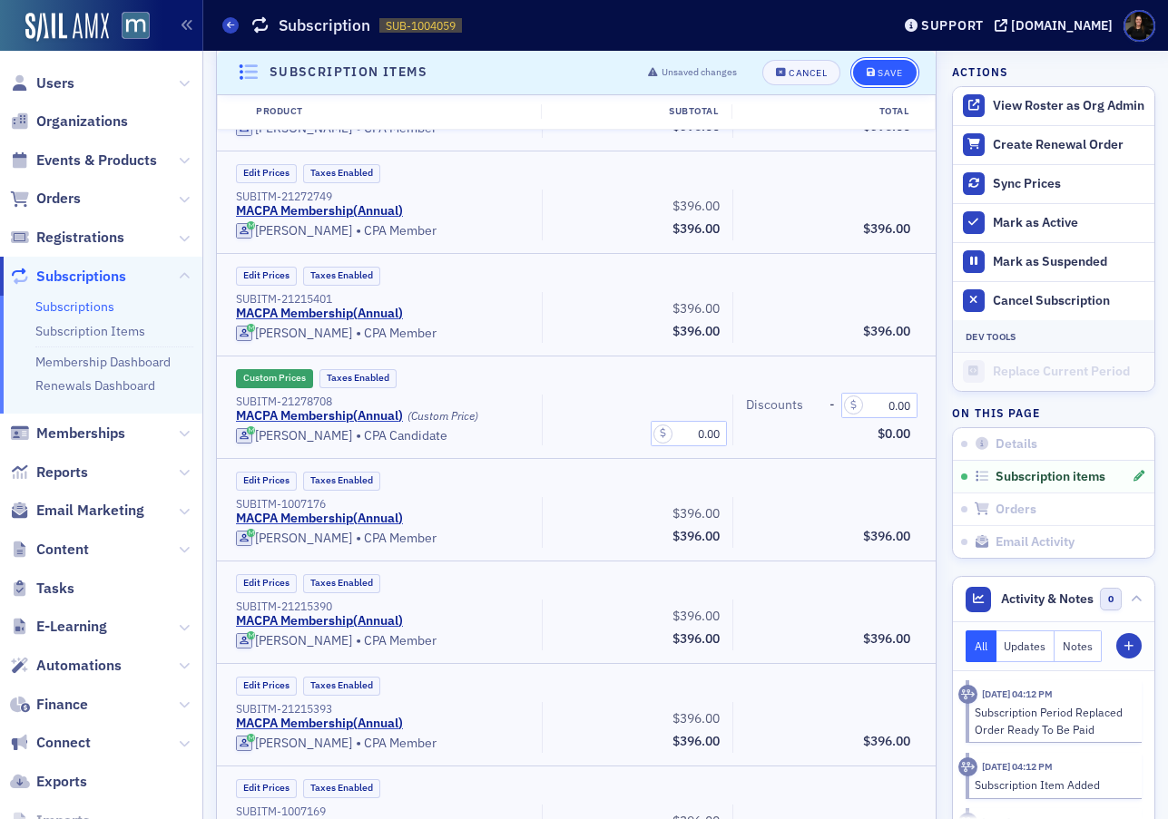
click at [883, 73] on div "Save" at bounding box center [890, 73] width 25 height 10
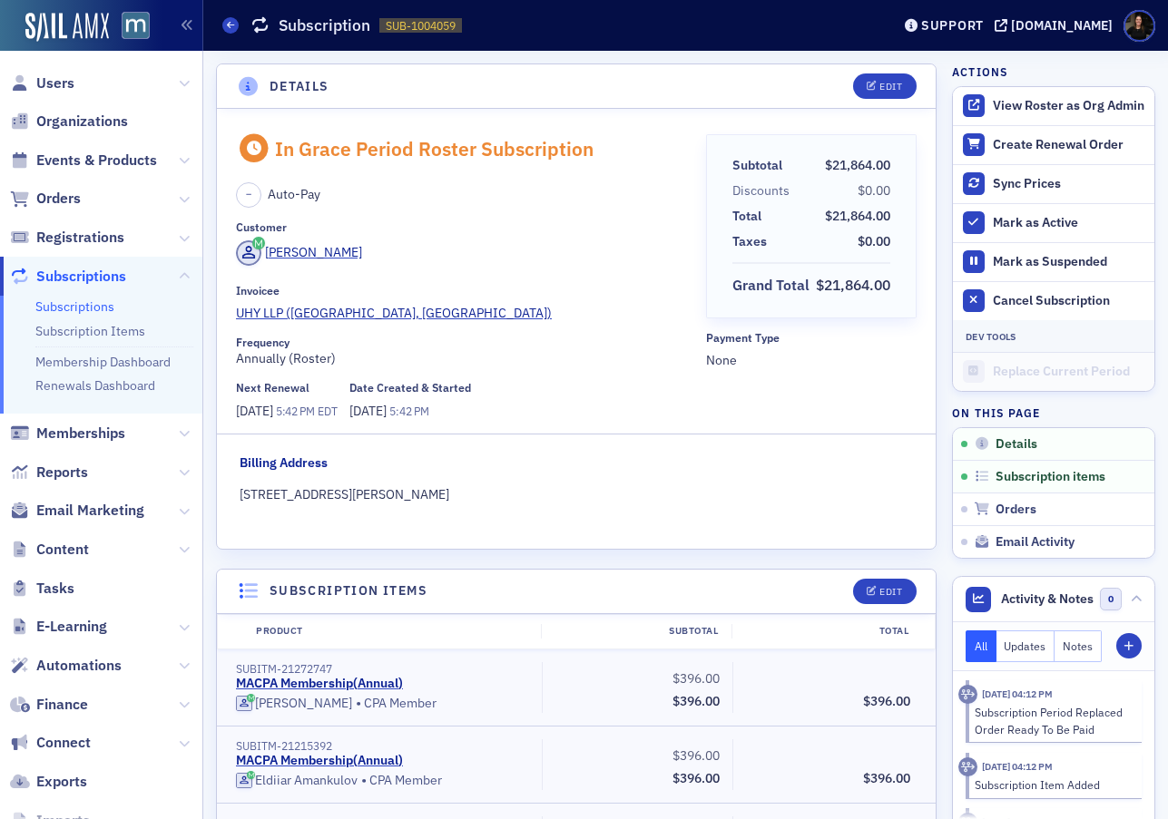
scroll to position [6, 0]
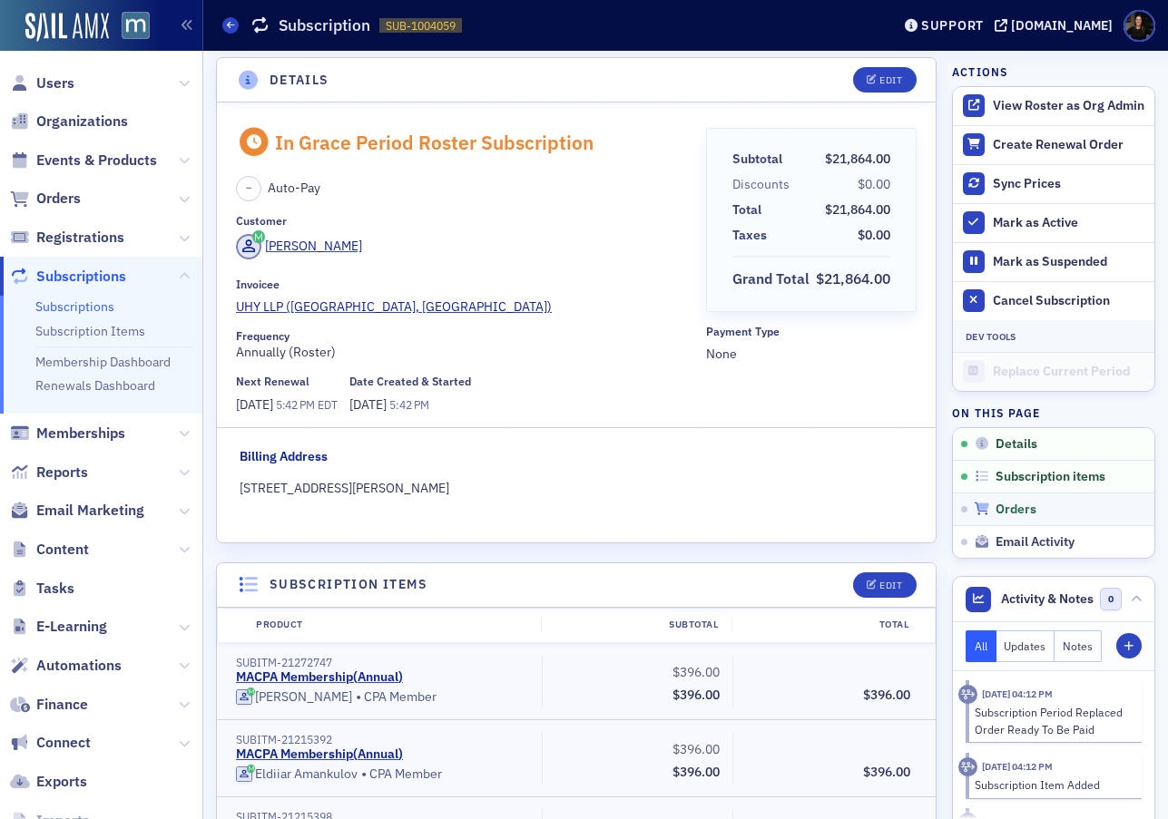
click at [1004, 502] on span "Orders" at bounding box center [1016, 510] width 41 height 16
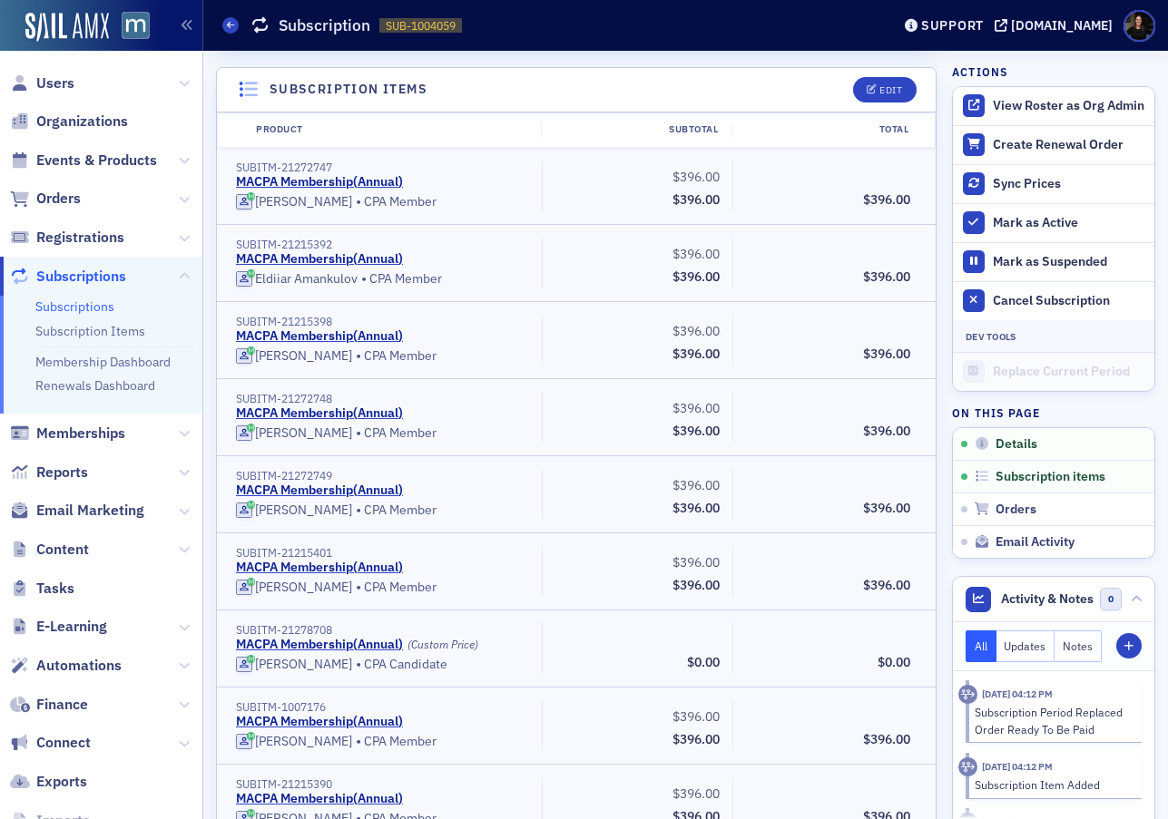
scroll to position [0, 0]
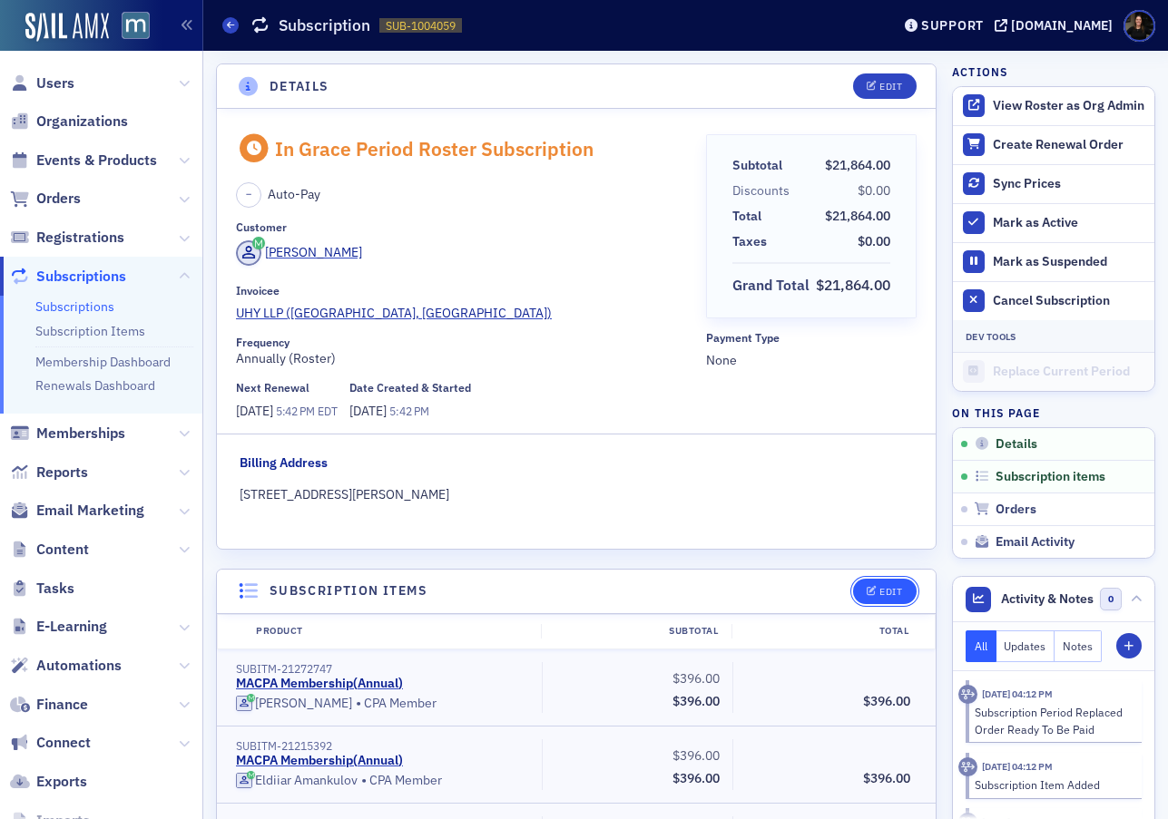
click at [870, 594] on icon "button" at bounding box center [872, 592] width 11 height 10
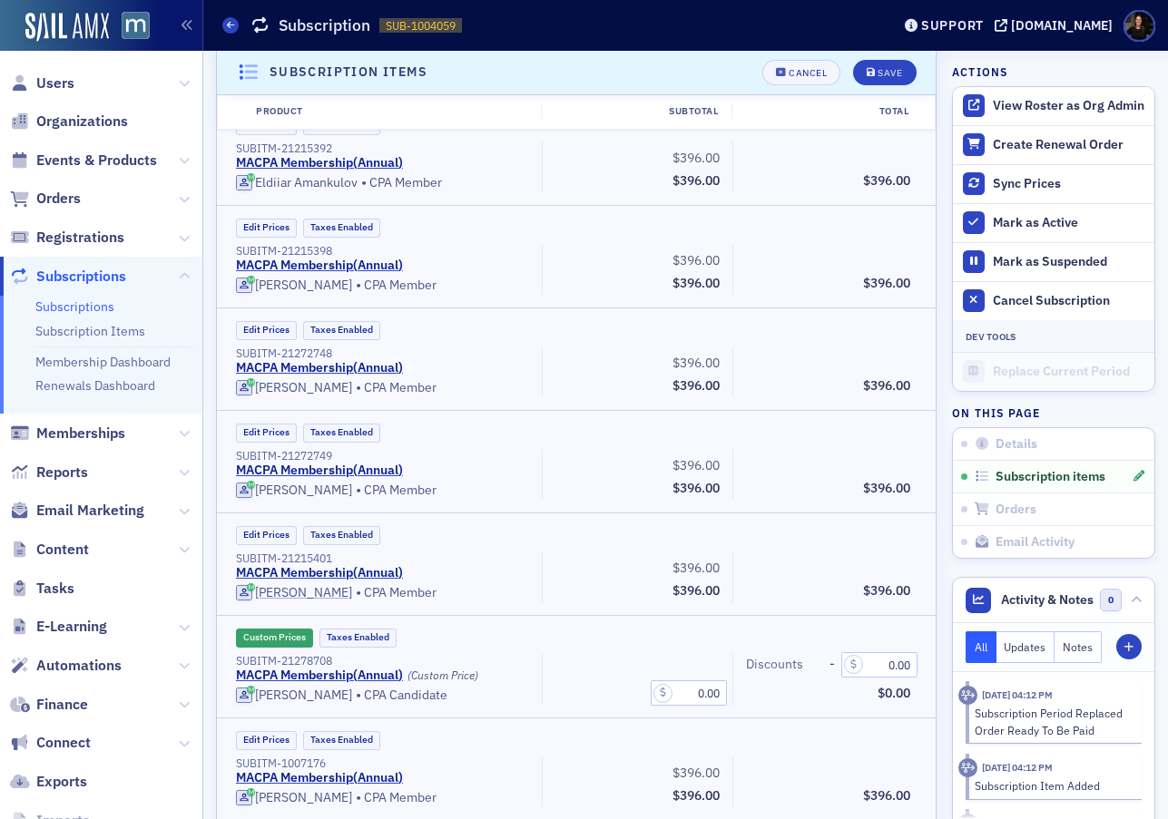
scroll to position [652, 0]
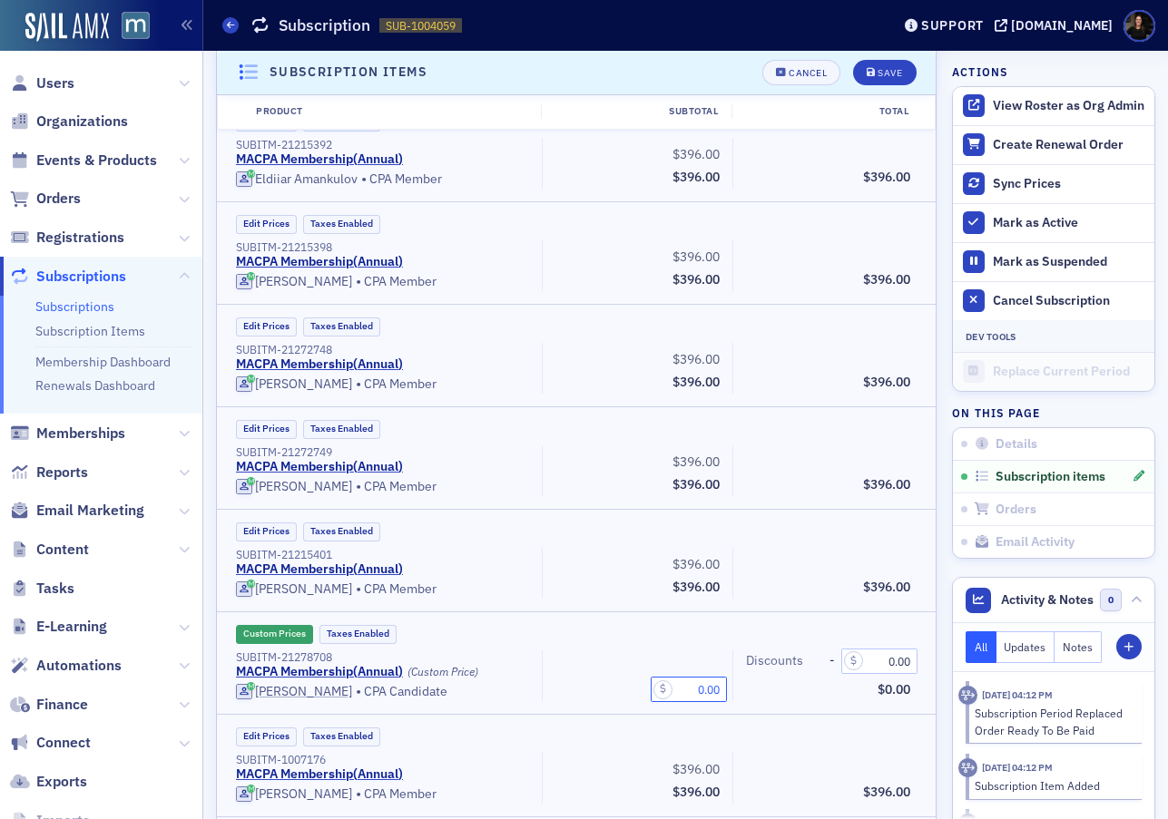
drag, startPoint x: 686, startPoint y: 689, endPoint x: 792, endPoint y: 689, distance: 106.2
click at [792, 689] on div "SUBITM-21278708 MACPA Membership ( Annual ) (Custom Price) [PERSON_NAME] • CPA …" at bounding box center [573, 676] width 700 height 51
type input "96.00"
click at [564, 672] on div "96.00" at bounding box center [637, 677] width 191 height 51
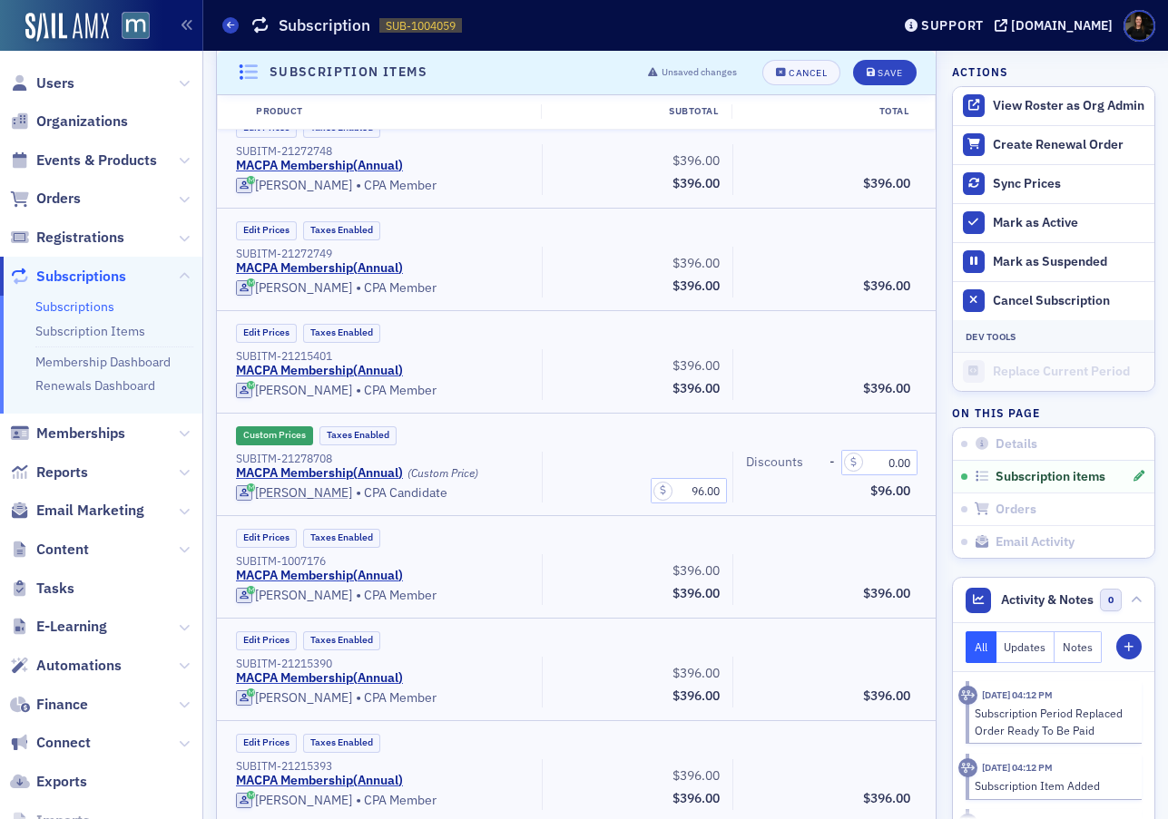
scroll to position [3312, 0]
click at [678, 491] on input "0.00" at bounding box center [689, 490] width 76 height 25
click at [678, 491] on input "96.00" at bounding box center [689, 490] width 76 height 25
type input "96.00"
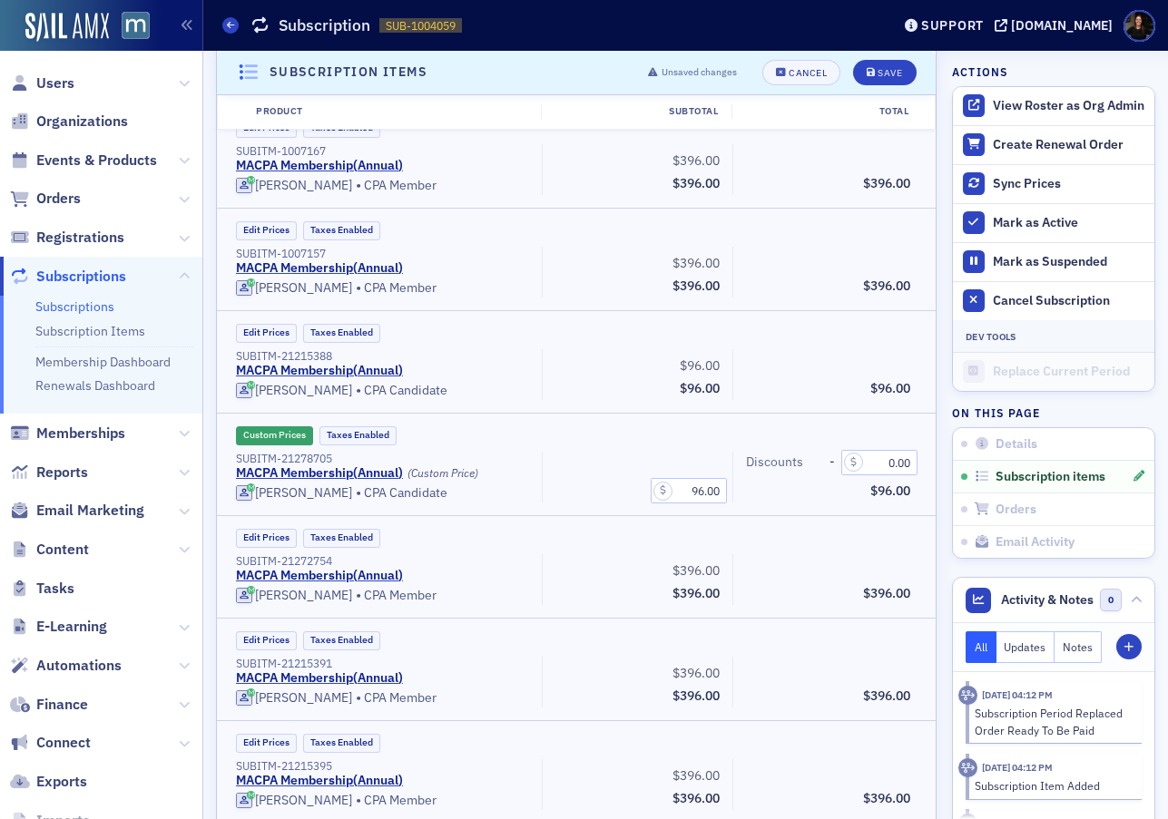
scroll to position [4440, 0]
click at [692, 494] on input "0.00" at bounding box center [689, 490] width 76 height 25
type input "96.00"
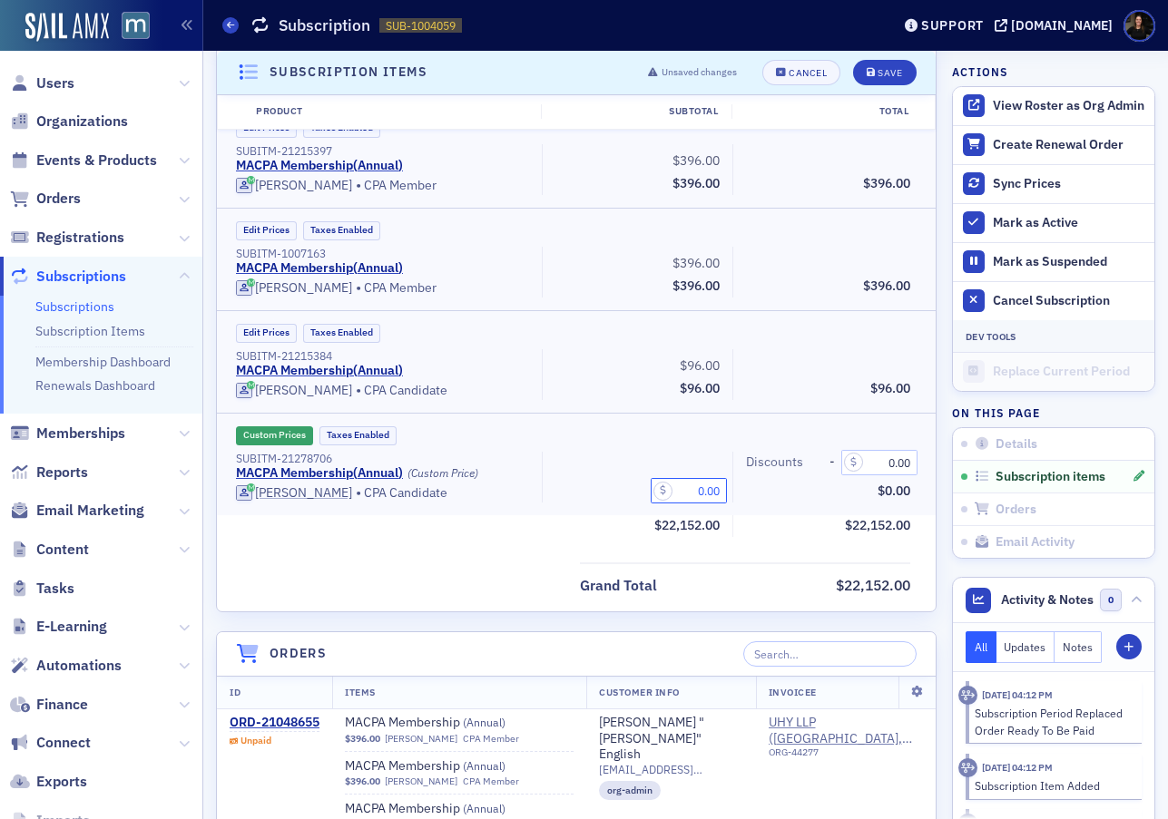
drag, startPoint x: 757, startPoint y: 499, endPoint x: 877, endPoint y: 503, distance: 119.8
click at [877, 503] on div "Custom Prices Taxes Enabled SUBITM-21278706 MACPA Membership ( Annual ) (Custom…" at bounding box center [576, 465] width 719 height 102
type input "96.00"
click at [888, 83] on button "Save" at bounding box center [884, 72] width 63 height 25
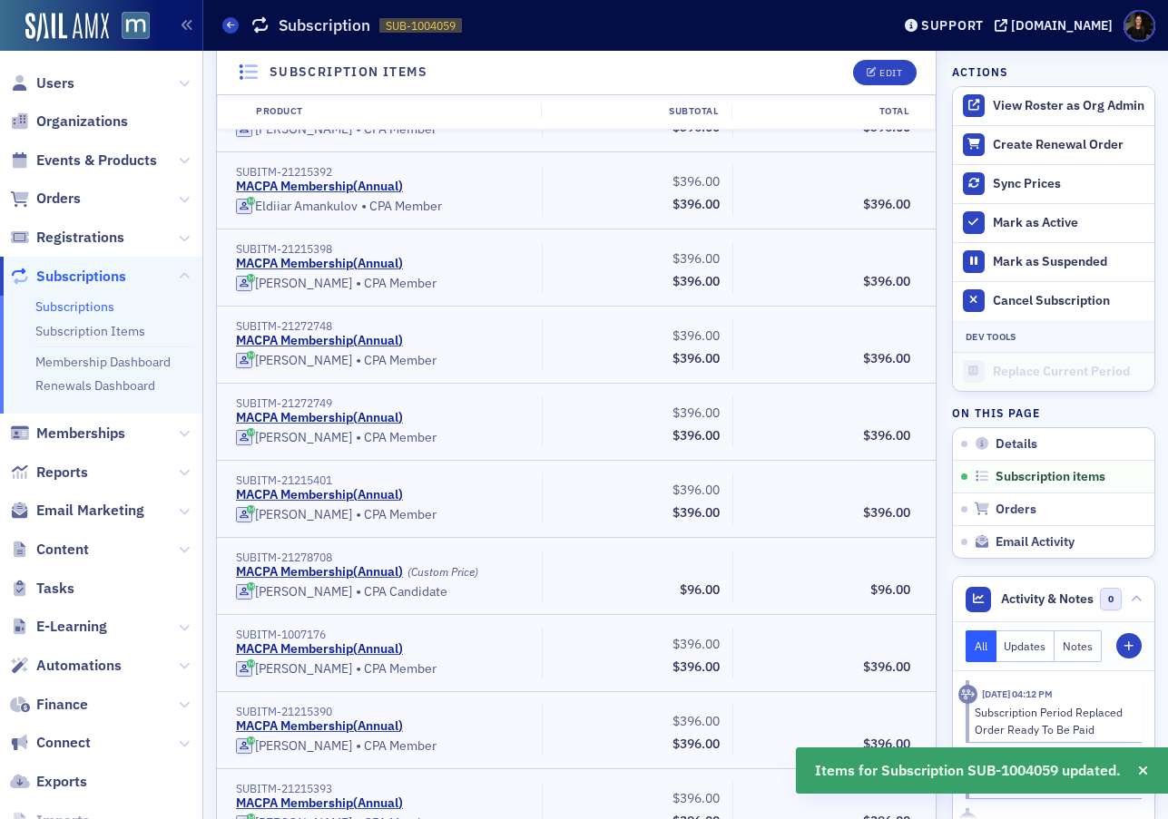
scroll to position [509, 0]
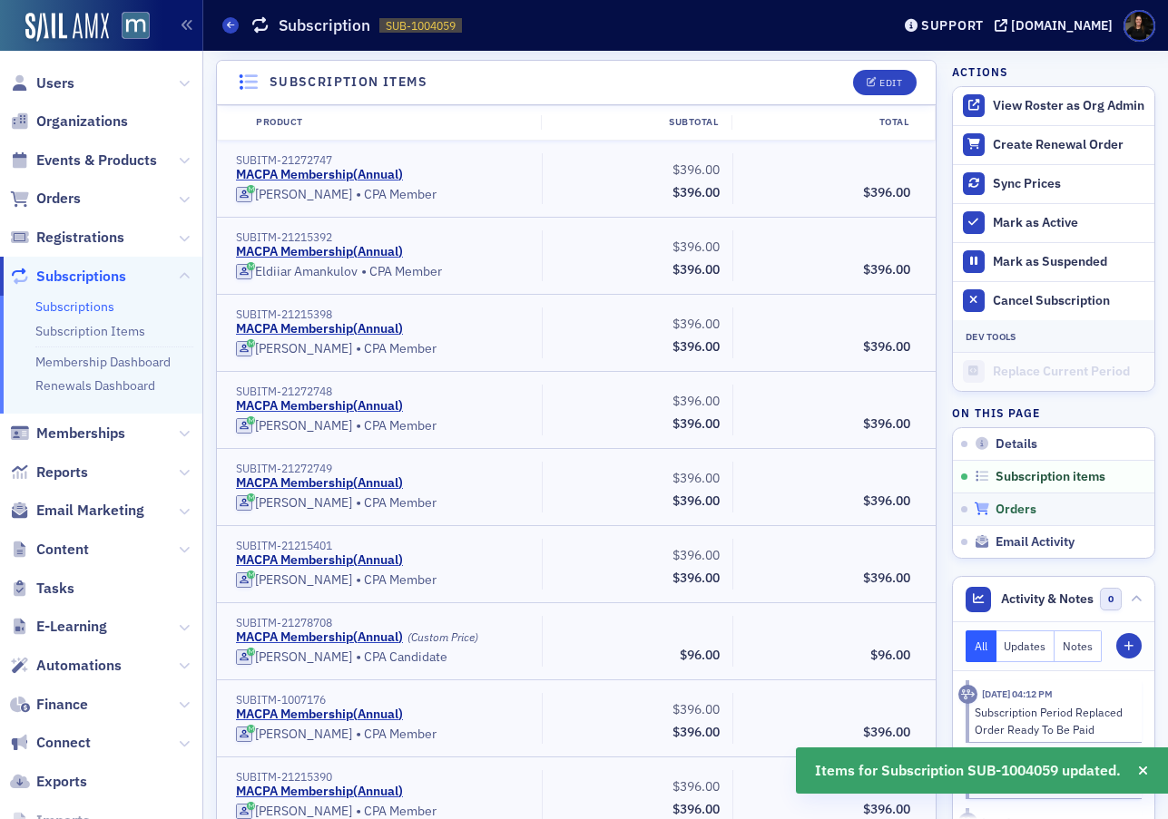
click at [1013, 503] on span "Orders" at bounding box center [1016, 510] width 41 height 16
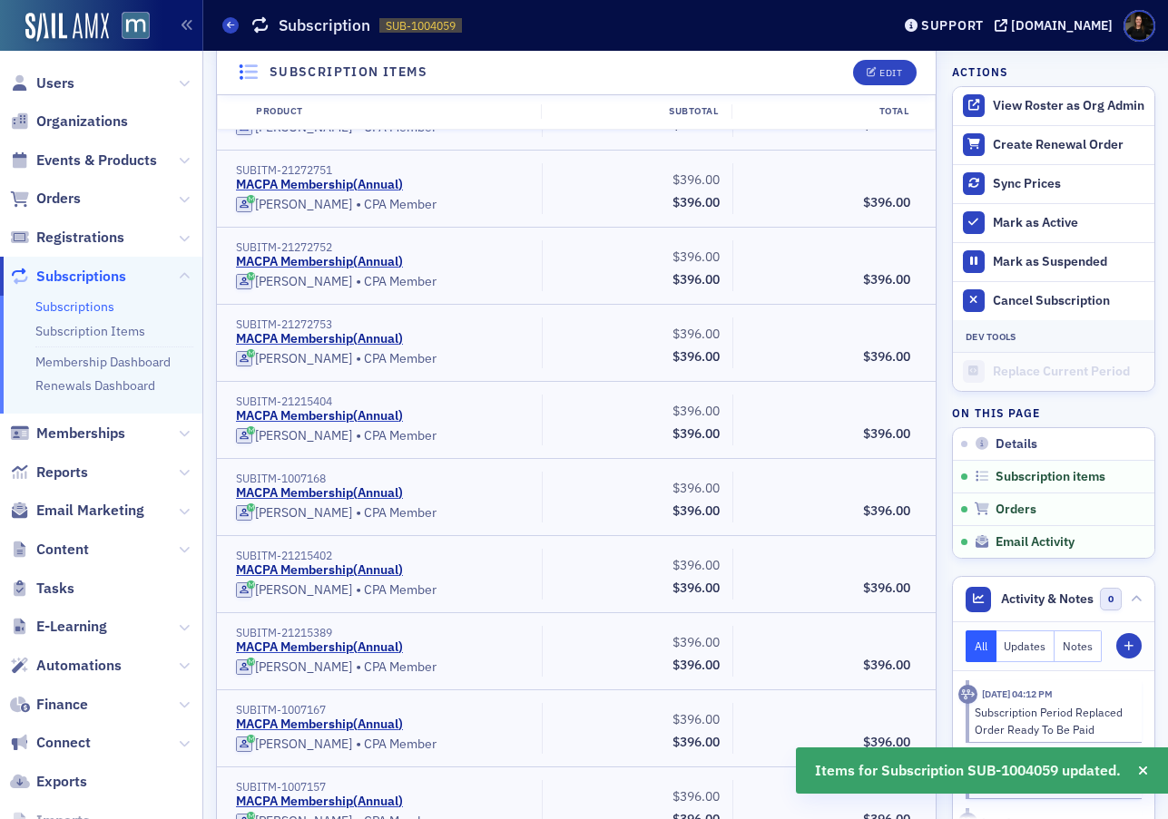
scroll to position [5584, 0]
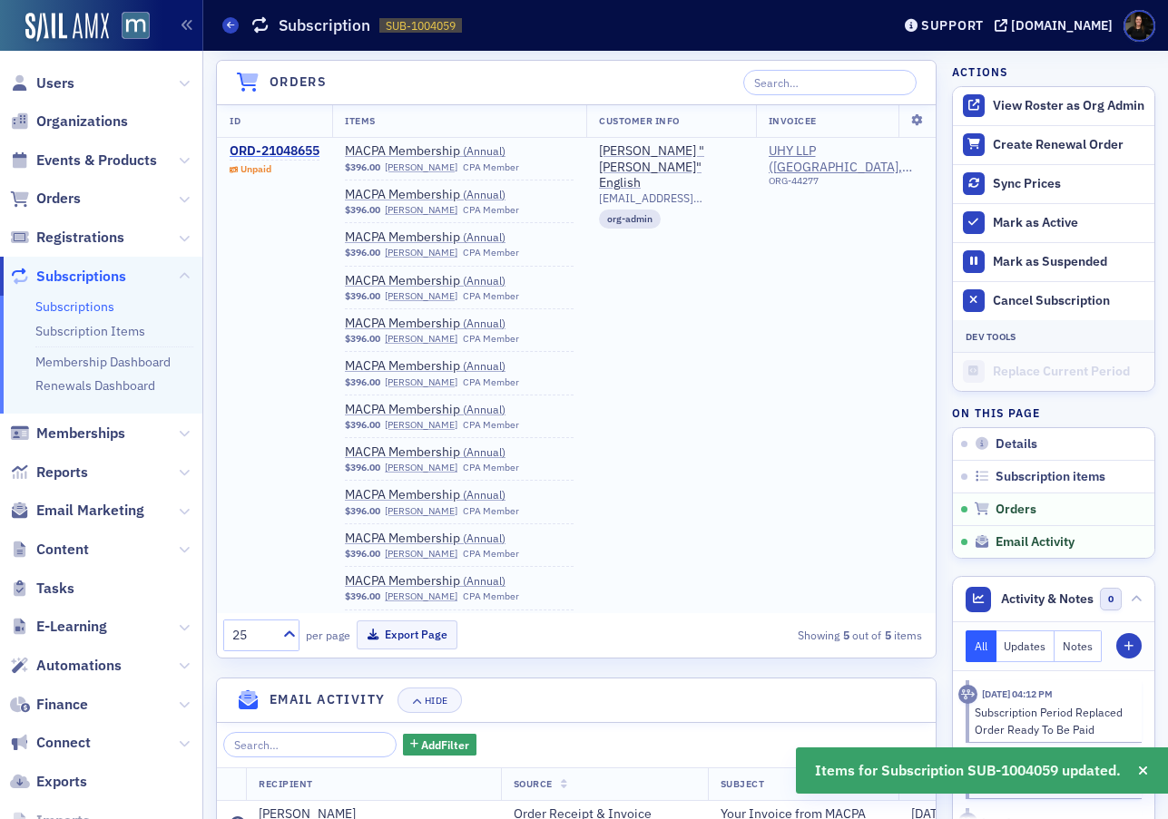
click at [275, 152] on div "ORD-21048655" at bounding box center [275, 151] width 90 height 16
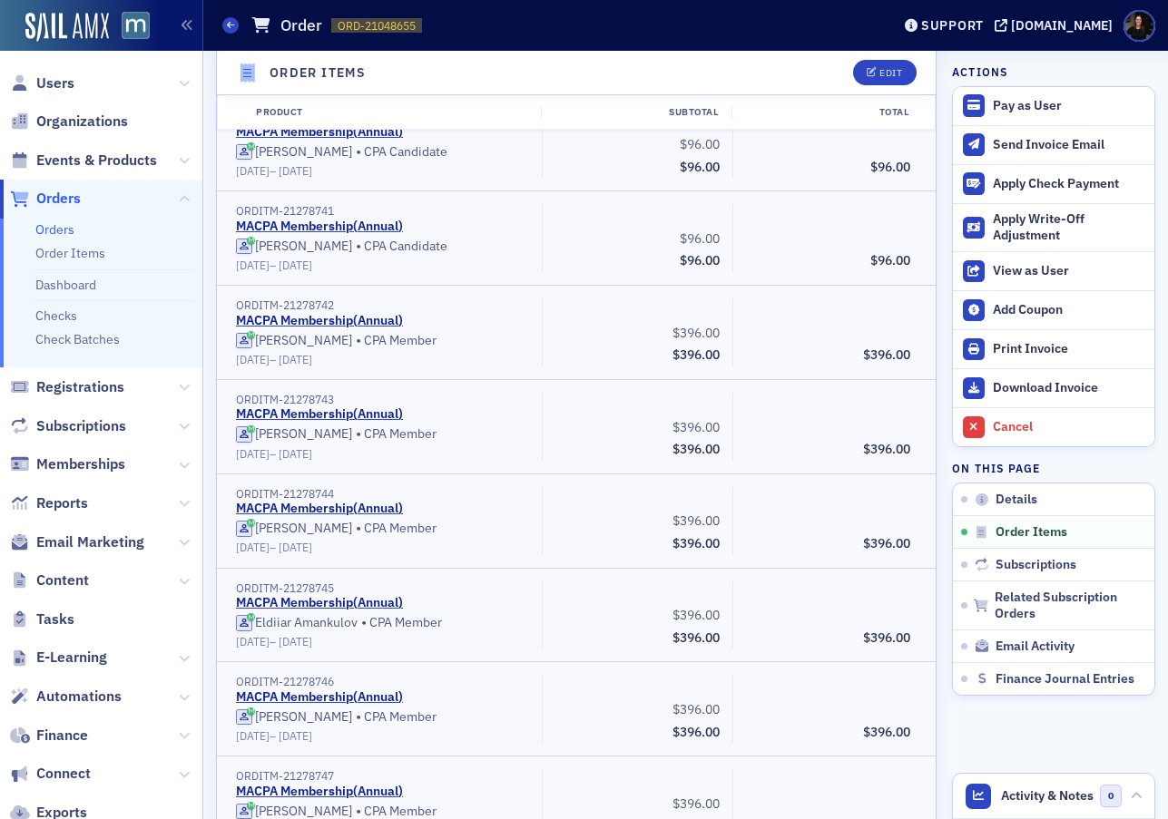
scroll to position [2801, 0]
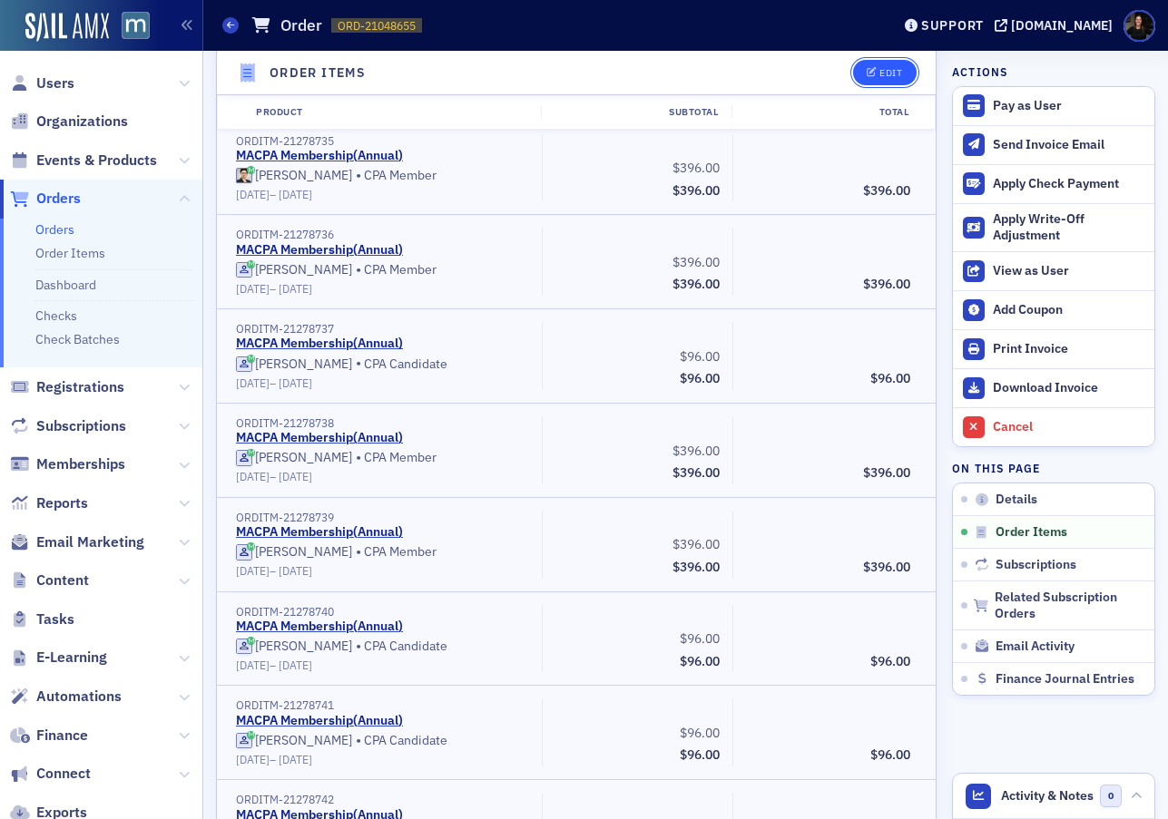
click at [877, 72] on span "Edit" at bounding box center [884, 73] width 35 height 10
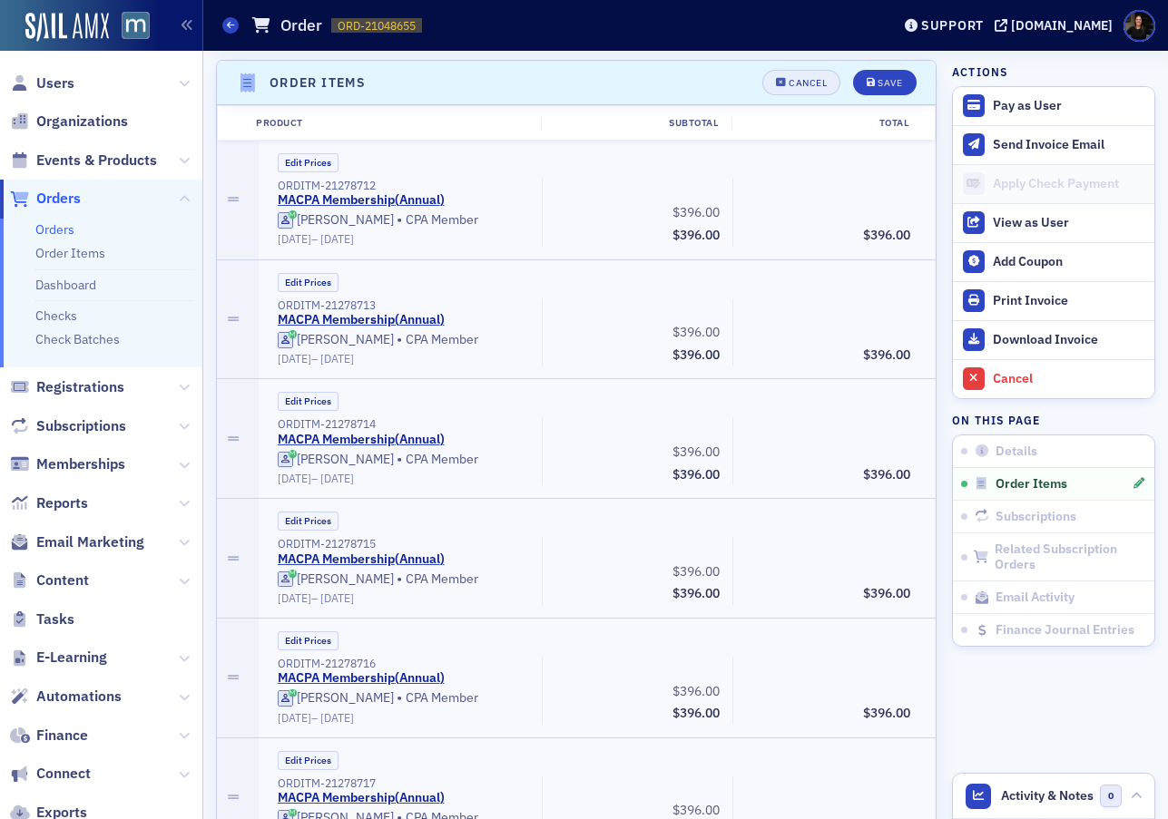
scroll to position [7457, 0]
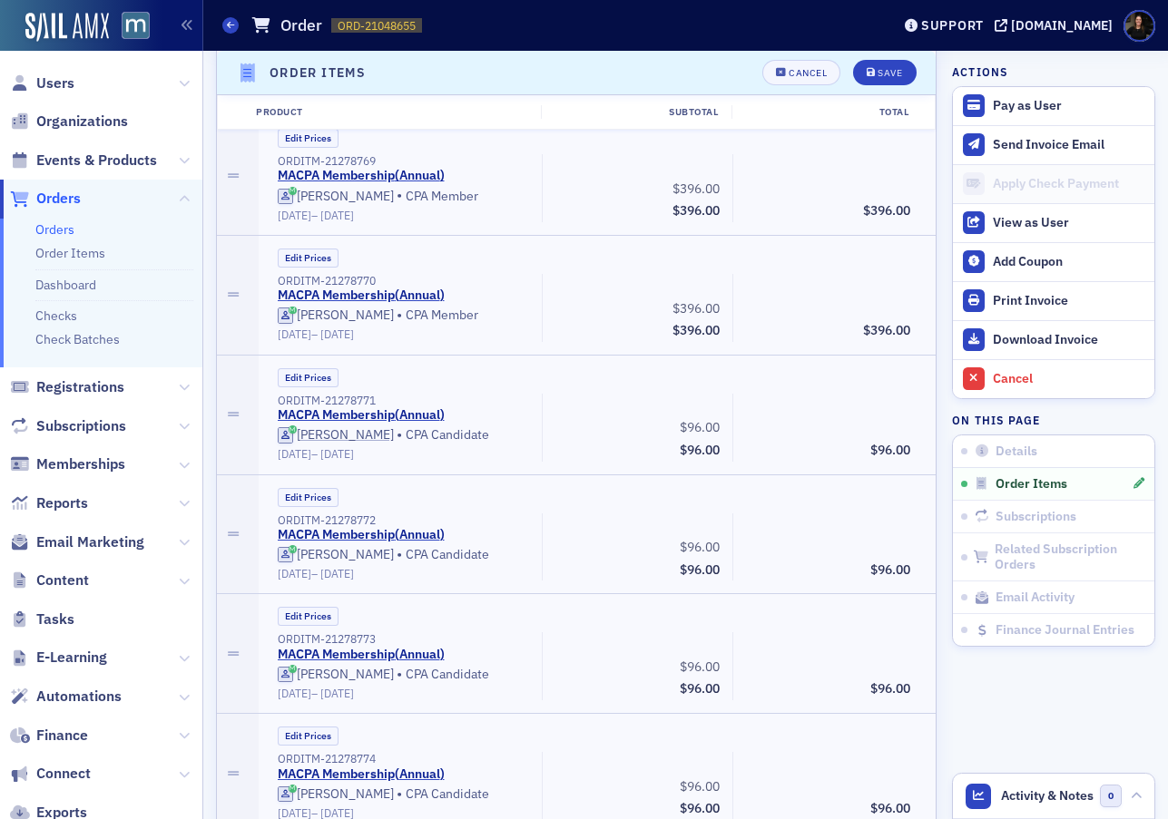
click at [314, 388] on div "Edit Prices ORDITM-21278771 MACPA Membership ( Annual ) [PERSON_NAME] • CPA Can…" at bounding box center [597, 414] width 652 height 93
click at [328, 383] on button "Edit Prices" at bounding box center [308, 377] width 61 height 19
drag, startPoint x: 690, startPoint y: 416, endPoint x: 809, endPoint y: 428, distance: 119.6
click at [811, 428] on div "ORDITM-21278771 MACPA Membership ( Annual ) (Custom Price) [PERSON_NAME] • CPA …" at bounding box center [594, 428] width 658 height 68
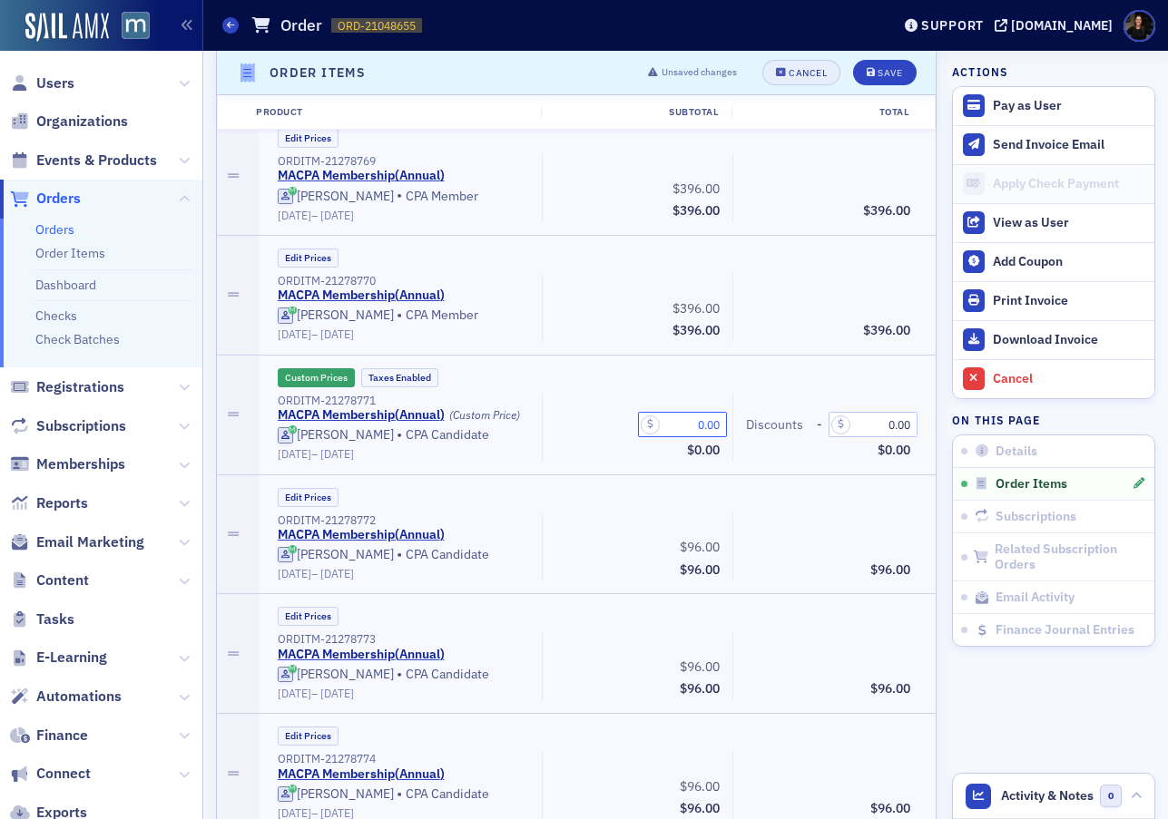
type input "0.00"
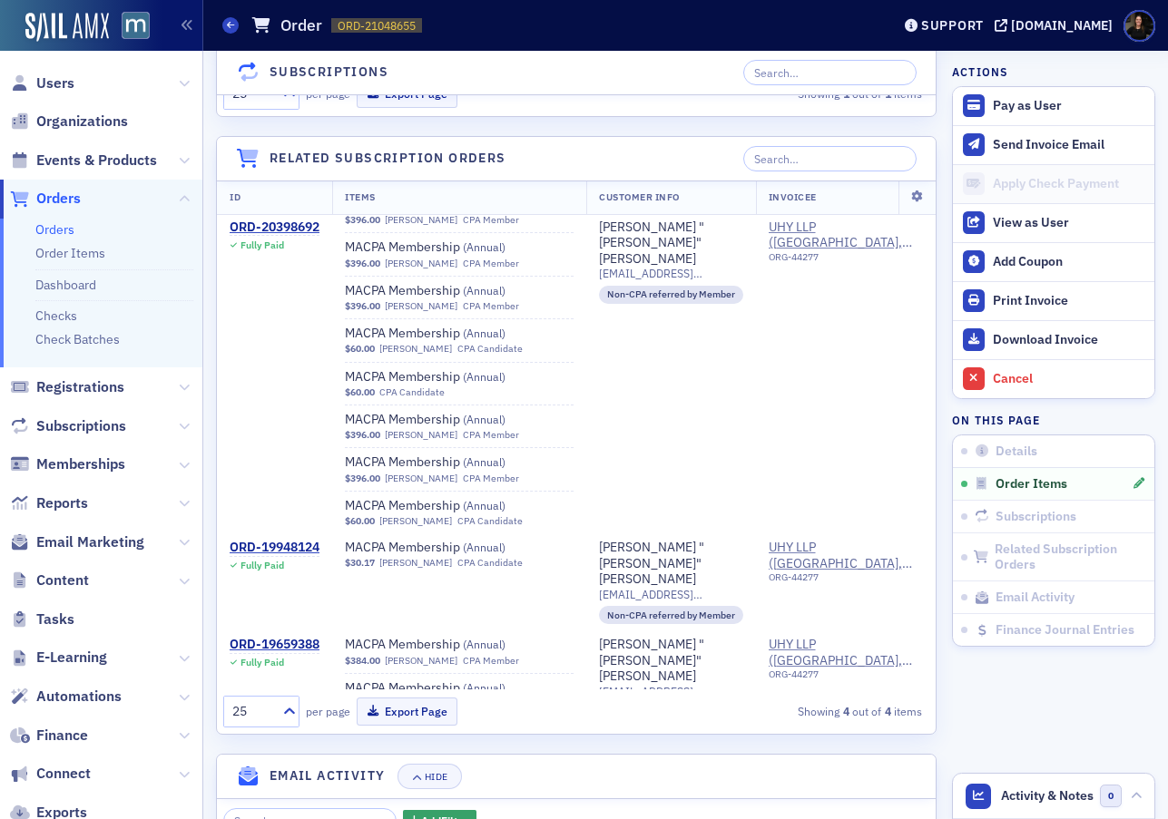
scroll to position [7696, 0]
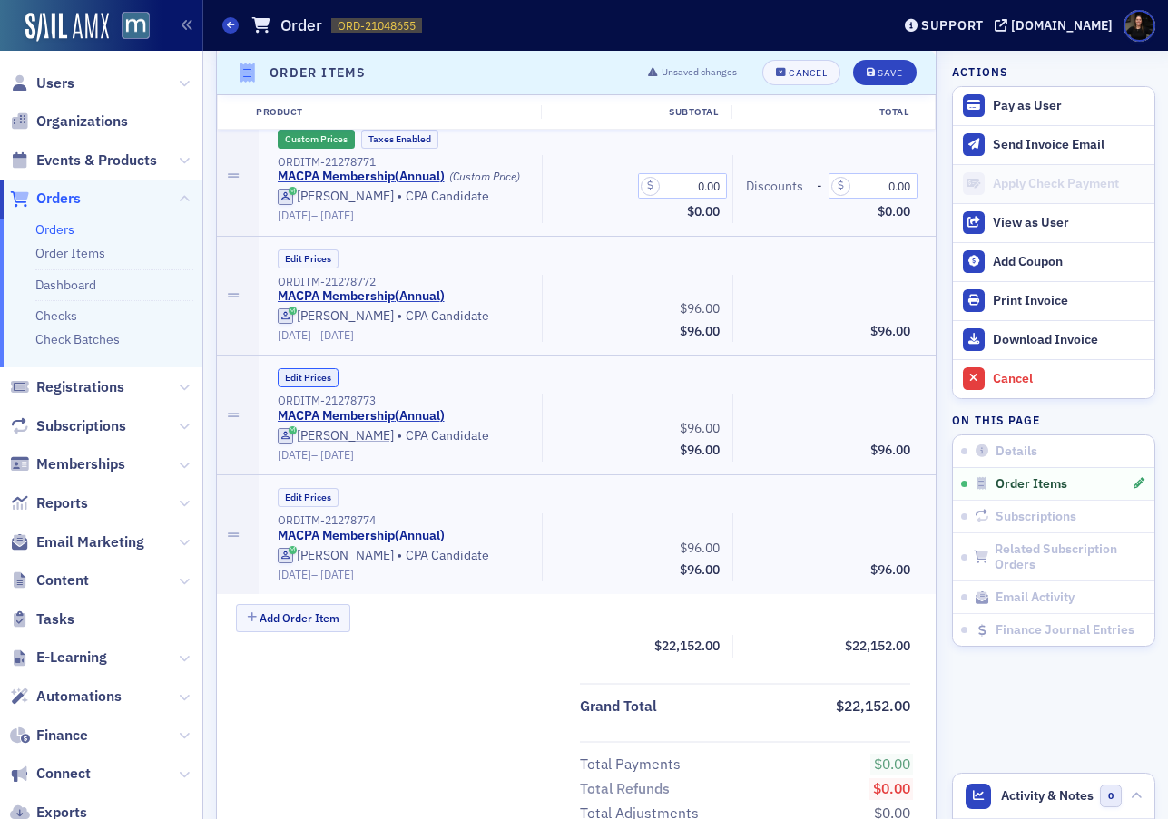
click at [302, 377] on button "Edit Prices" at bounding box center [308, 377] width 61 height 19
drag, startPoint x: 688, startPoint y: 423, endPoint x: 887, endPoint y: 440, distance: 199.5
click at [887, 440] on div "ORDITM-21278773 MACPA Membership ( Annual ) (Custom Price) Mamoud Sanu • CPA Ca…" at bounding box center [594, 428] width 658 height 68
type input "0.00"
click at [308, 488] on div "Edit Prices ORDITM-21278774 MACPA Membership ( Annual ) Daniel Bruce • CPA Cand…" at bounding box center [597, 535] width 677 height 119
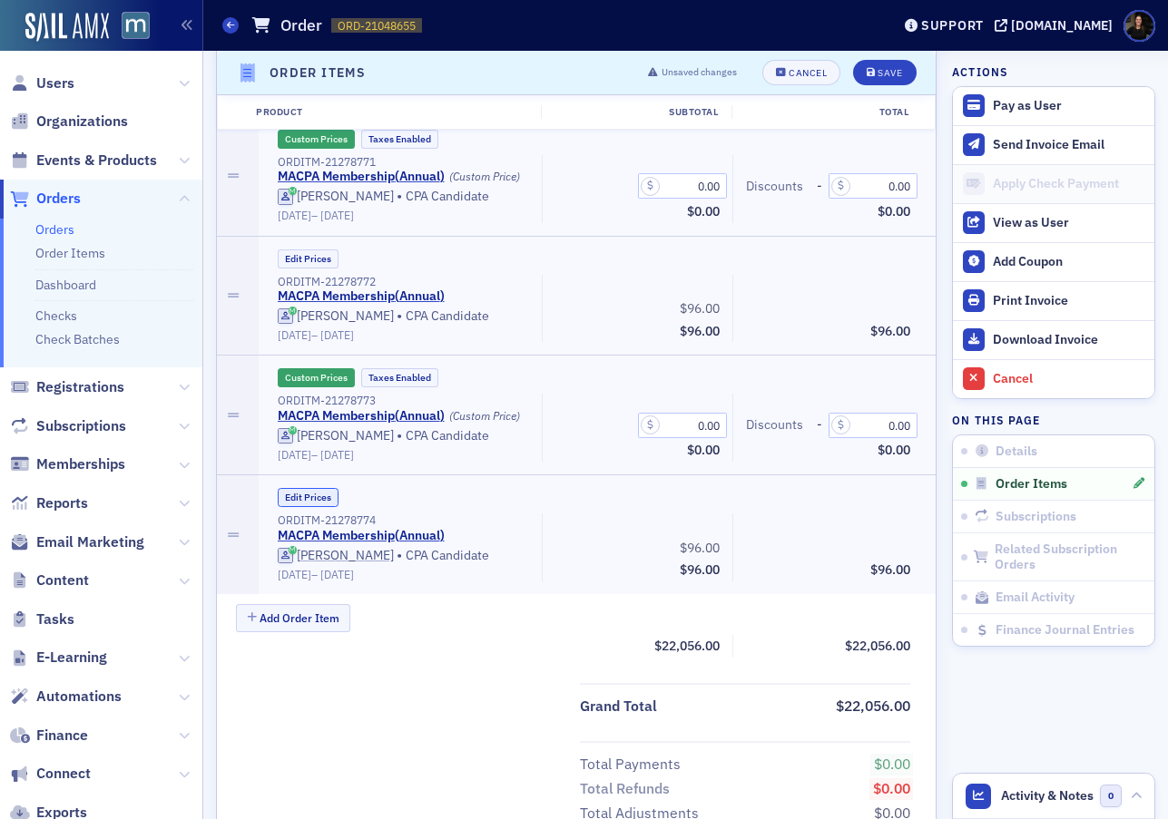
click at [322, 489] on button "Edit Prices" at bounding box center [308, 497] width 61 height 19
drag, startPoint x: 680, startPoint y: 541, endPoint x: 829, endPoint y: 550, distance: 150.0
click at [829, 550] on div "ORDITM-21278774 MACPA Membership ( Annual ) (Custom Price) Daniel Bruce • CPA C…" at bounding box center [594, 548] width 658 height 68
type input "0.00"
click at [319, 254] on button "Edit Prices" at bounding box center [308, 259] width 61 height 19
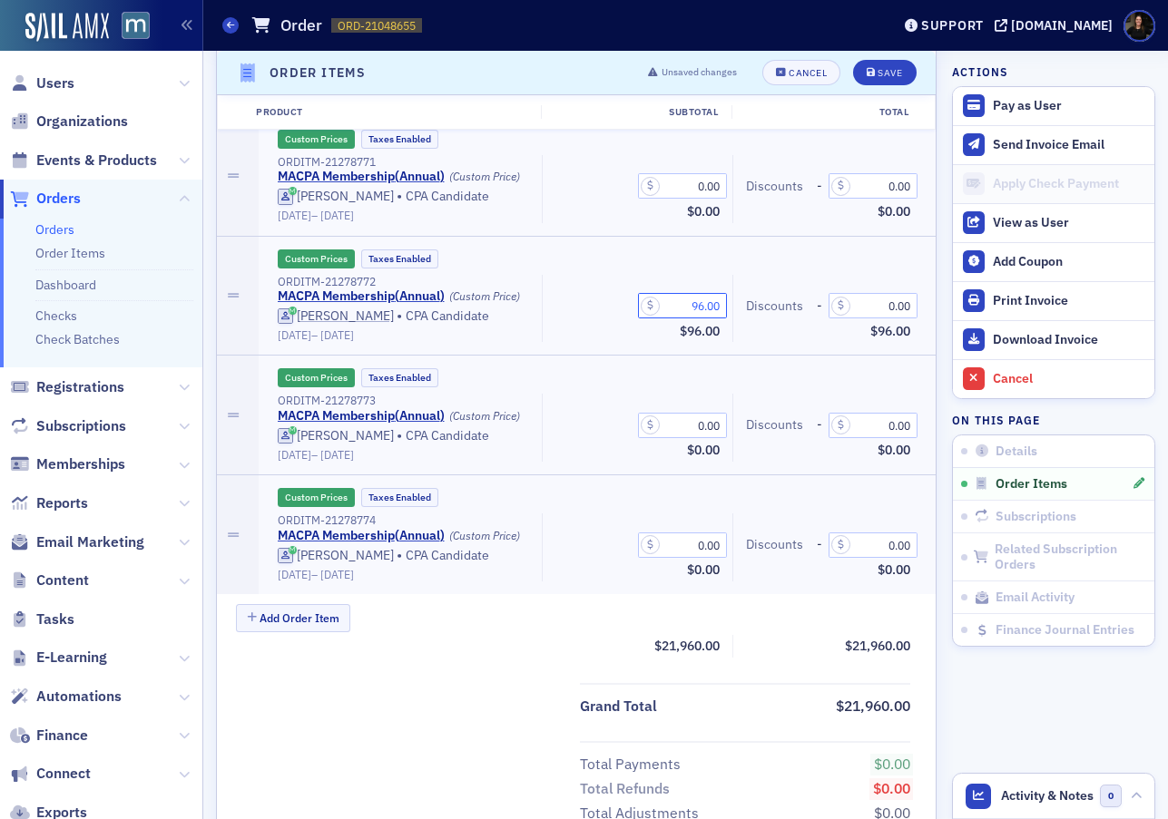
drag, startPoint x: 679, startPoint y: 306, endPoint x: 930, endPoint y: 301, distance: 251.4
click at [930, 301] on div "Custom Prices Taxes Enabled ORDITM-21278772 MACPA Membership ( Annual ) (Custom…" at bounding box center [597, 296] width 677 height 119
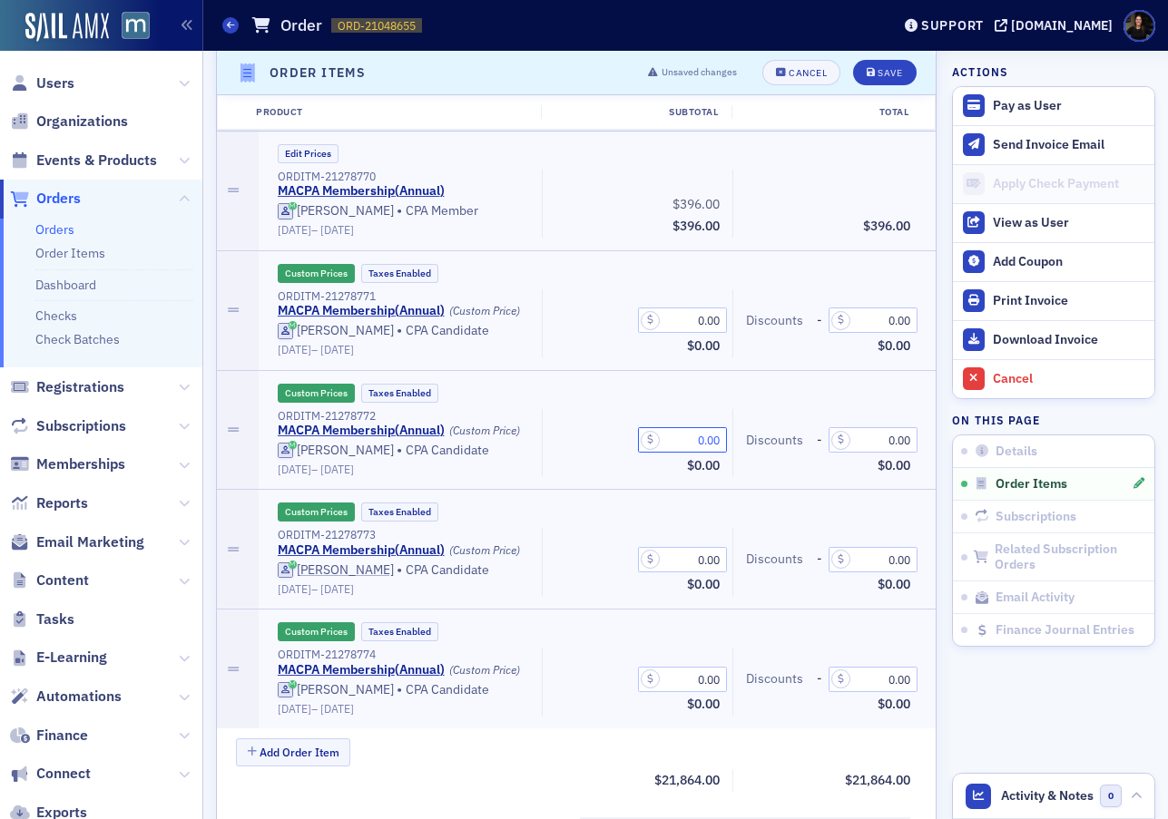
scroll to position [7556, 0]
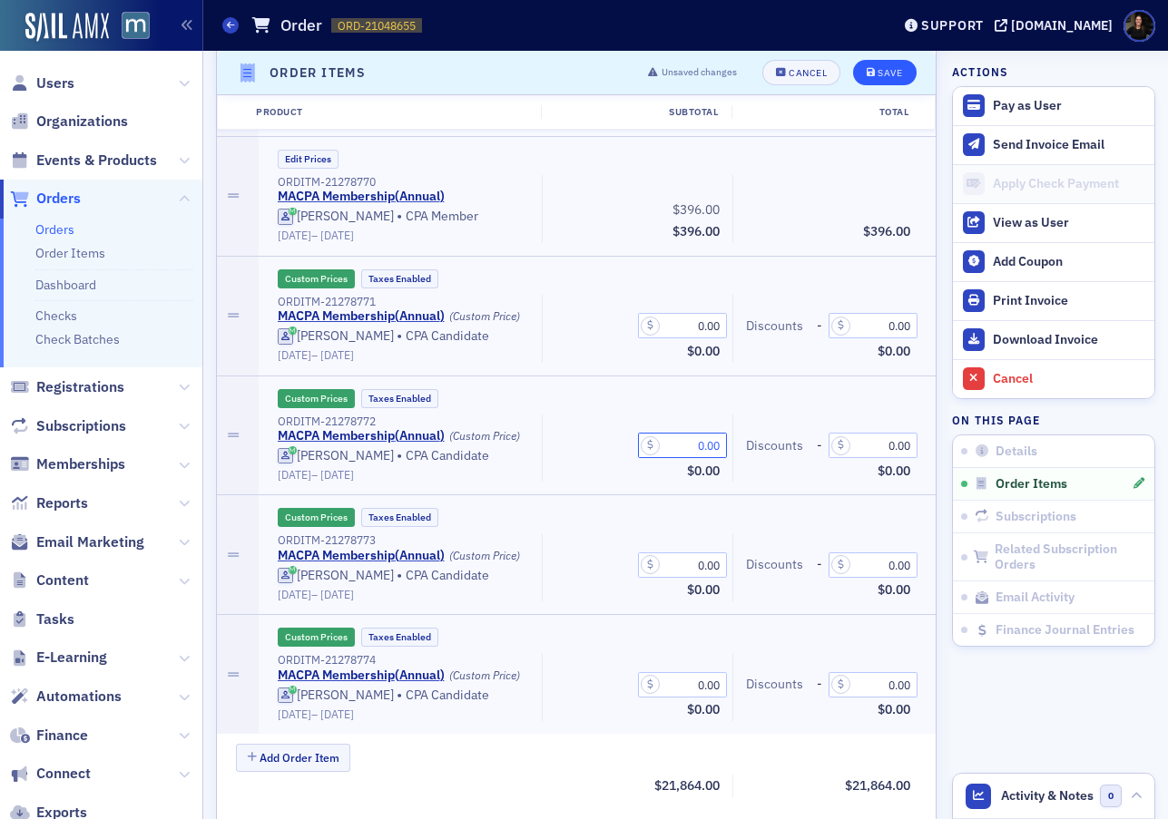
type input "0.00"
drag, startPoint x: 905, startPoint y: 77, endPoint x: 858, endPoint y: 134, distance: 73.6
click at [905, 77] on button "Save" at bounding box center [884, 72] width 63 height 25
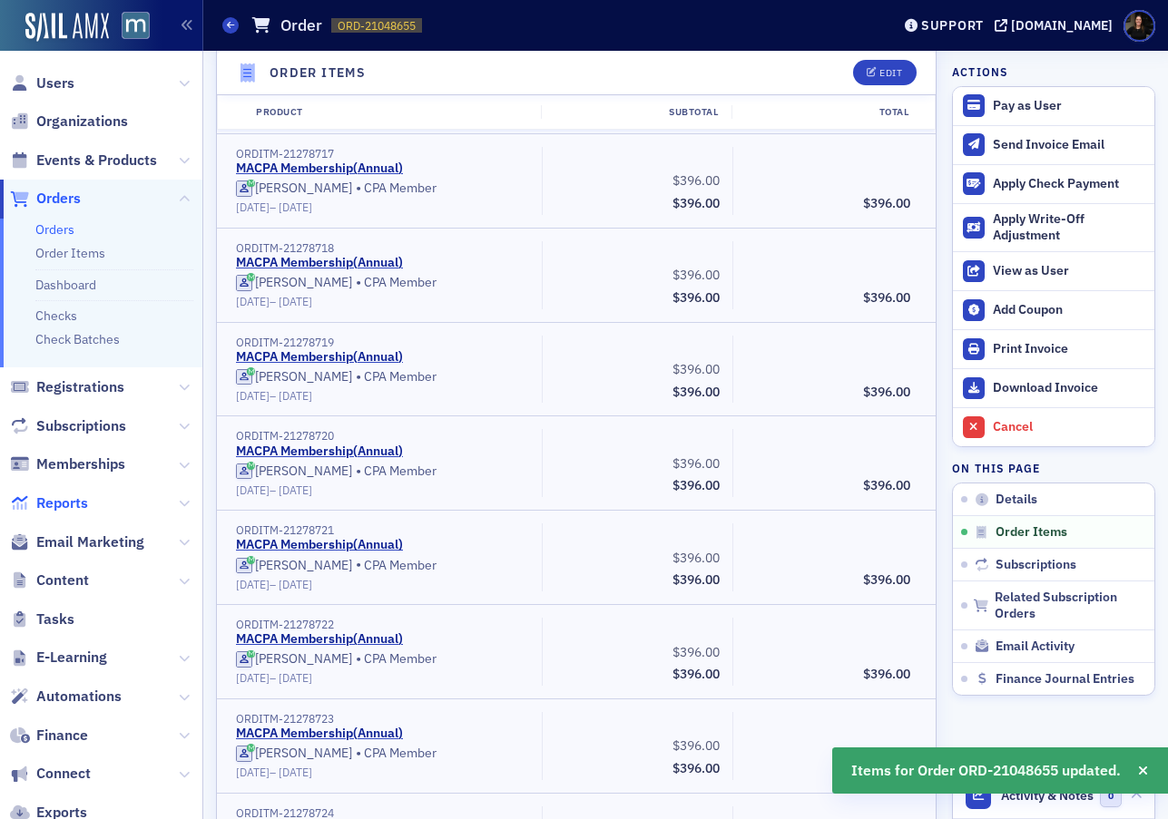
scroll to position [614, 0]
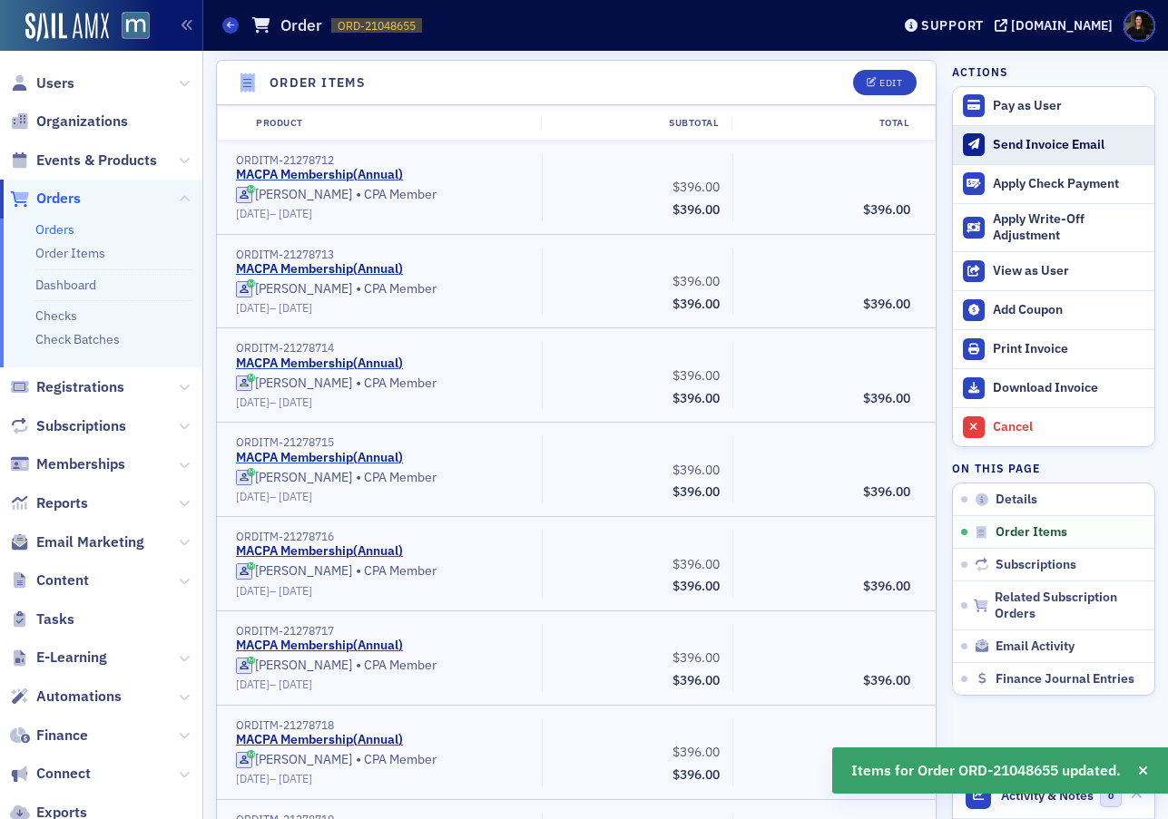
click at [1011, 145] on div "Send Invoice Email" at bounding box center [1069, 145] width 152 height 16
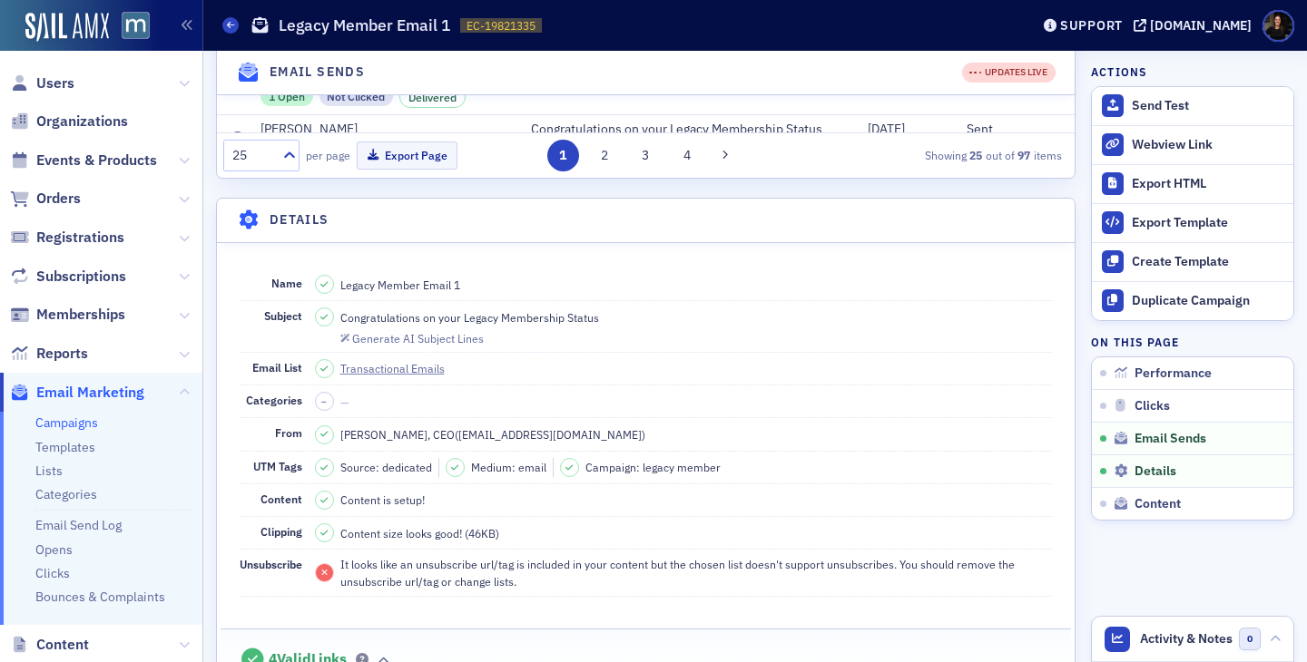
scroll to position [1139, 0]
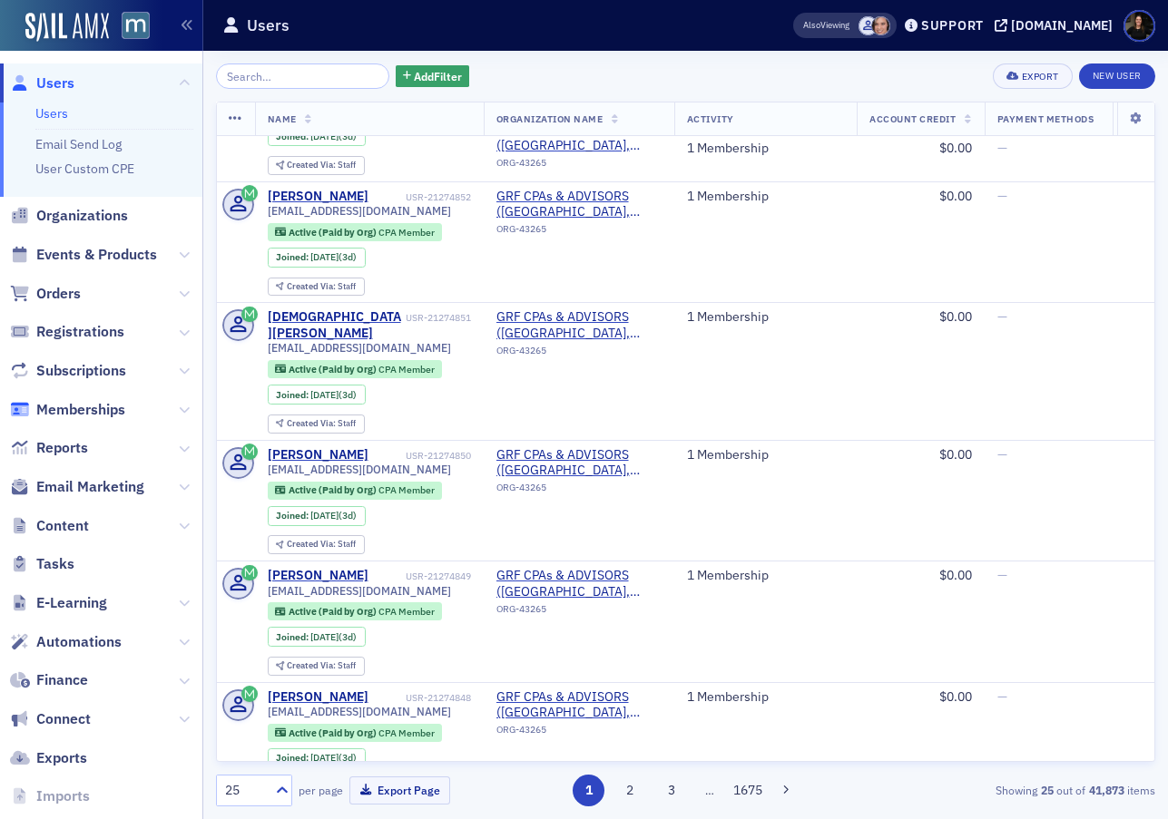
scroll to position [1800, 1]
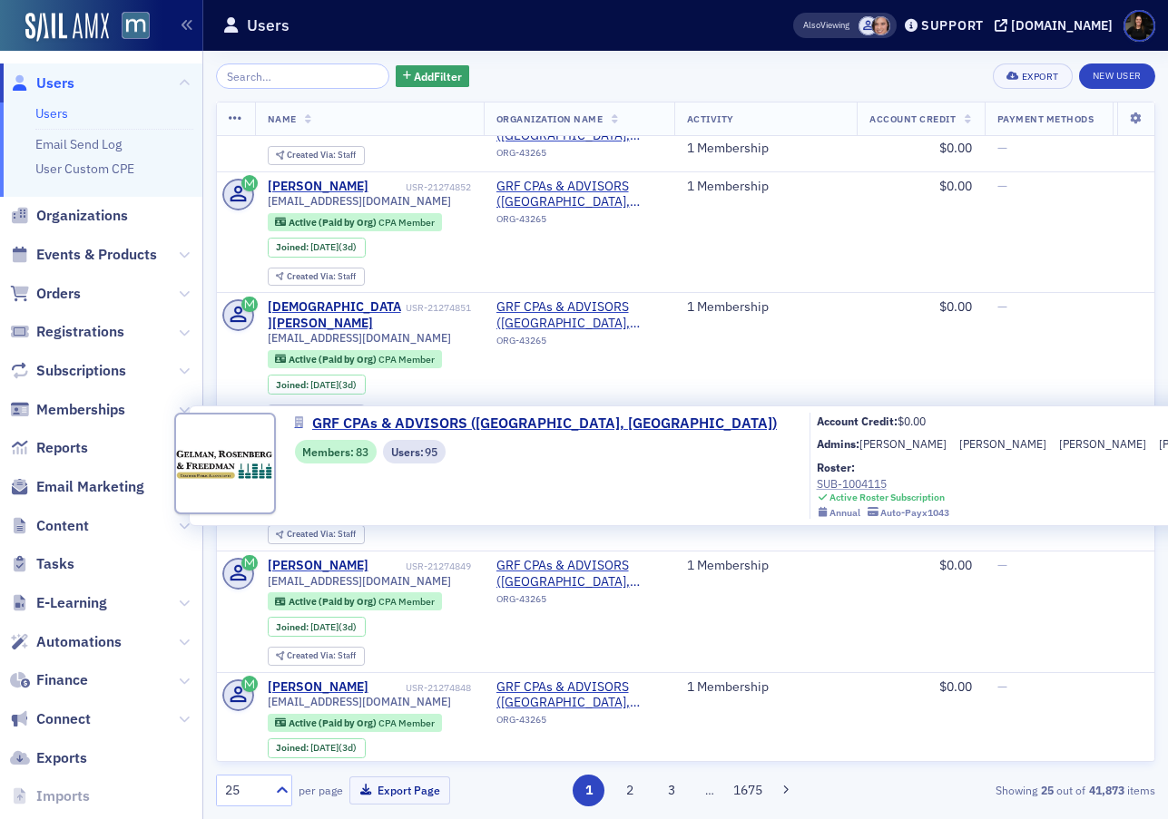
click at [817, 481] on div "SUB-1004115" at bounding box center [883, 484] width 133 height 16
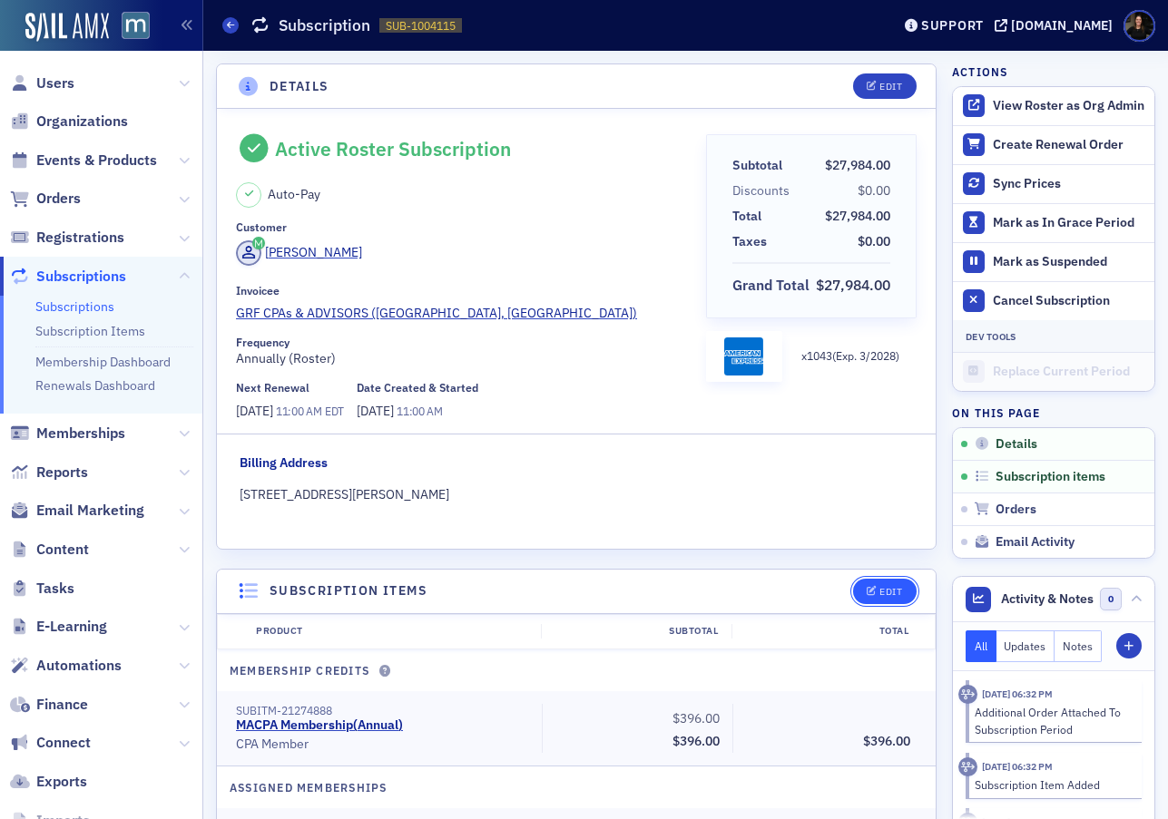
click at [894, 589] on div "Edit" at bounding box center [890, 592] width 23 height 10
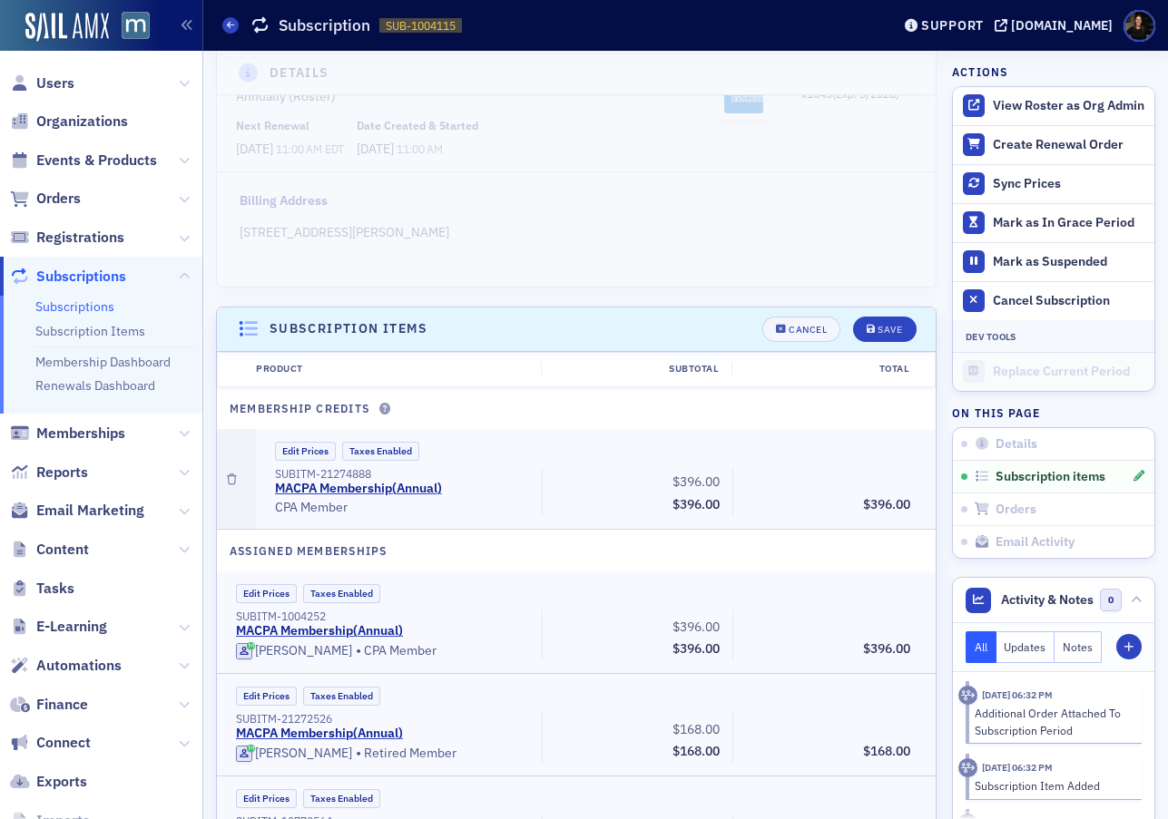
scroll to position [509, 0]
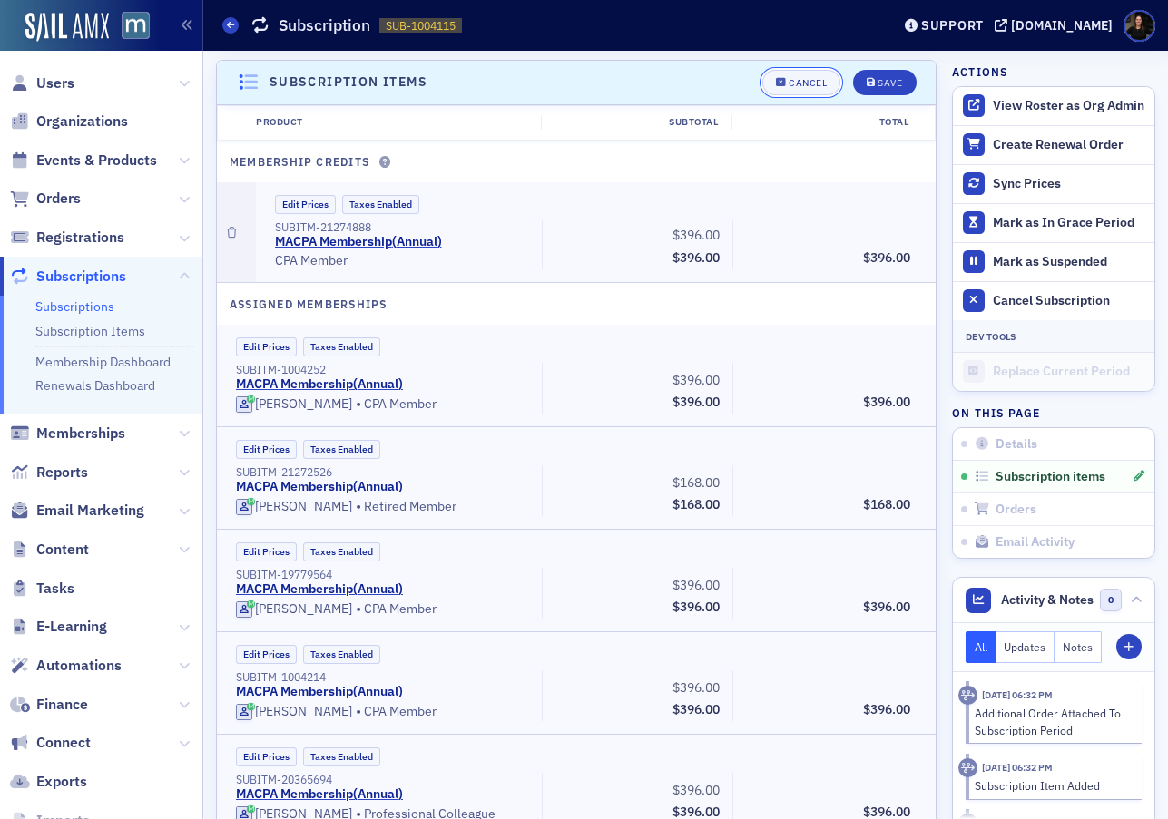
drag, startPoint x: 803, startPoint y: 92, endPoint x: 23, endPoint y: 400, distance: 839.2
click at [803, 92] on button "Cancel" at bounding box center [801, 82] width 78 height 25
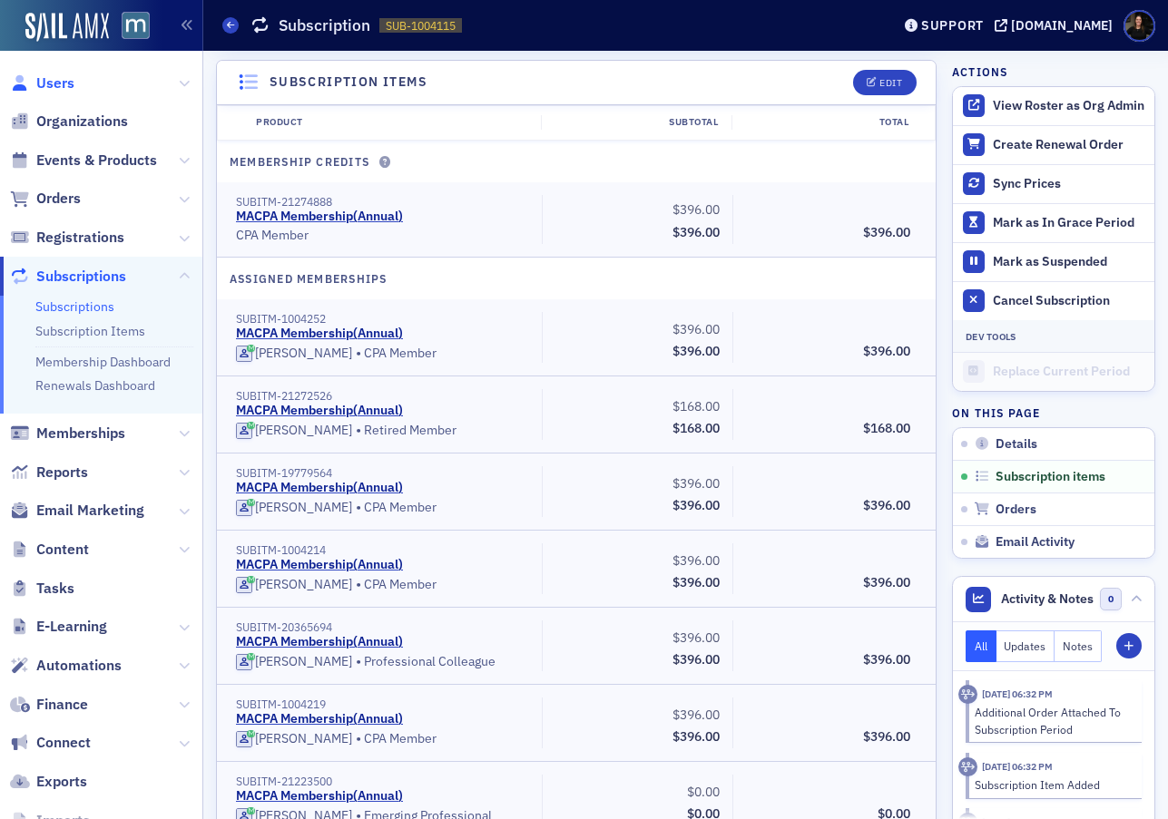
click at [50, 83] on span "Users" at bounding box center [55, 84] width 38 height 20
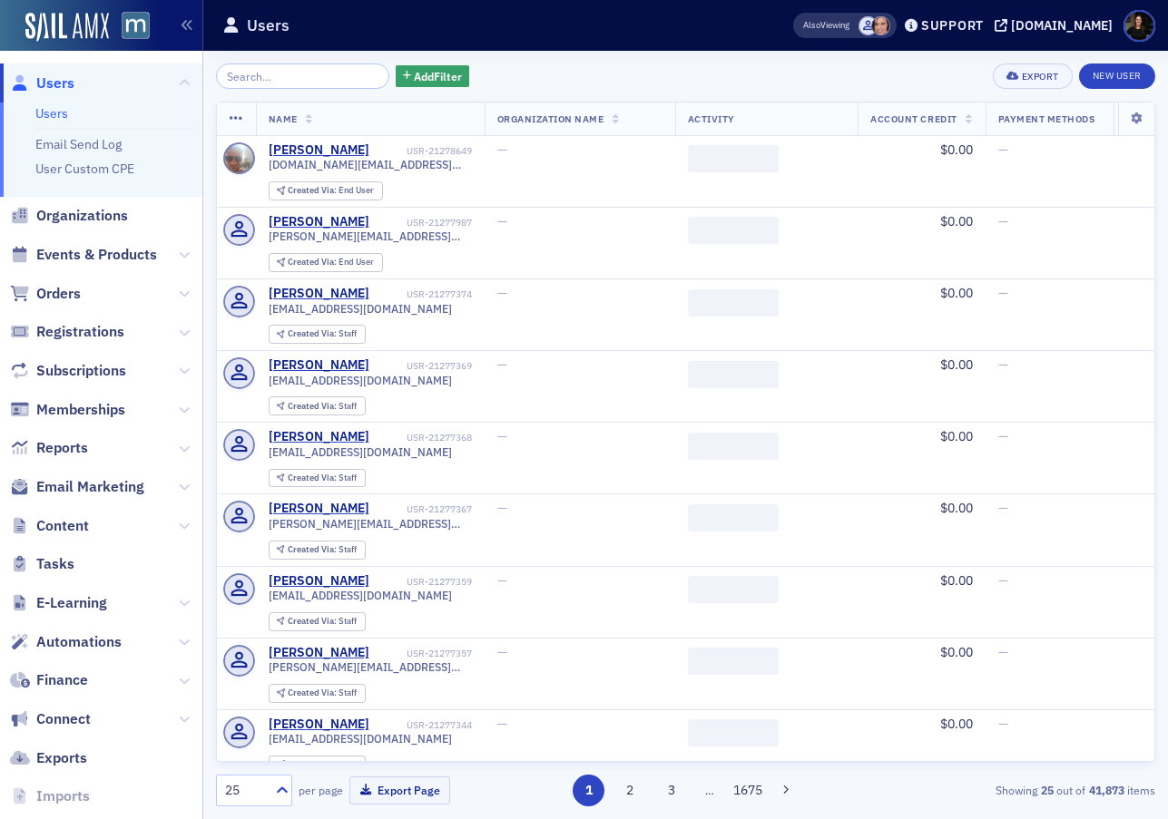
type input "https://app.asana.com/1/9084522134713/project/1130854153726207/task/12089796562…"
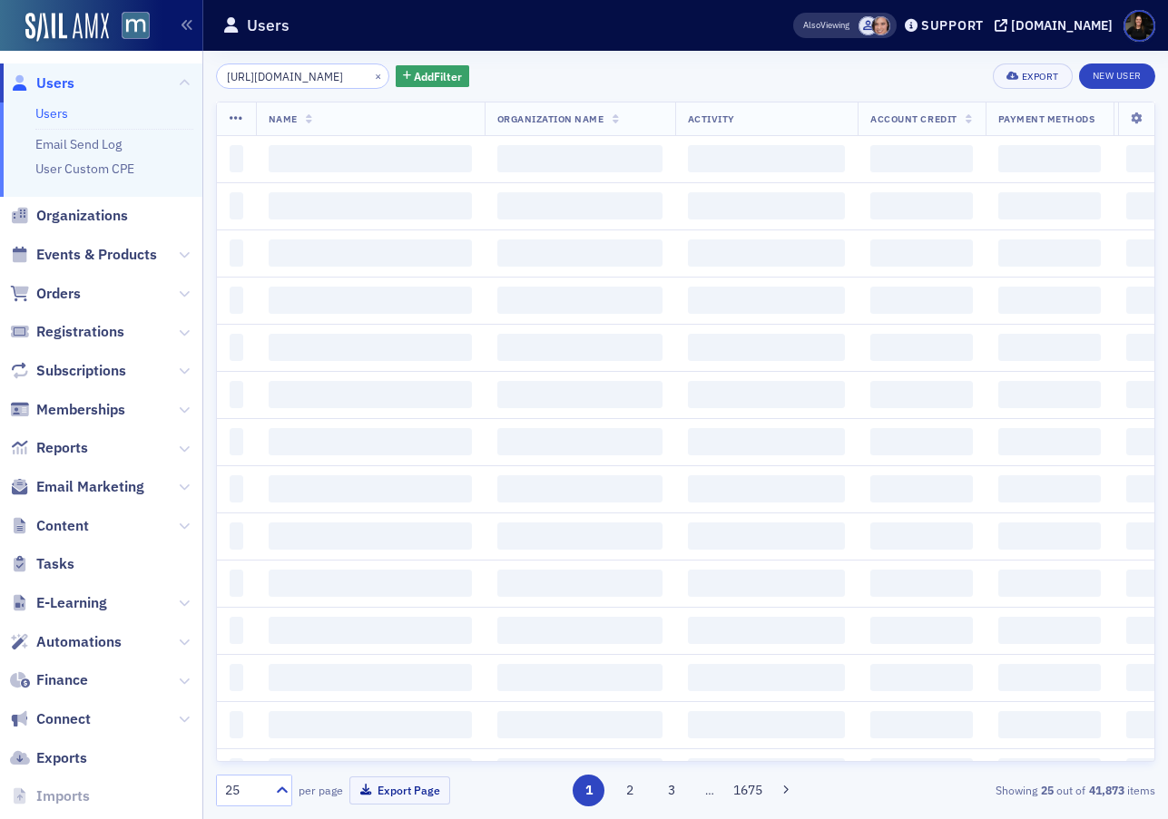
scroll to position [0, 440]
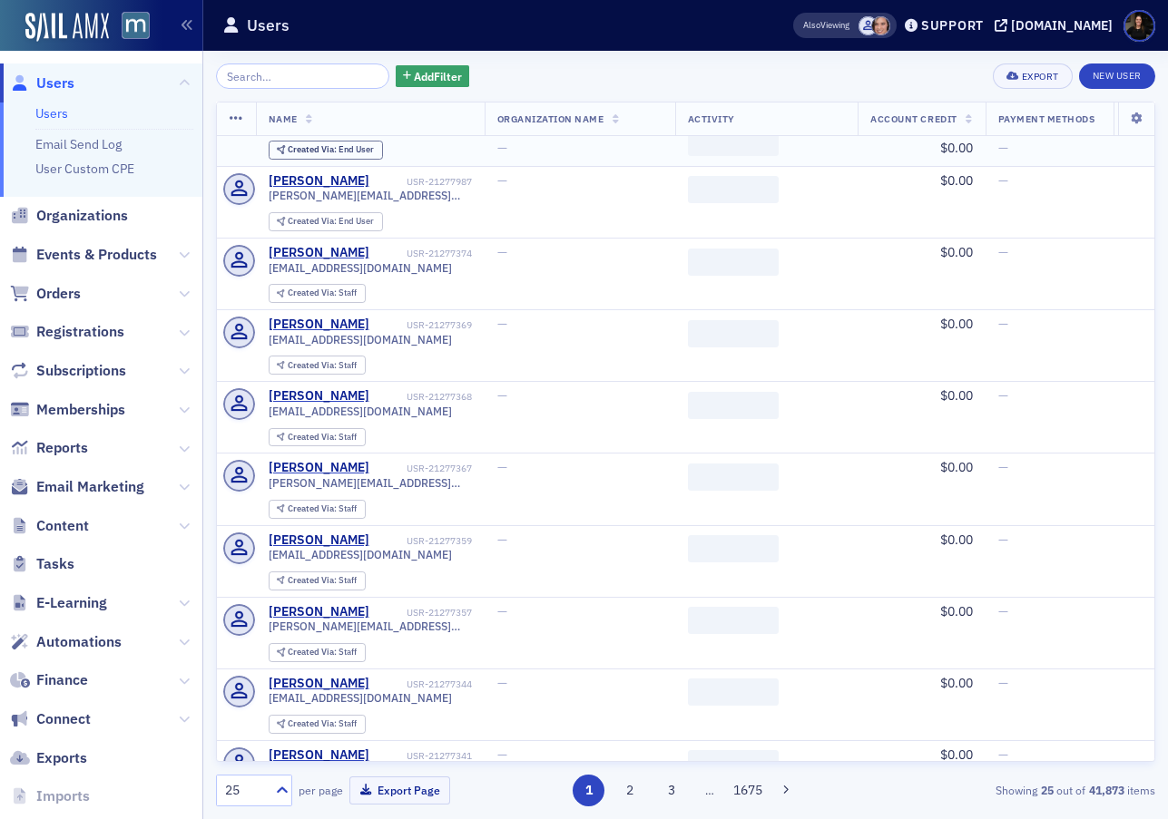
scroll to position [43, 0]
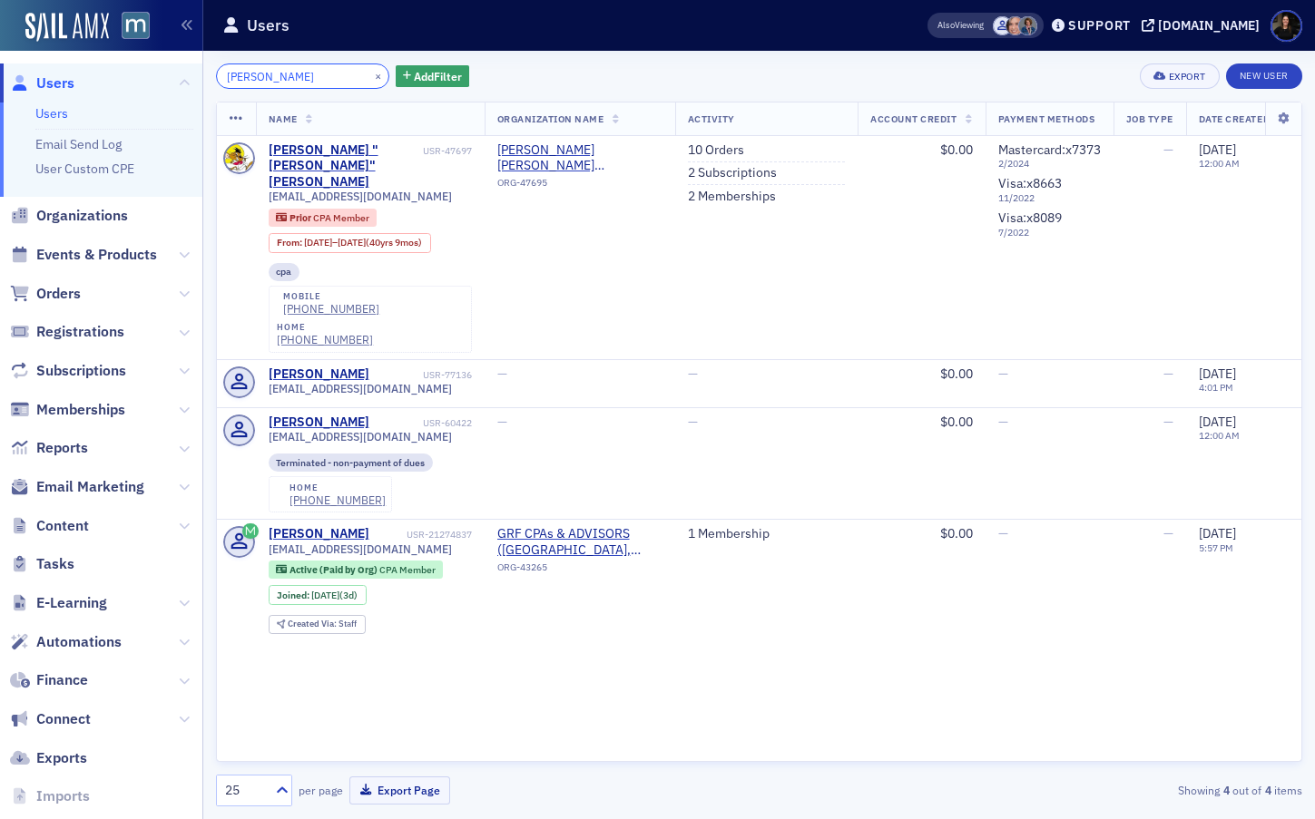
drag, startPoint x: 262, startPoint y: 82, endPoint x: 194, endPoint y: 79, distance: 68.1
click at [194, 79] on div "Users Users Email Send Log User Custom CPE Organizations Events & Products Orde…" at bounding box center [657, 409] width 1315 height 819
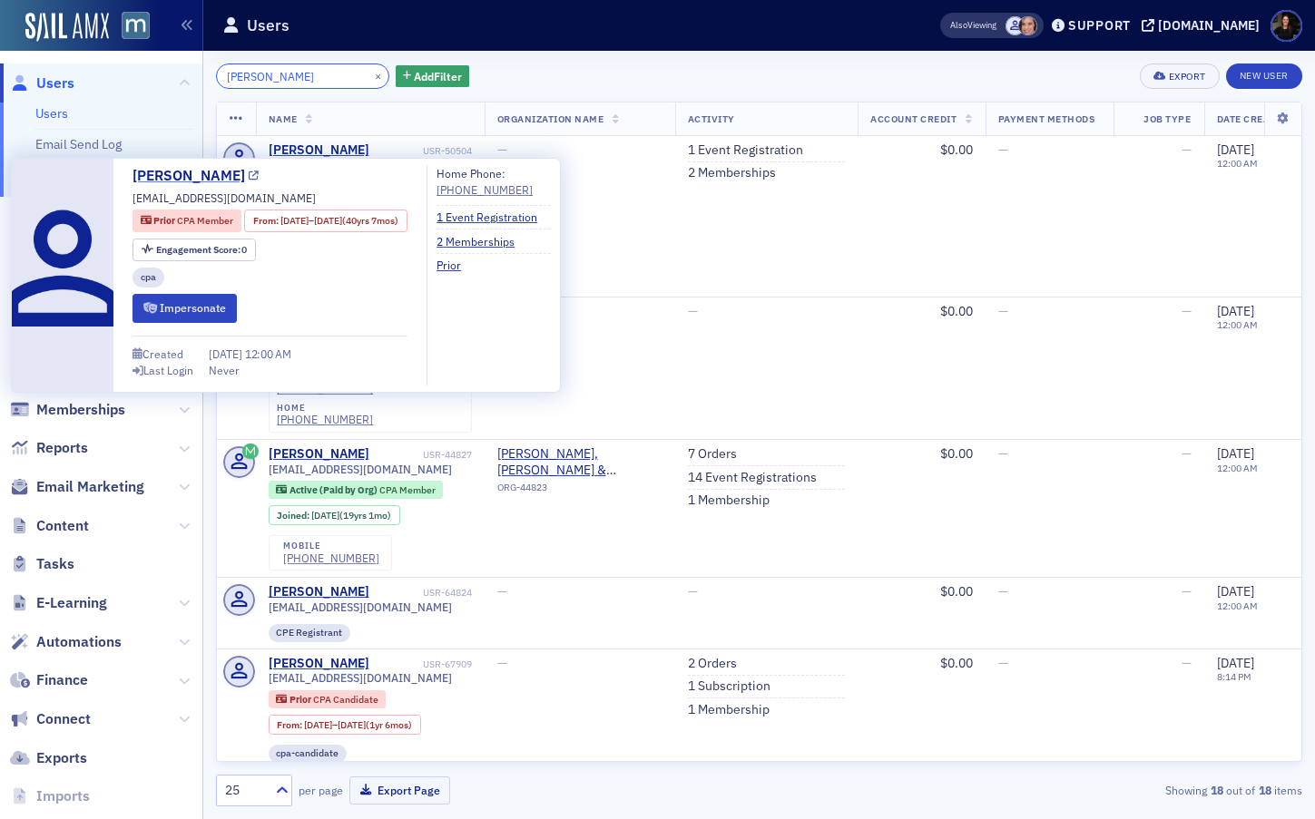
type input "jorge estrada"
click at [194, 173] on link "Jorge Estrada" at bounding box center [195, 176] width 126 height 22
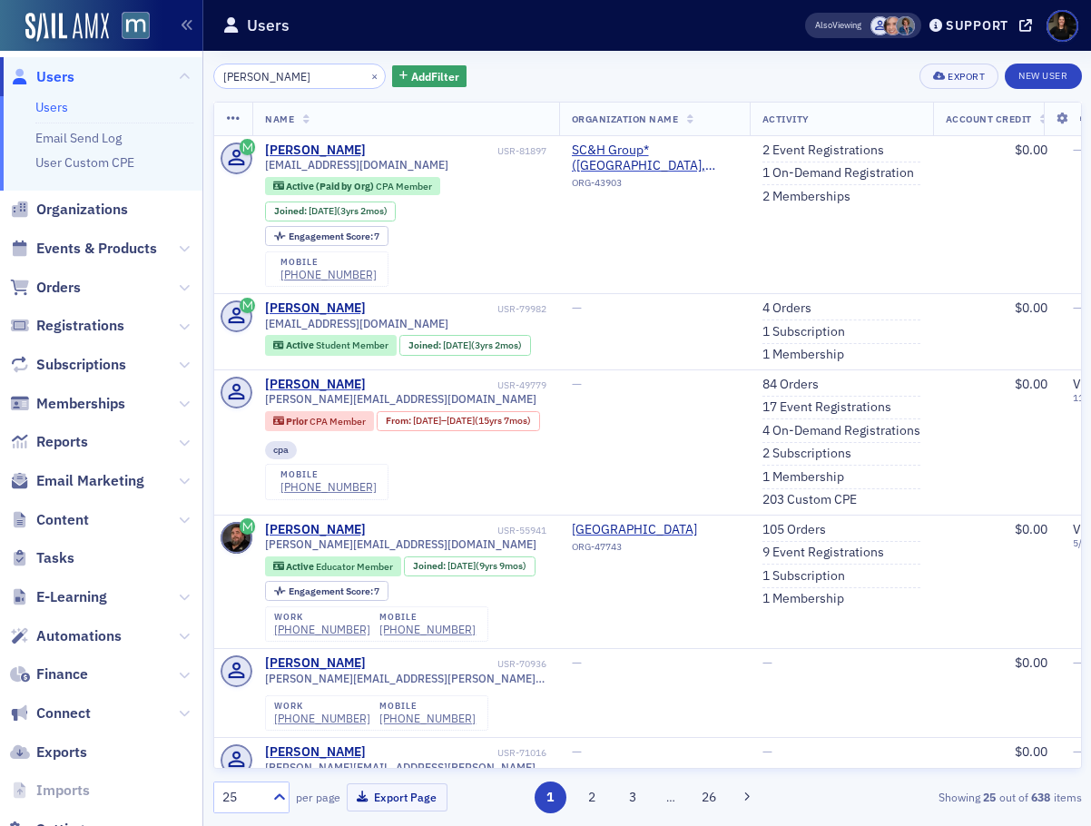
scroll to position [61, 0]
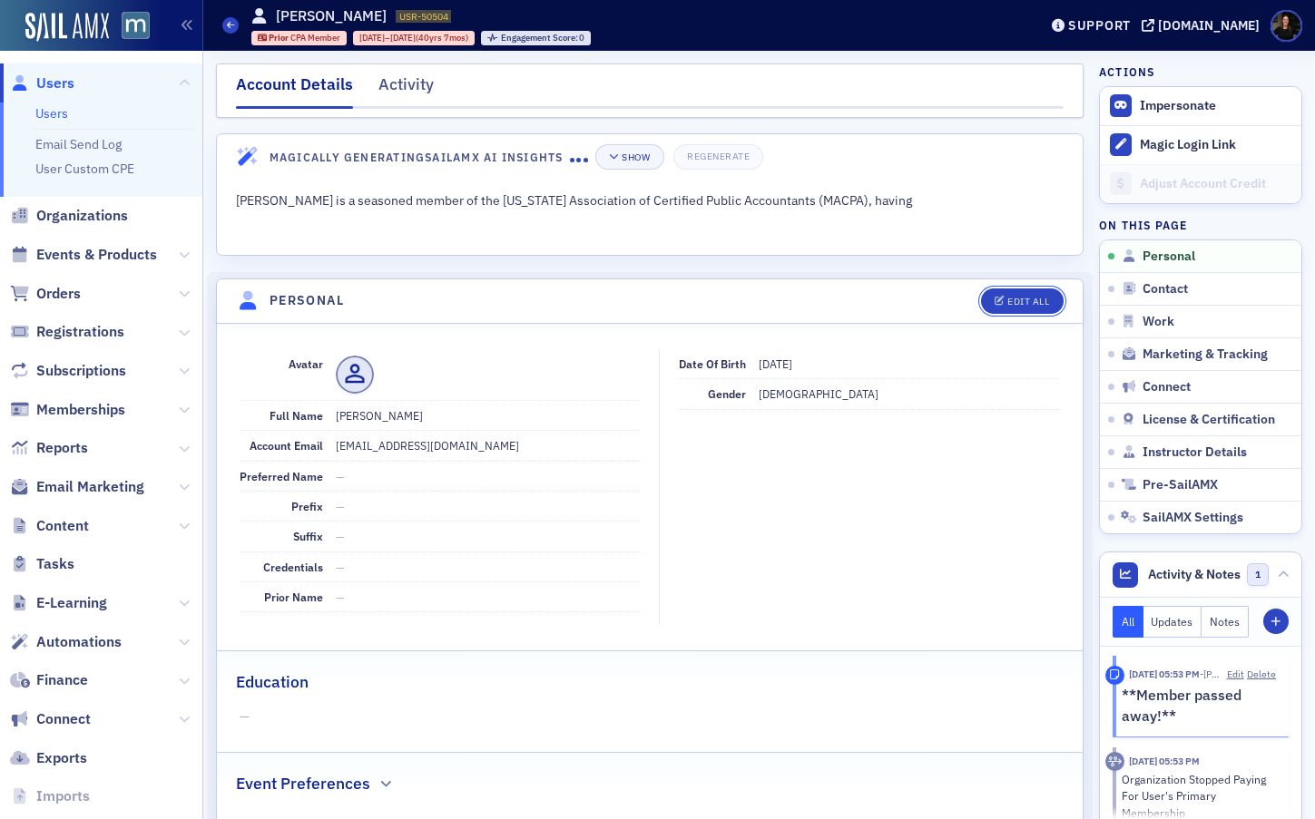
drag, startPoint x: 1008, startPoint y: 301, endPoint x: 870, endPoint y: 320, distance: 139.3
click at [1007, 301] on div "Edit All" at bounding box center [1028, 302] width 42 height 10
select select "US"
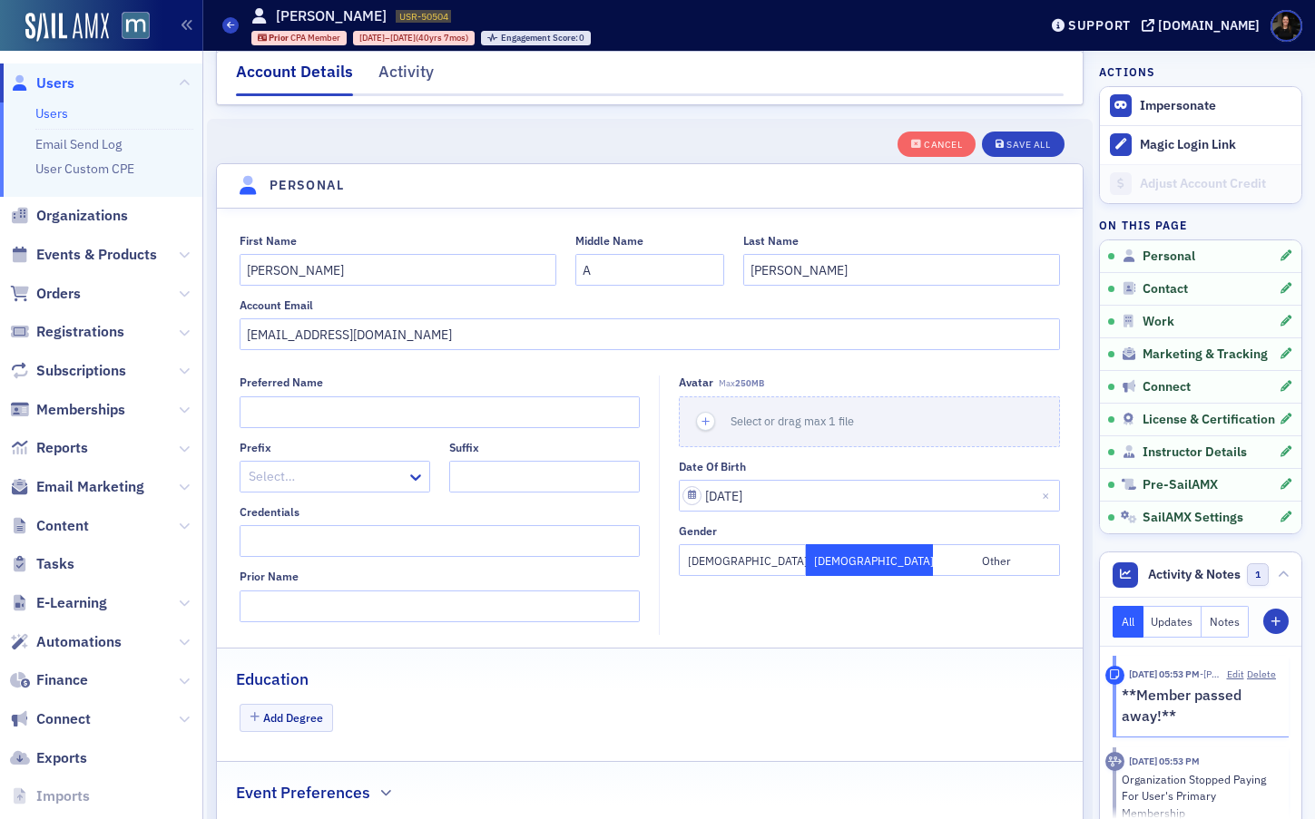
scroll to position [149, 0]
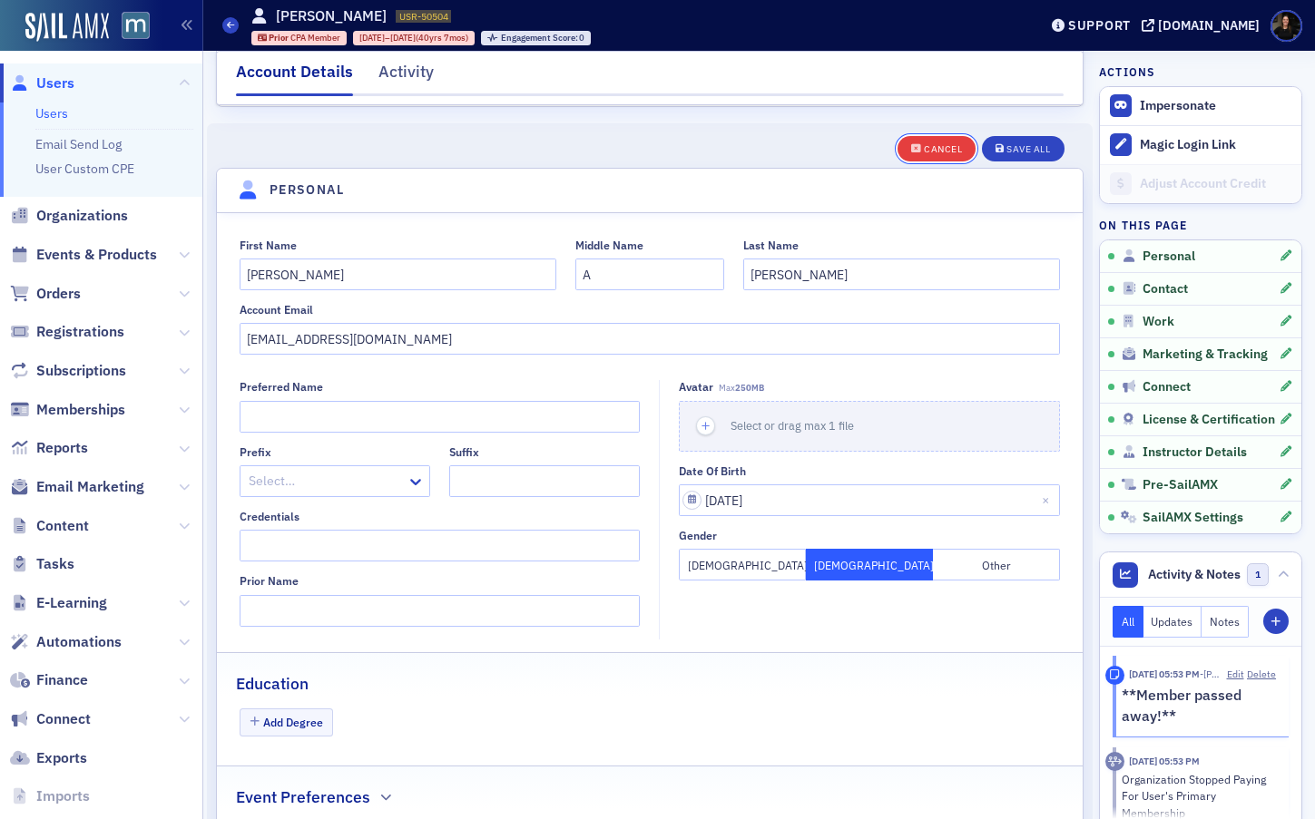
click at [940, 149] on div "Cancel" at bounding box center [943, 149] width 38 height 10
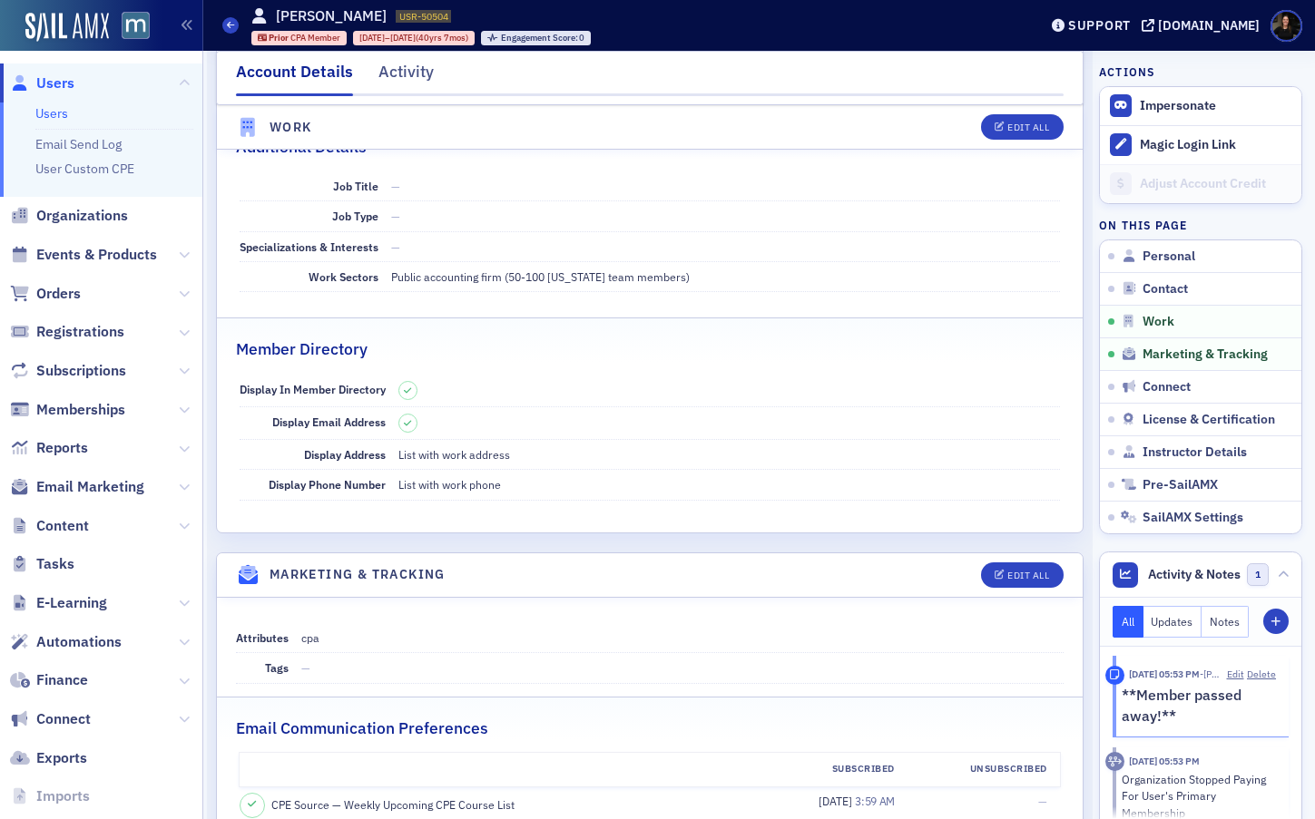
scroll to position [1365, 0]
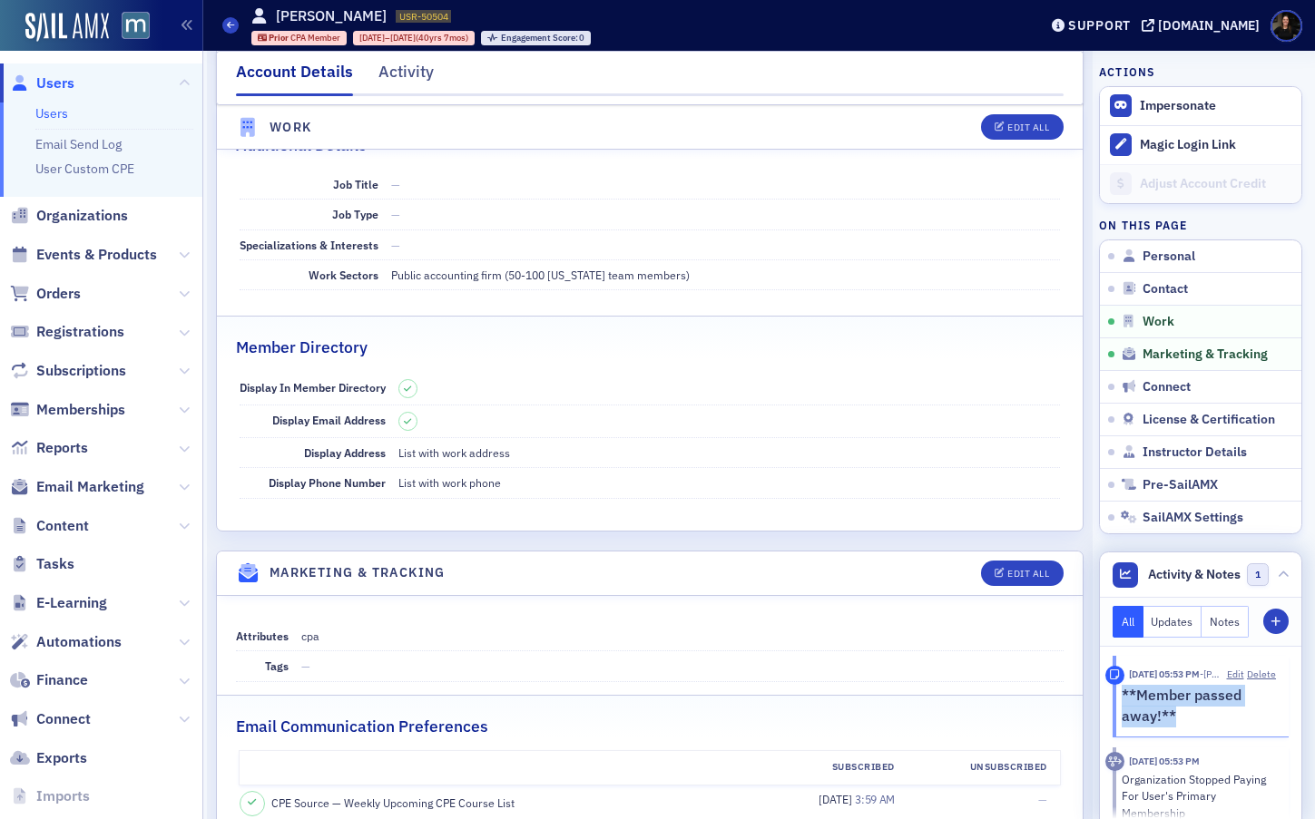
drag, startPoint x: 1128, startPoint y: 692, endPoint x: 1217, endPoint y: 716, distance: 92.2
click at [1216, 713] on p "**Member passed away!**" at bounding box center [1199, 706] width 155 height 43
click at [1214, 721] on p "**Member passed away!**" at bounding box center [1199, 706] width 155 height 43
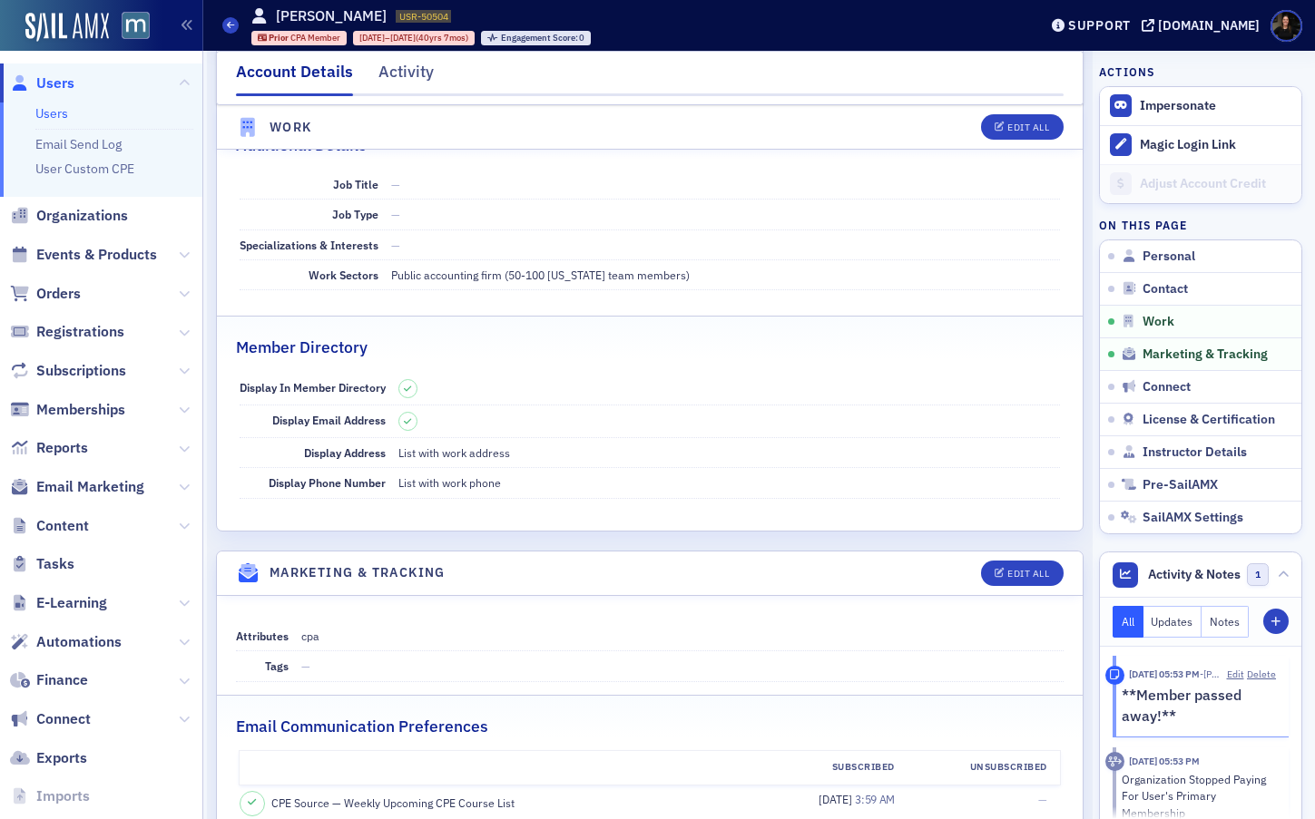
click at [53, 82] on span "Users" at bounding box center [55, 84] width 38 height 20
